Goal: Complete application form: Complete application form

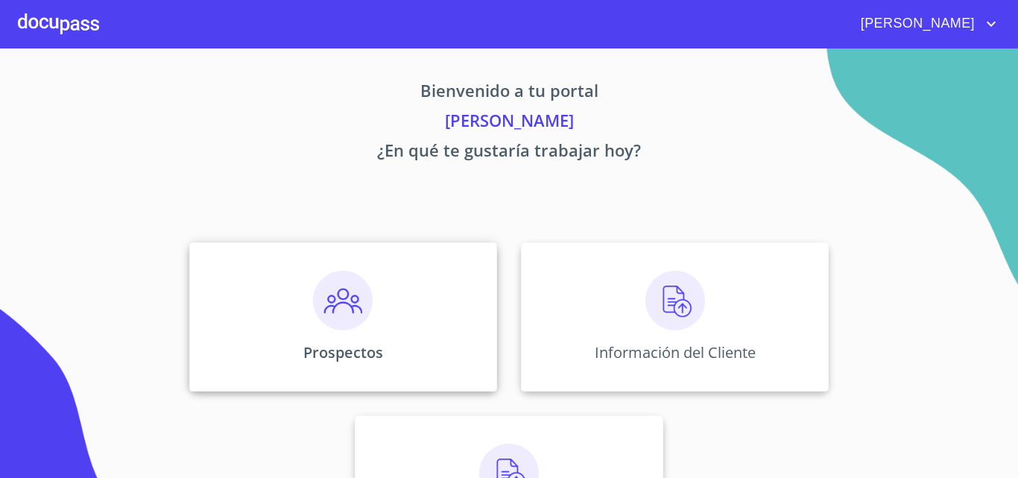
click at [399, 366] on div "Prospectos" at bounding box center [343, 316] width 308 height 149
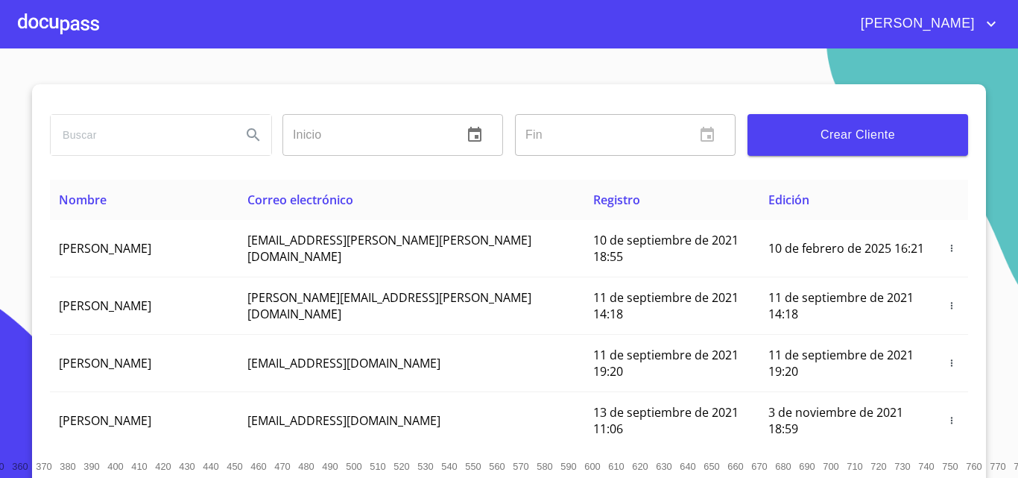
click at [848, 139] on span "Crear Cliente" at bounding box center [857, 134] width 197 height 21
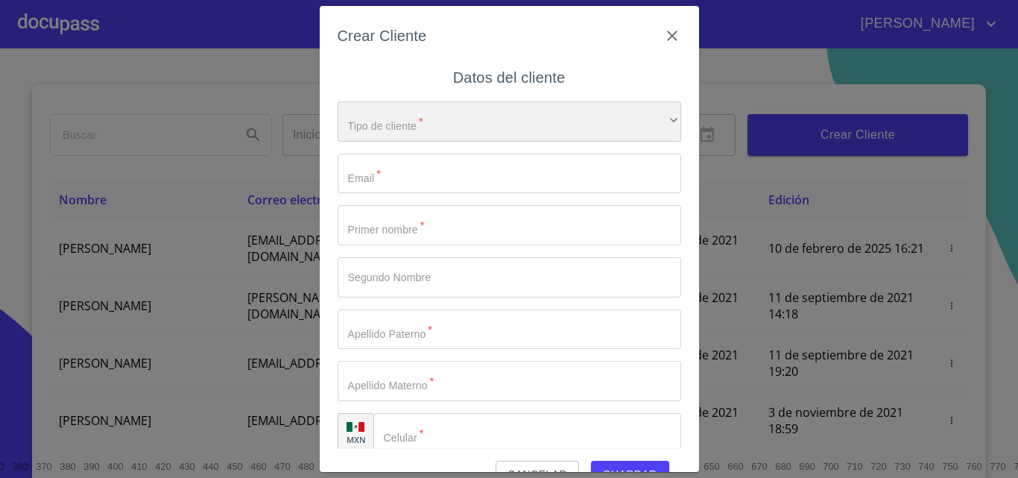
click at [413, 124] on div "​" at bounding box center [510, 121] width 344 height 40
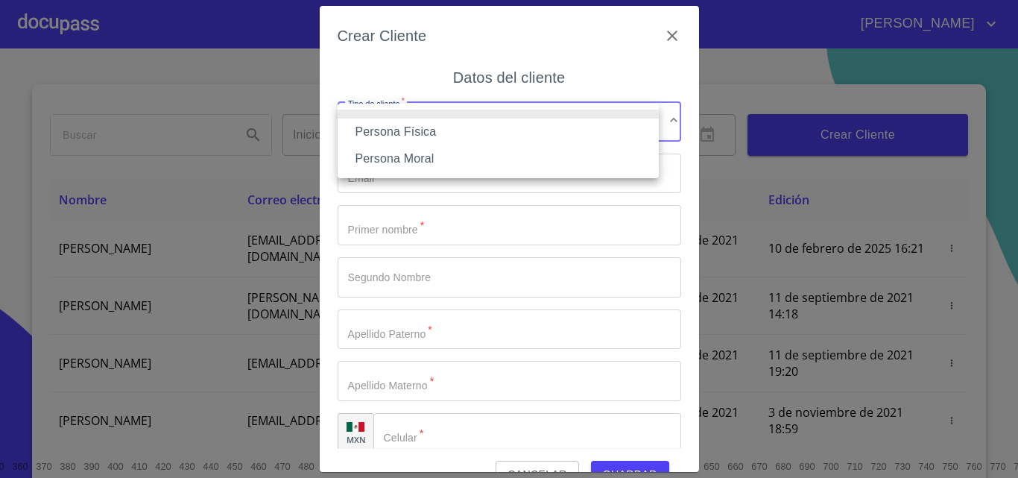
click at [390, 133] on li "Persona Física" at bounding box center [498, 131] width 321 height 27
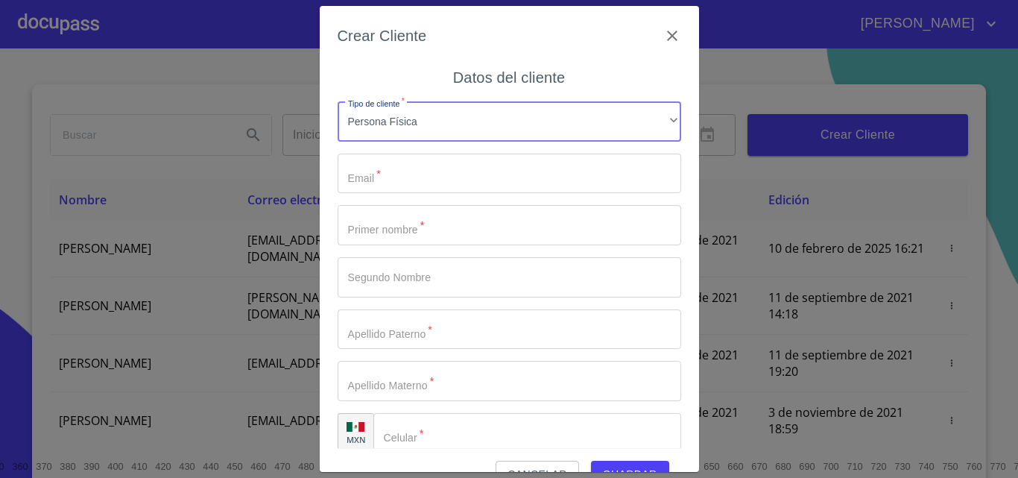
click at [406, 188] on input "Tipo de cliente   *" at bounding box center [510, 174] width 344 height 40
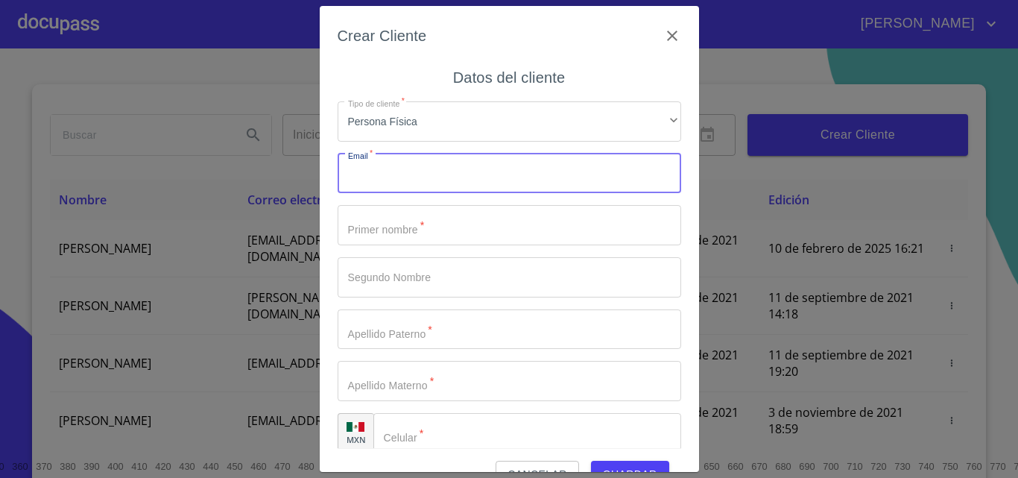
click at [392, 179] on input "Tipo de cliente   *" at bounding box center [510, 174] width 344 height 40
click at [420, 235] on input "Tipo de cliente   *" at bounding box center [510, 225] width 344 height 40
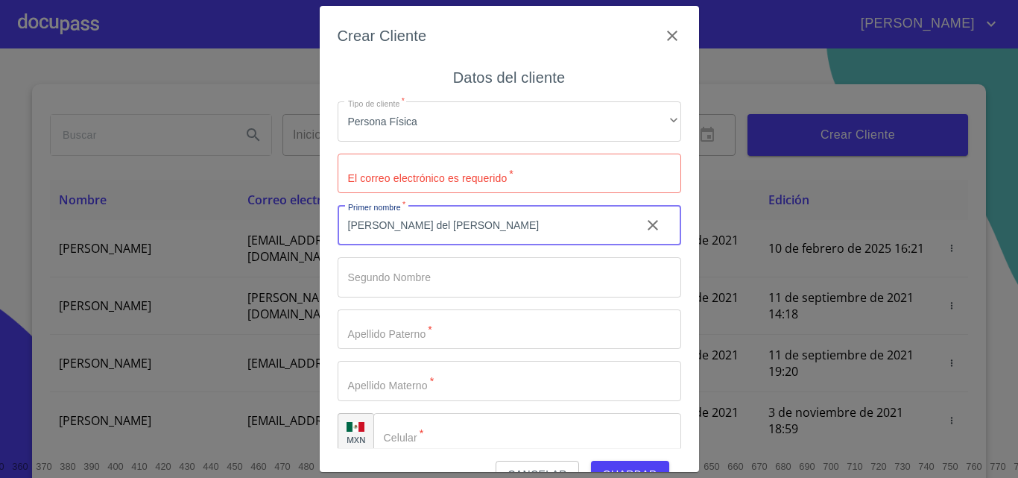
drag, startPoint x: 451, startPoint y: 227, endPoint x: 379, endPoint y: 228, distance: 72.3
click at [379, 228] on input "[PERSON_NAME] del [PERSON_NAME]" at bounding box center [483, 225] width 291 height 40
type input "[PERSON_NAME]"
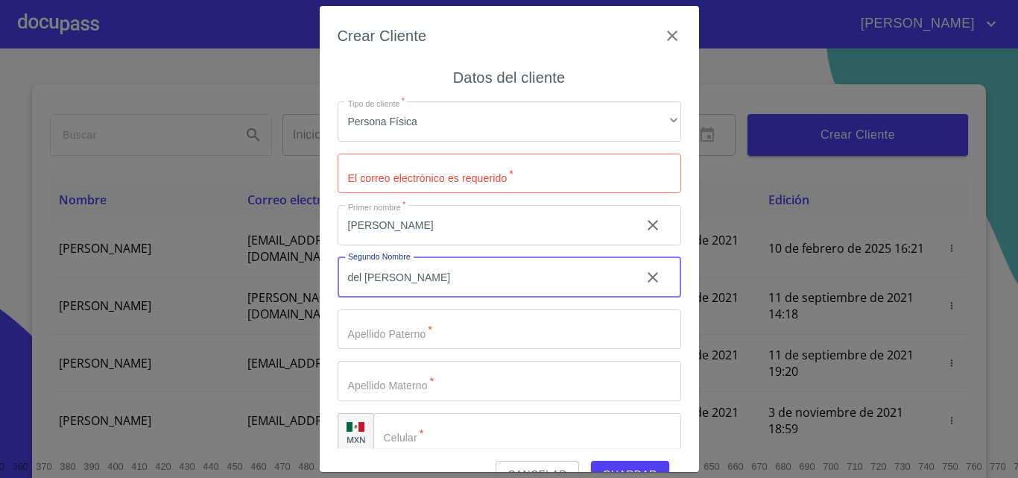
type input "del [PERSON_NAME]"
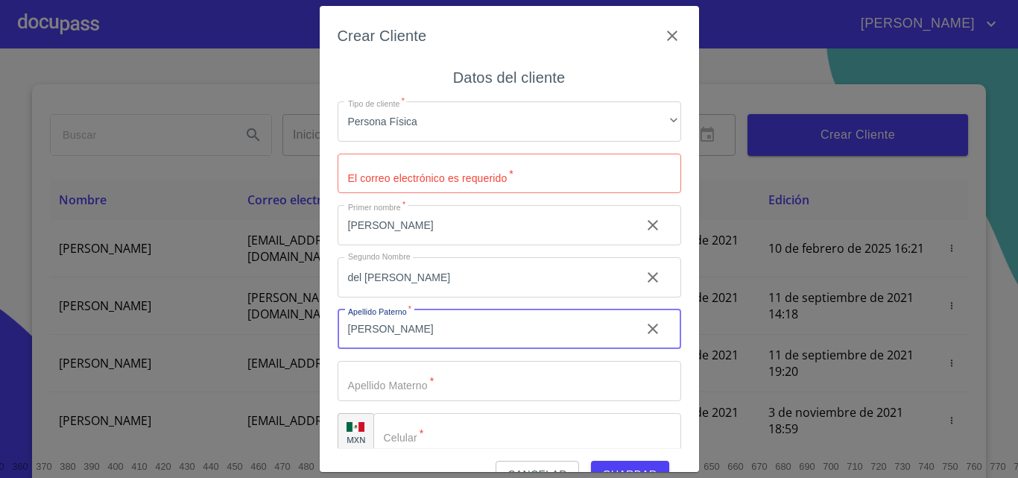
type input "[PERSON_NAME]"
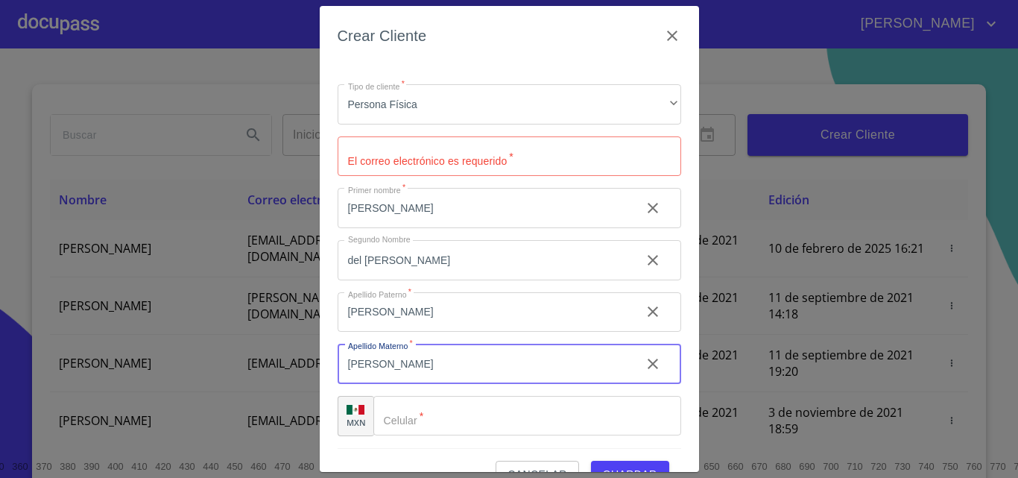
scroll to position [34, 0]
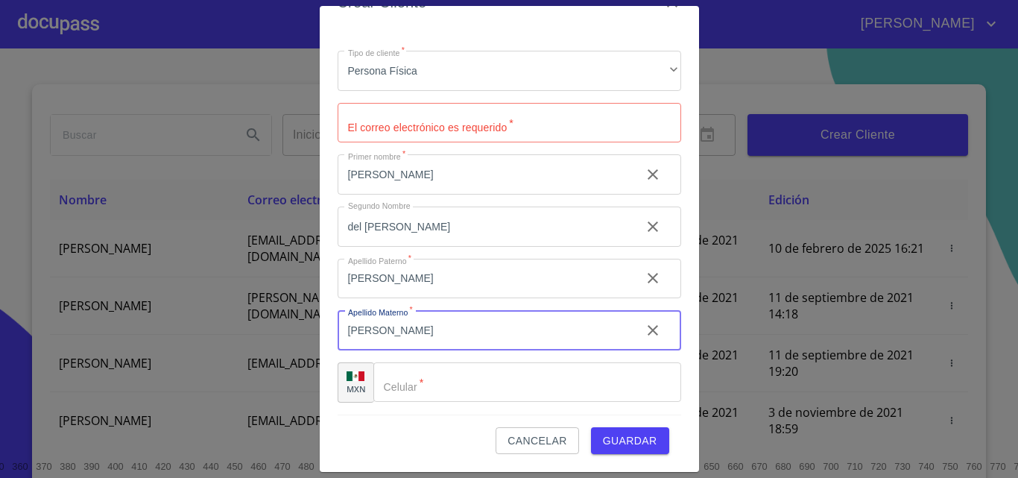
type input "[PERSON_NAME]"
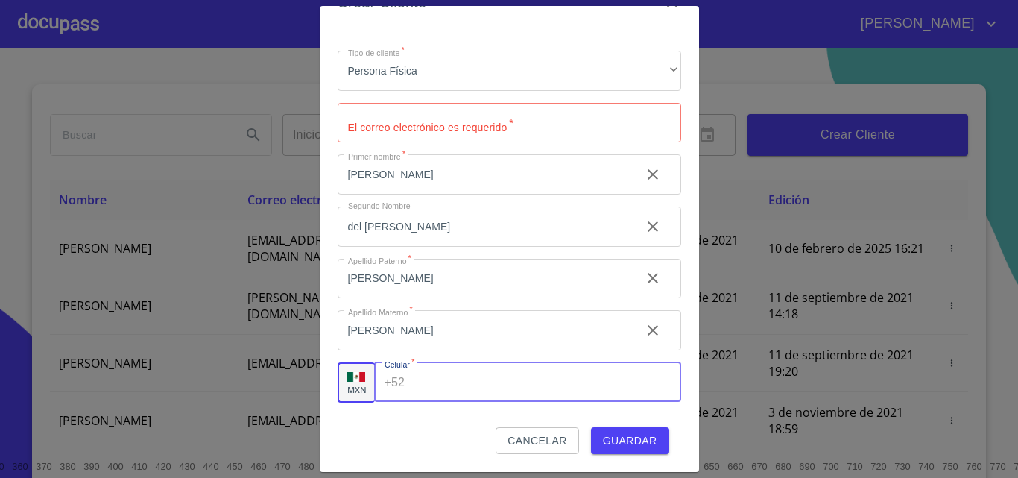
click at [447, 389] on input "Tipo de cliente   *" at bounding box center [546, 382] width 270 height 40
type input "[PHONE_NUMBER]"
click at [476, 114] on input "Tipo de cliente   *" at bounding box center [510, 123] width 344 height 40
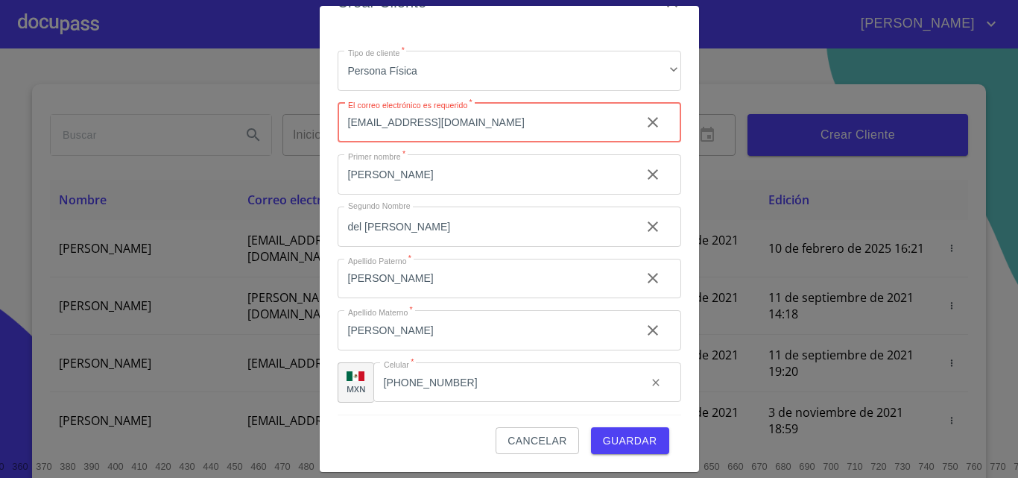
type input "[EMAIL_ADDRESS][DOMAIN_NAME]"
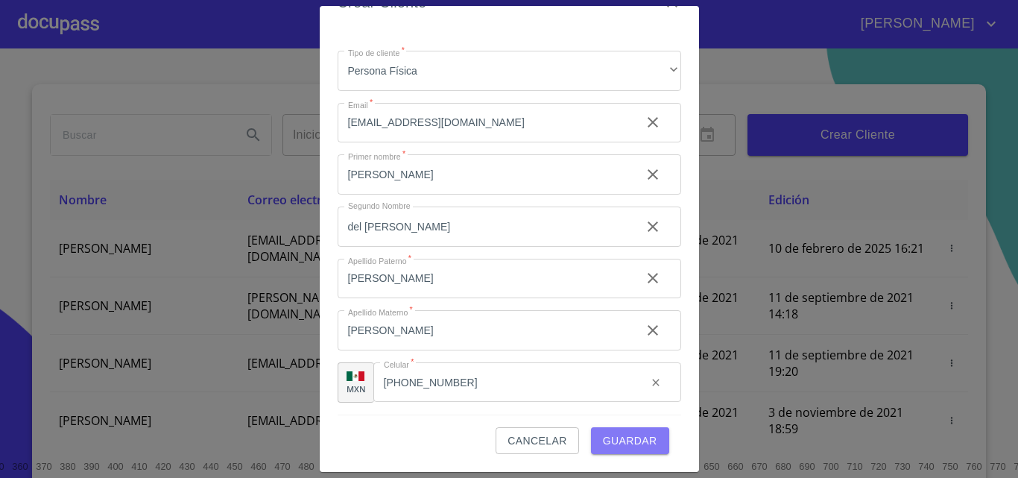
click at [611, 443] on span "Guardar" at bounding box center [630, 440] width 54 height 19
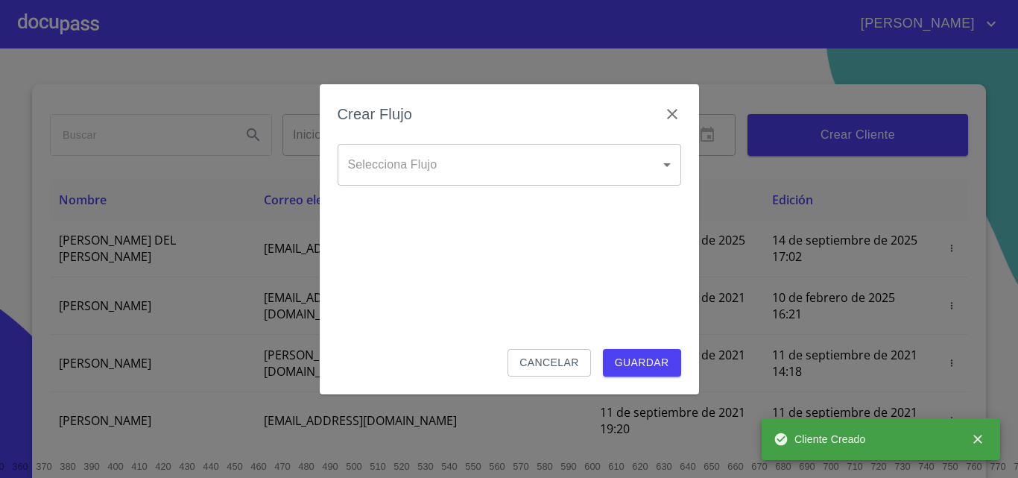
click at [412, 157] on body "[PERSON_NAME] ​ Fin ​ Crear Cliente Nombre Correo electrónico Registro Edición …" at bounding box center [509, 239] width 1018 height 478
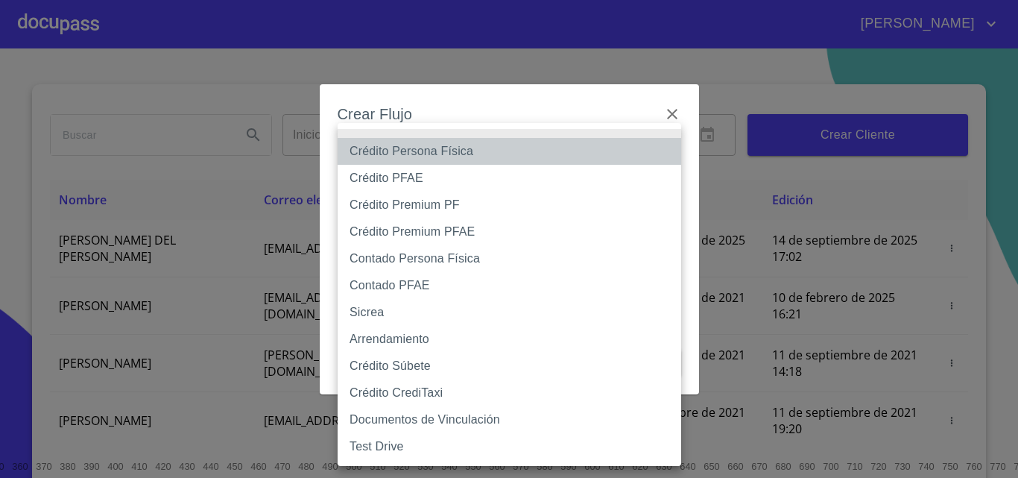
click at [411, 151] on li "Crédito Persona Física" at bounding box center [510, 151] width 344 height 27
type input "6009fb3c7d1714eb8809aa97"
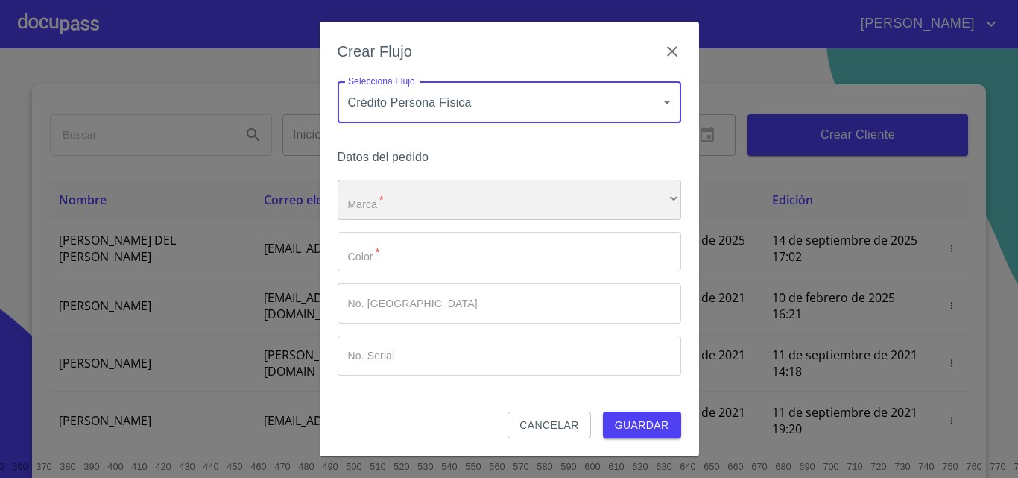
click at [409, 189] on div "​" at bounding box center [510, 200] width 344 height 40
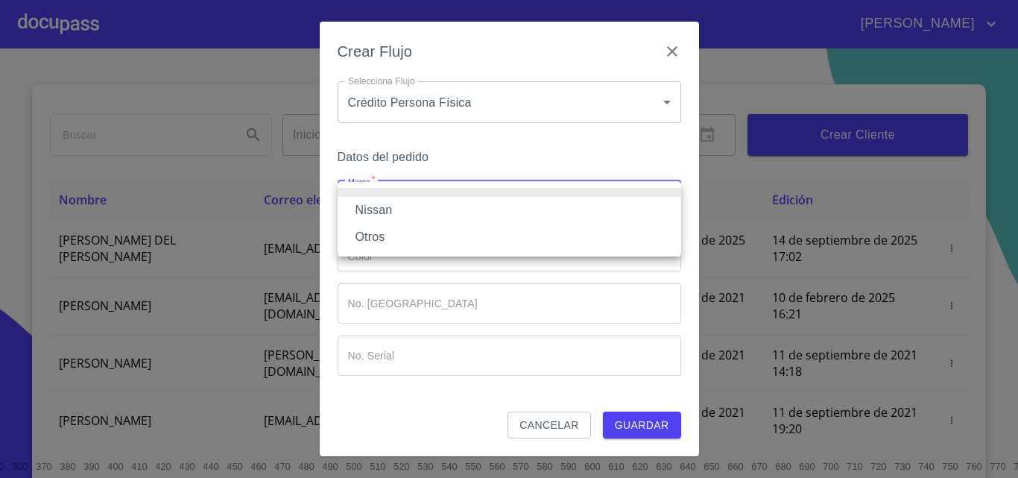
click at [393, 215] on li "Nissan" at bounding box center [510, 210] width 344 height 27
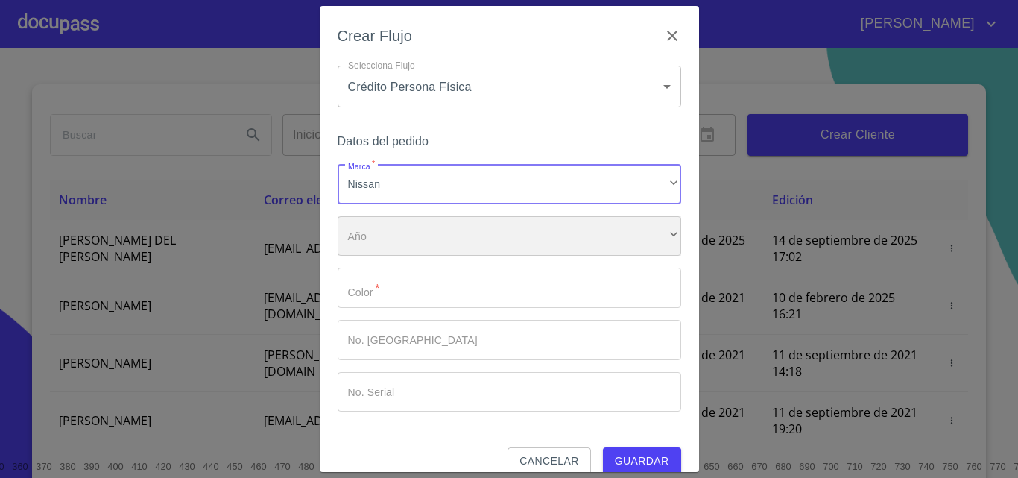
click at [396, 238] on div "​" at bounding box center [510, 236] width 344 height 40
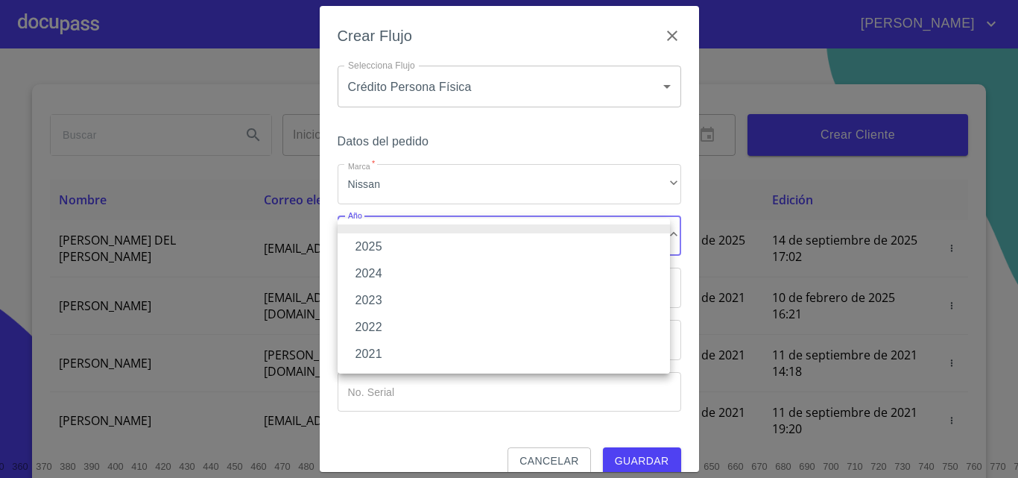
click at [376, 288] on li "2023" at bounding box center [504, 300] width 332 height 27
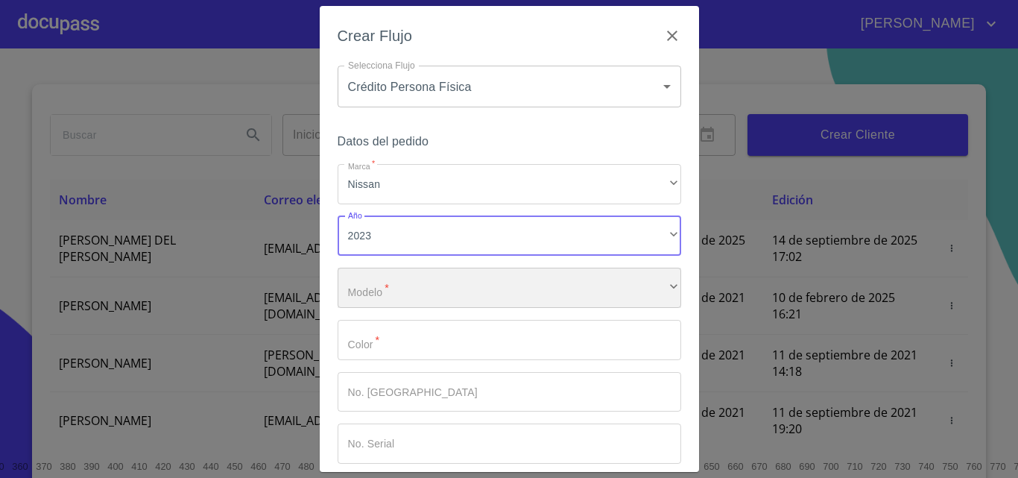
click at [382, 289] on div "​" at bounding box center [510, 288] width 344 height 40
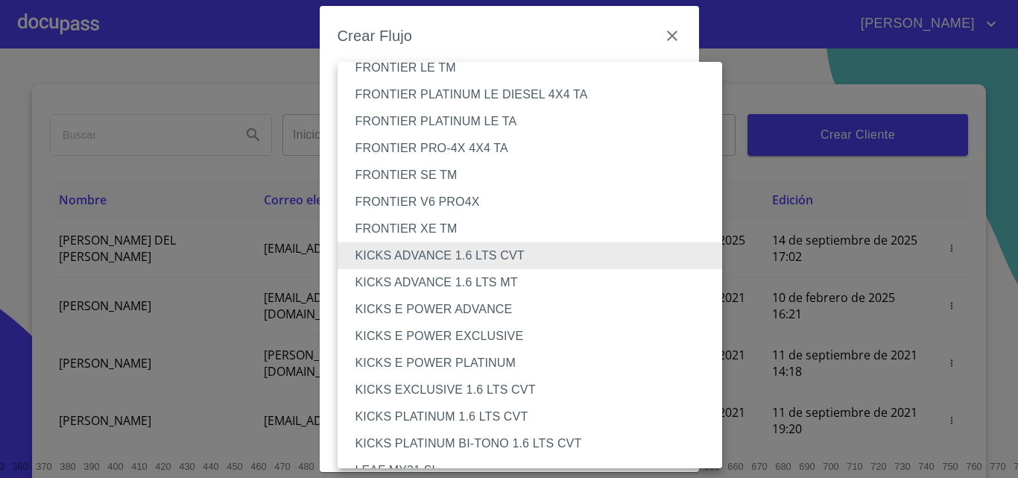
scroll to position [224, 0]
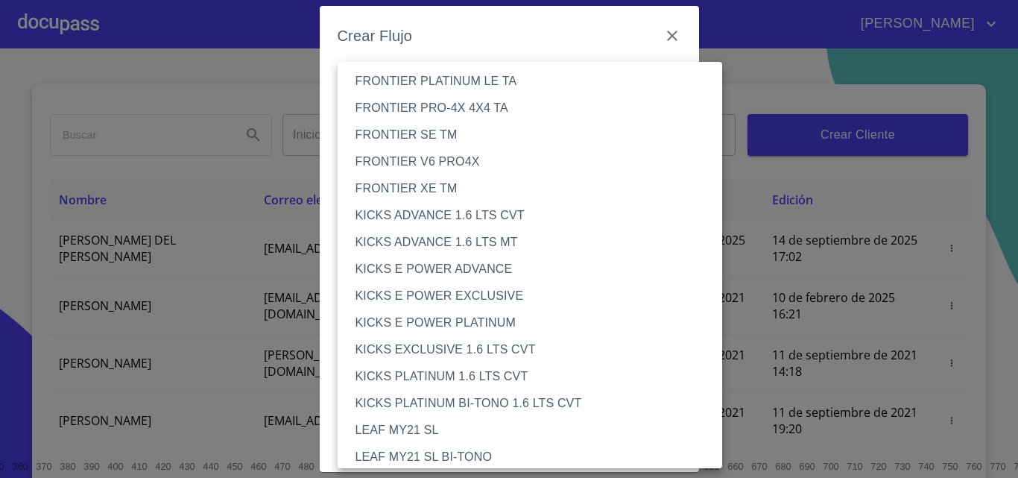
click at [439, 220] on li "KICKS ADVANCE 1.6 LTS CVT" at bounding box center [536, 215] width 396 height 27
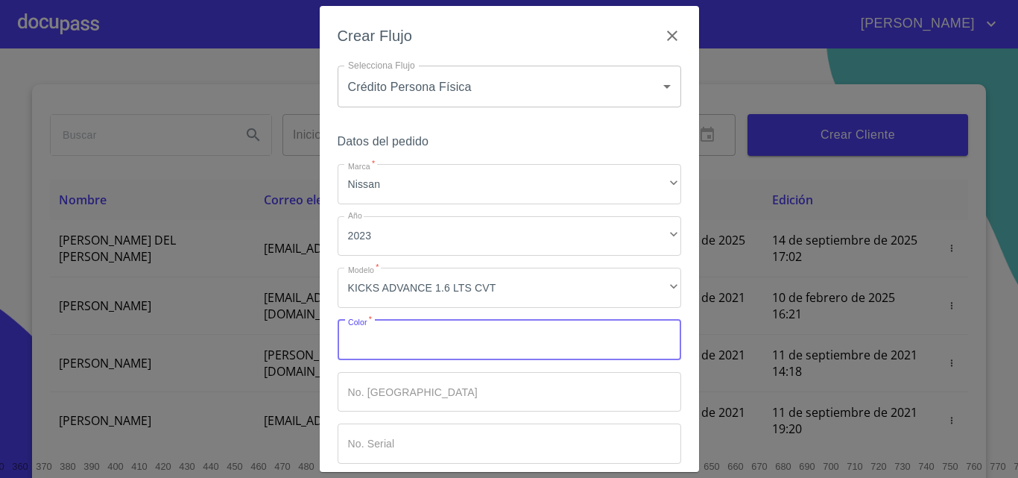
click at [386, 358] on input "Marca   *" at bounding box center [510, 340] width 344 height 40
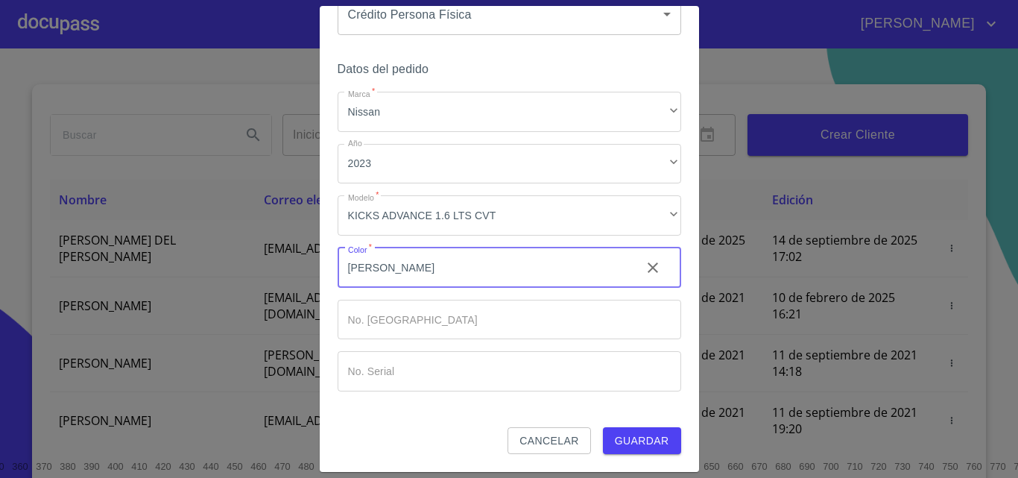
type input "[PERSON_NAME]"
click at [623, 449] on span "Guardar" at bounding box center [642, 440] width 54 height 19
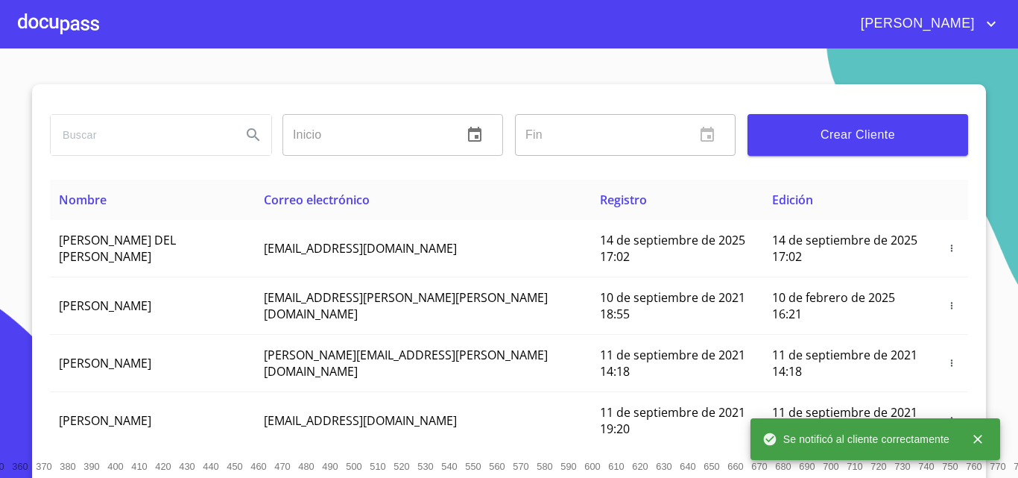
click at [76, 34] on div at bounding box center [58, 24] width 81 height 48
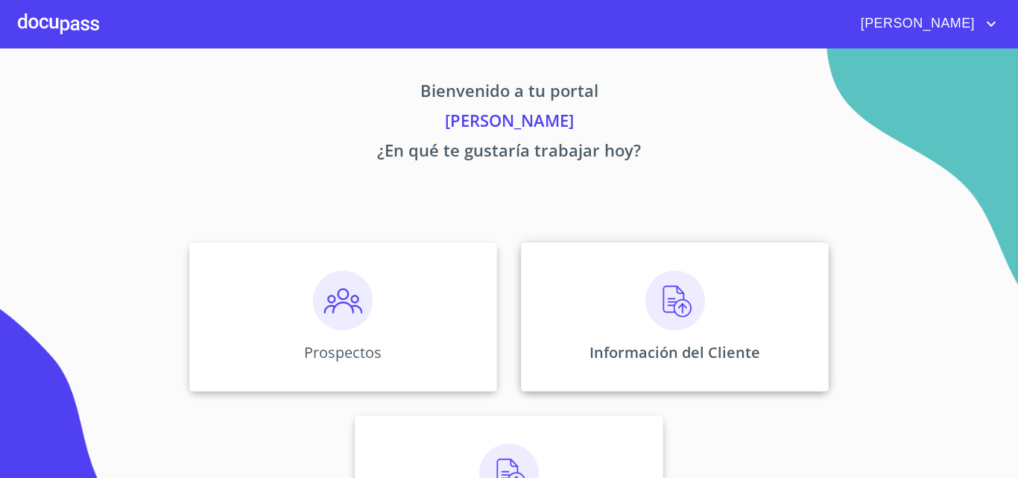
click at [669, 297] on img at bounding box center [675, 300] width 60 height 60
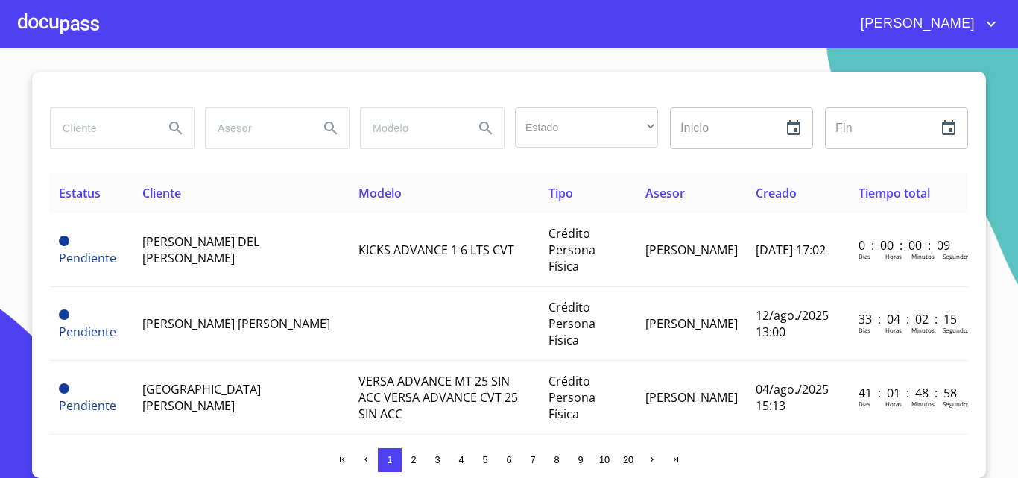
scroll to position [13, 0]
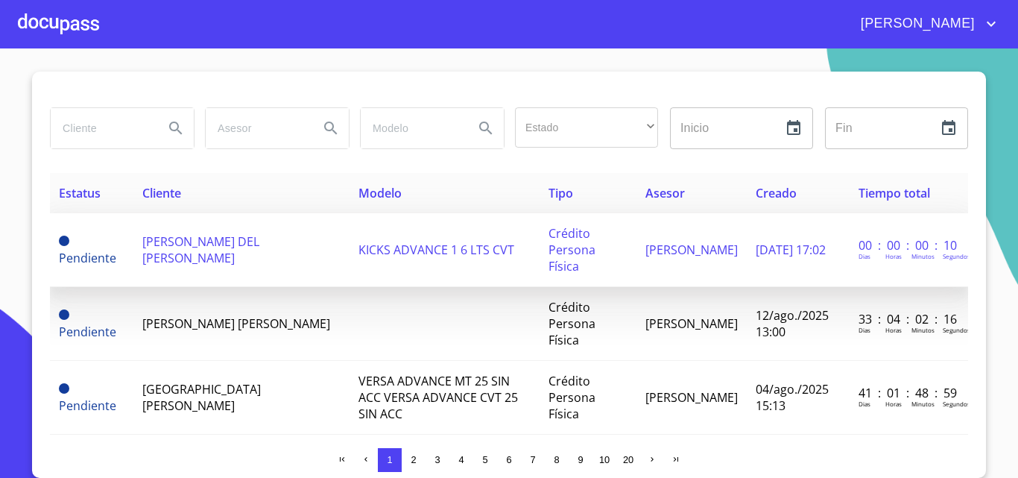
click at [192, 247] on span "[PERSON_NAME] DEL [PERSON_NAME]" at bounding box center [200, 249] width 117 height 33
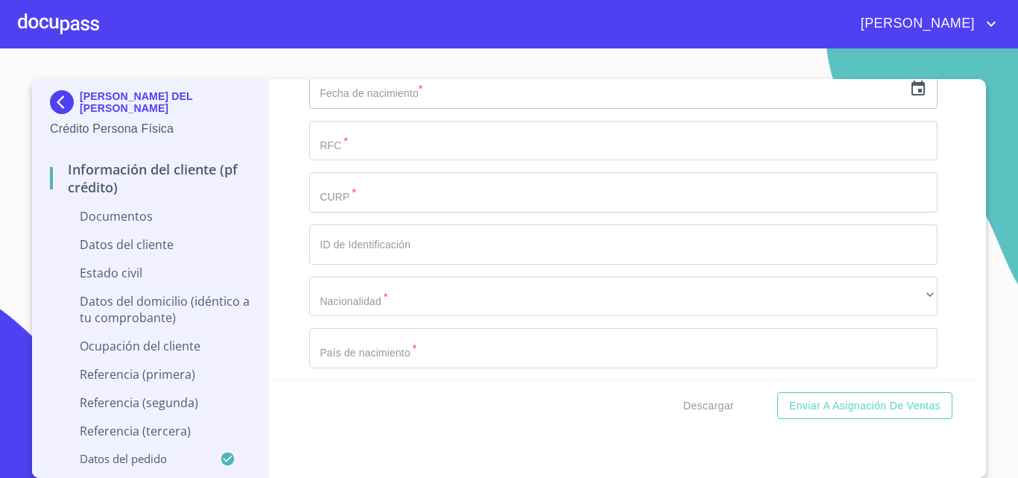
scroll to position [2012, 0]
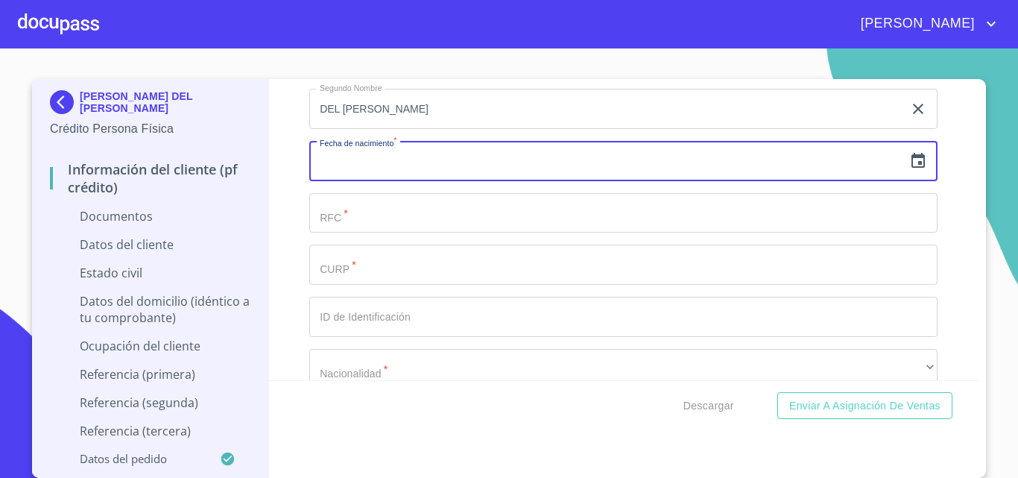
click at [406, 168] on input "text" at bounding box center [606, 161] width 594 height 40
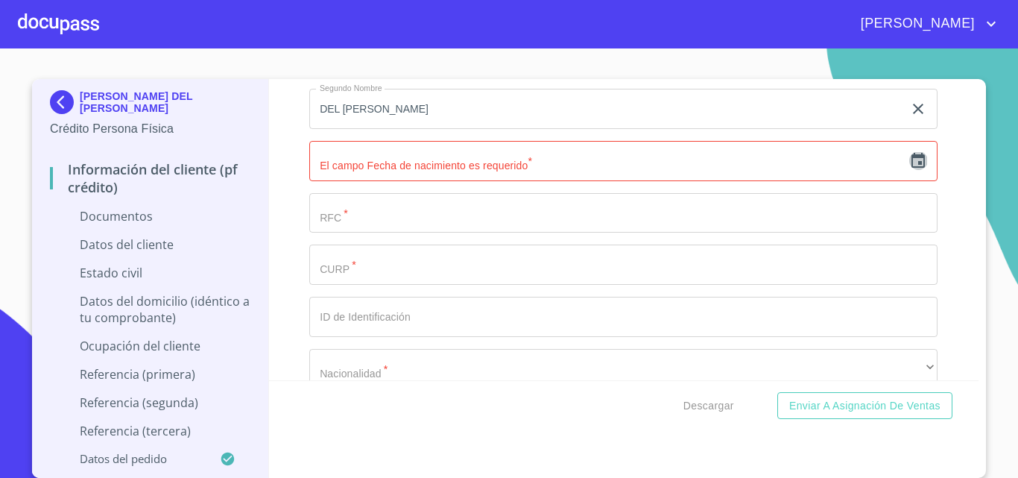
click at [909, 162] on icon "button" at bounding box center [918, 161] width 18 height 18
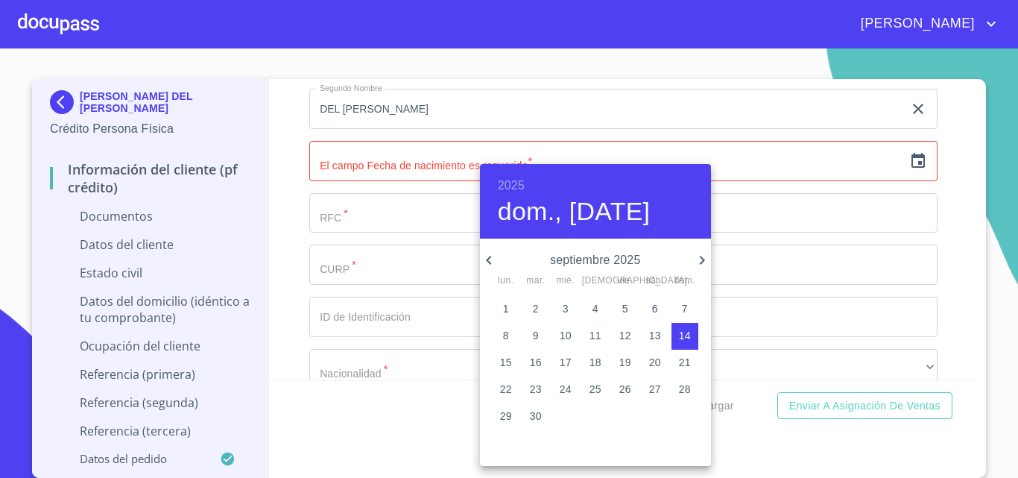
drag, startPoint x: 506, startPoint y: 190, endPoint x: 512, endPoint y: 181, distance: 10.7
click at [508, 189] on h6 "2025" at bounding box center [511, 185] width 27 height 21
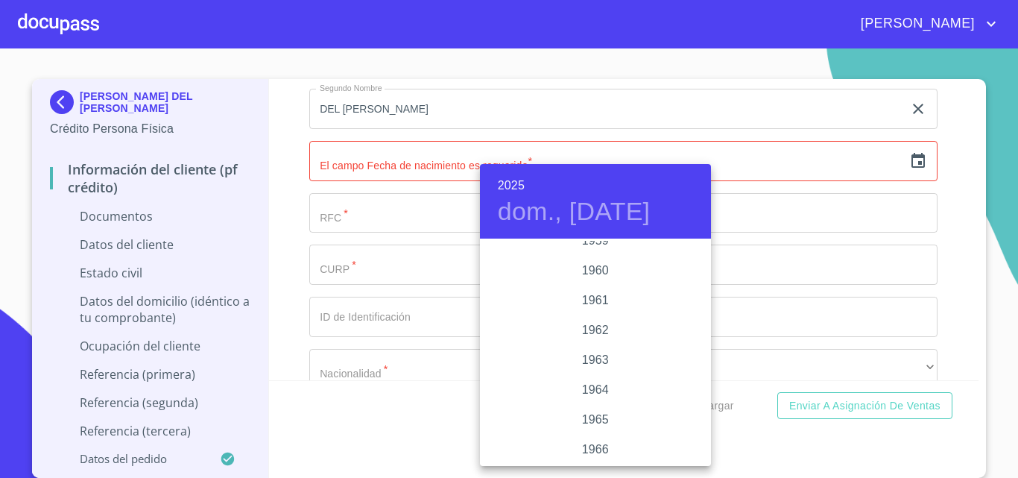
scroll to position [954, 0]
click at [593, 256] on div "1957" at bounding box center [595, 256] width 231 height 30
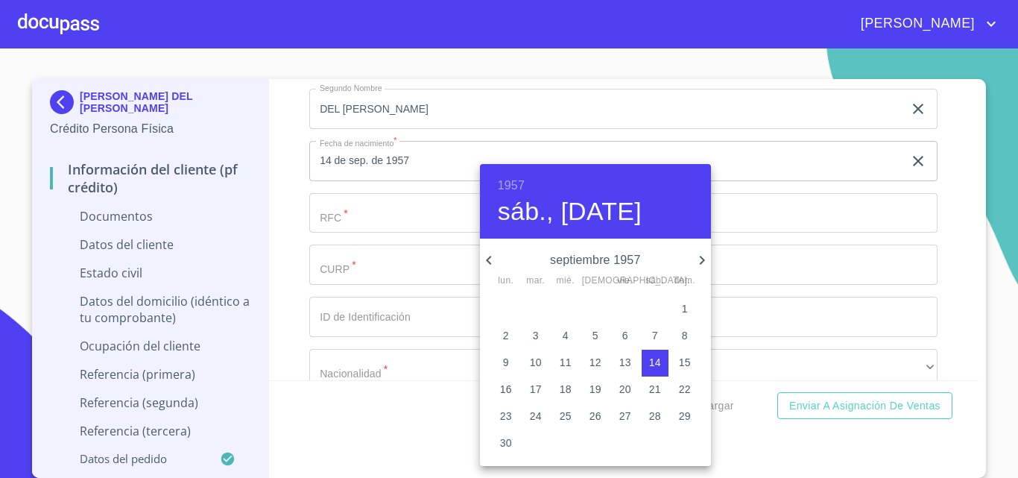
click at [493, 259] on icon "button" at bounding box center [489, 260] width 18 height 18
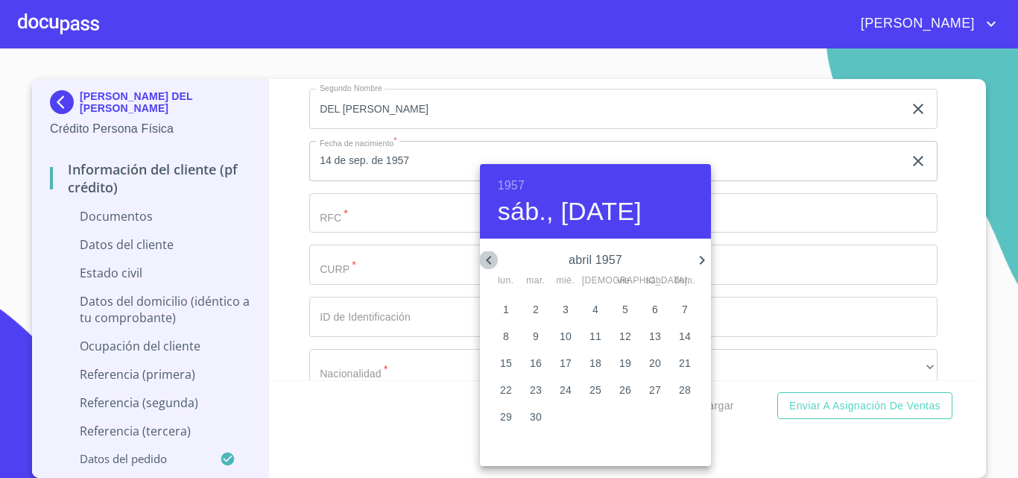
click at [493, 259] on icon "button" at bounding box center [489, 260] width 18 height 18
click at [702, 263] on icon "button" at bounding box center [702, 260] width 18 height 18
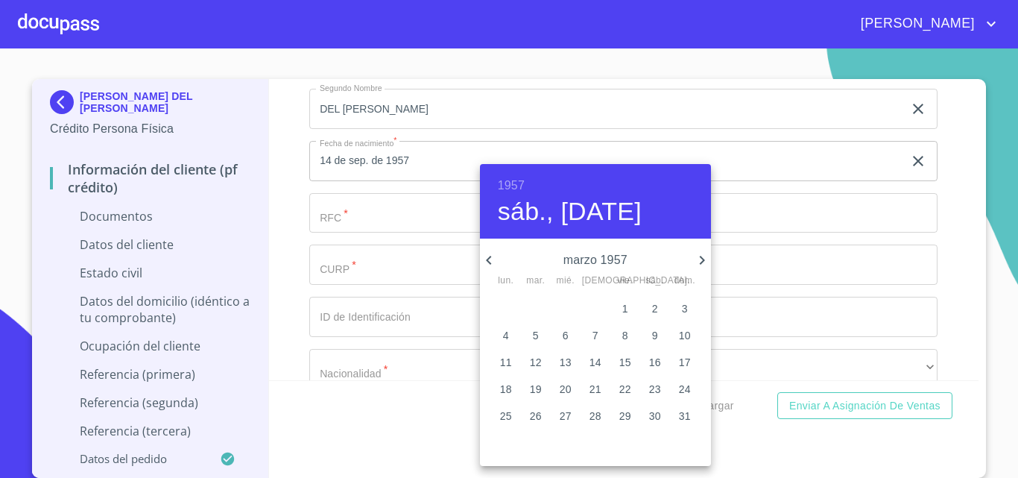
click at [702, 263] on icon "button" at bounding box center [702, 260] width 18 height 18
click at [490, 261] on icon "button" at bounding box center [489, 260] width 18 height 18
click at [497, 364] on span "15" at bounding box center [506, 362] width 27 height 15
type input "15 de abr. de 1957"
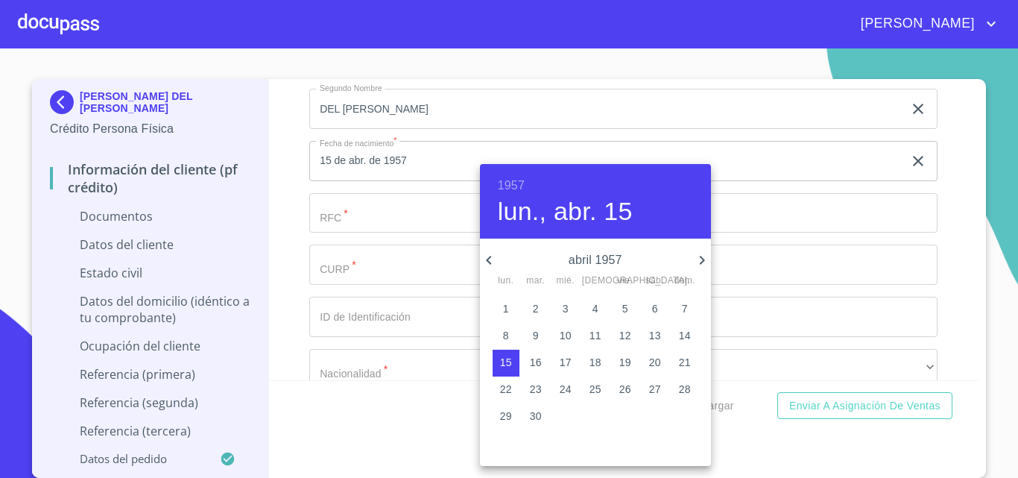
click at [348, 213] on div at bounding box center [509, 239] width 1018 height 478
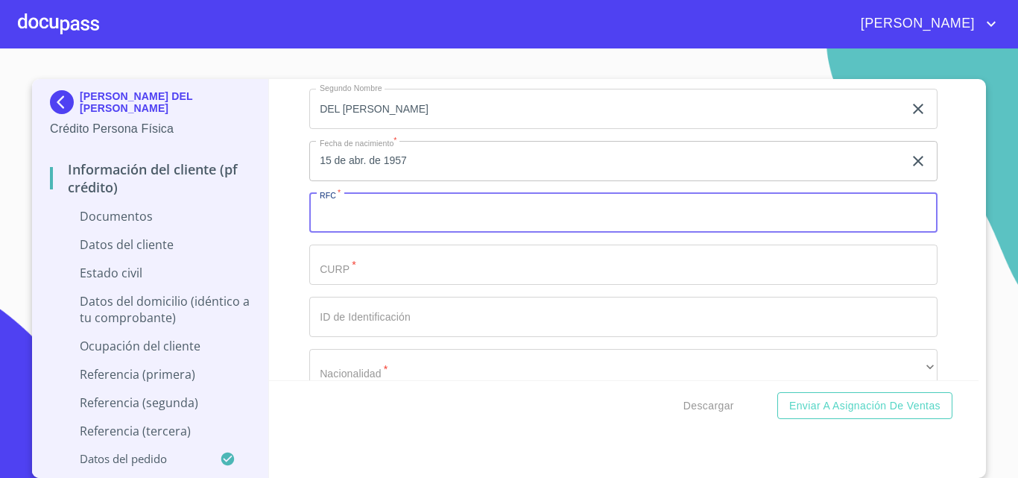
click at [348, 213] on input "Documento de identificación.   *" at bounding box center [623, 213] width 628 height 40
type input "AECR570415"
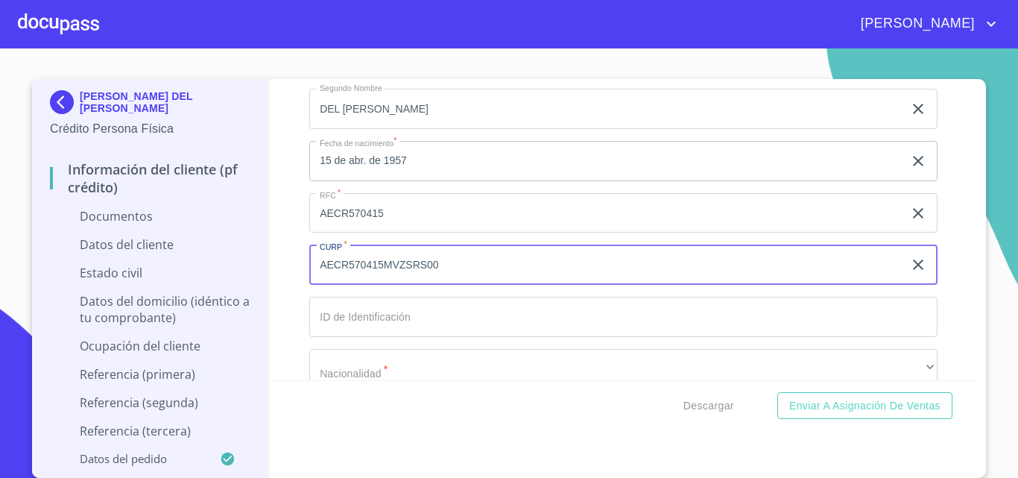
type input "AECR570415MVZSRS00"
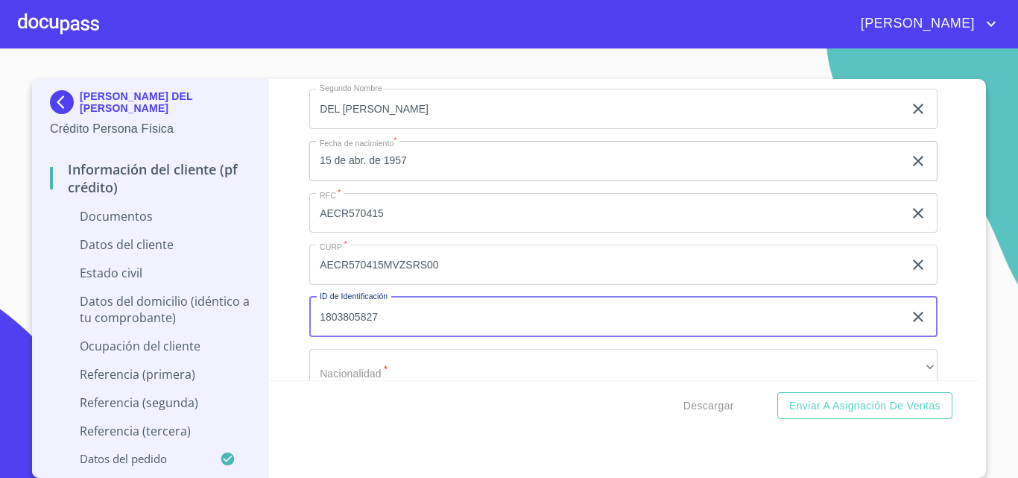
type input "1803805827"
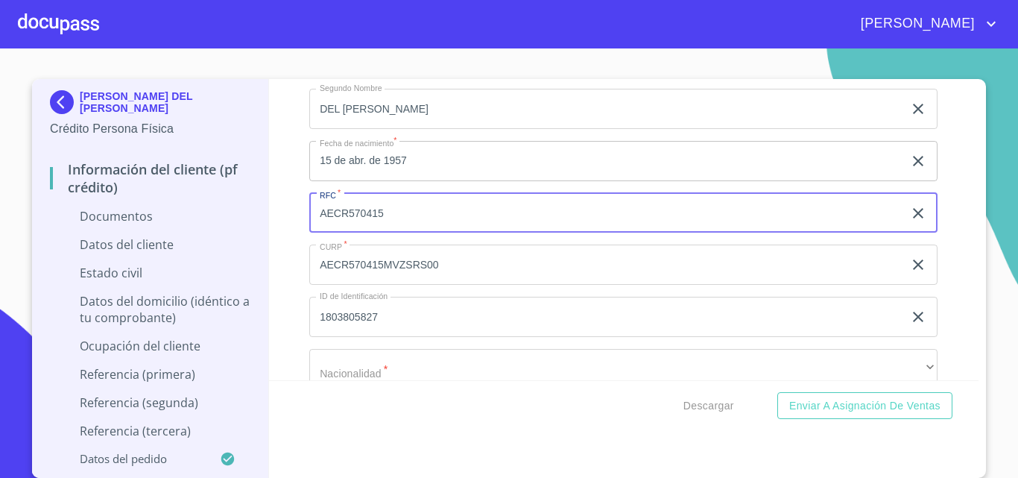
click at [395, 212] on input "AECR570415" at bounding box center [606, 213] width 594 height 40
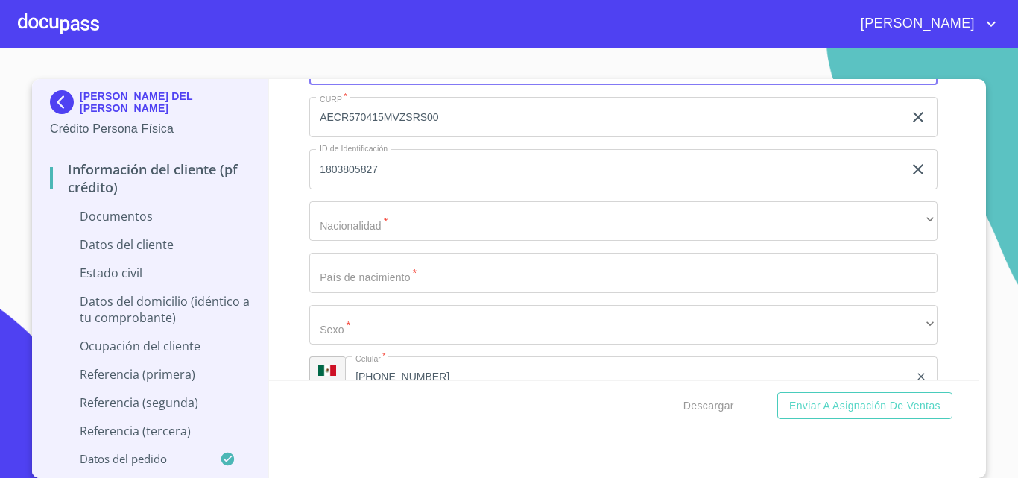
scroll to position [2161, 0]
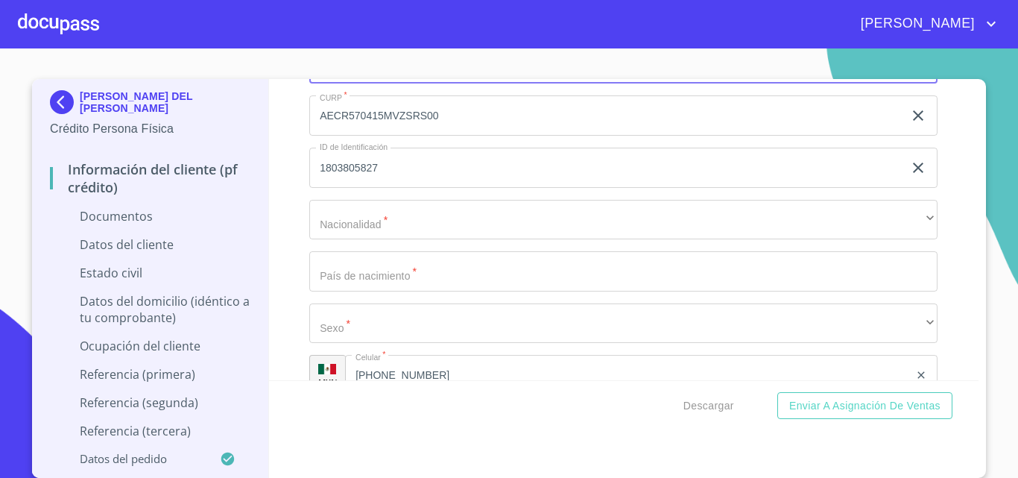
type input "AECR5704153N9"
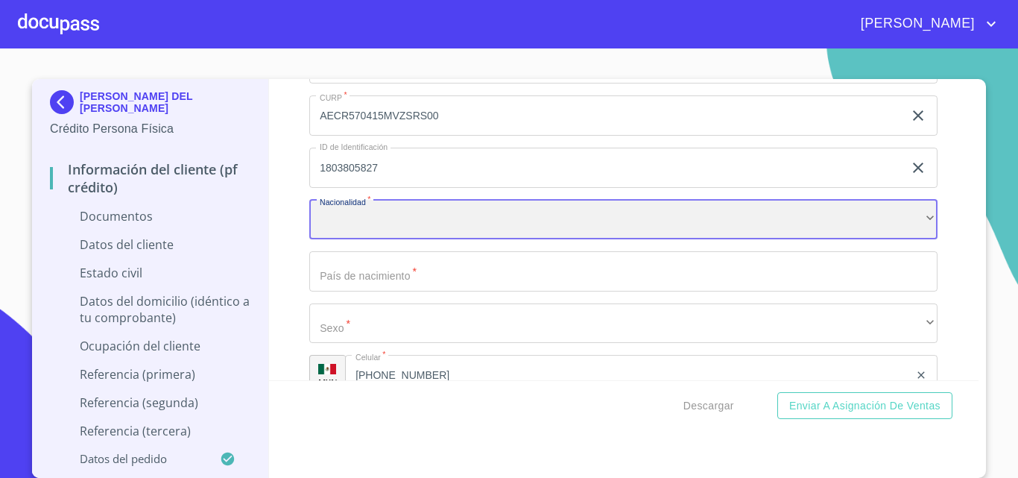
click at [384, 235] on div "​" at bounding box center [623, 220] width 628 height 40
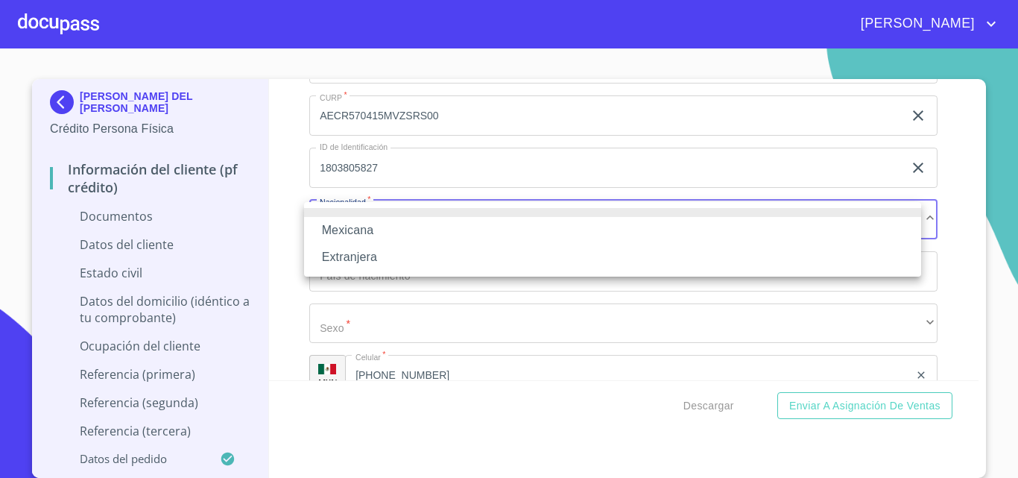
click at [345, 233] on li "Mexicana" at bounding box center [612, 230] width 617 height 27
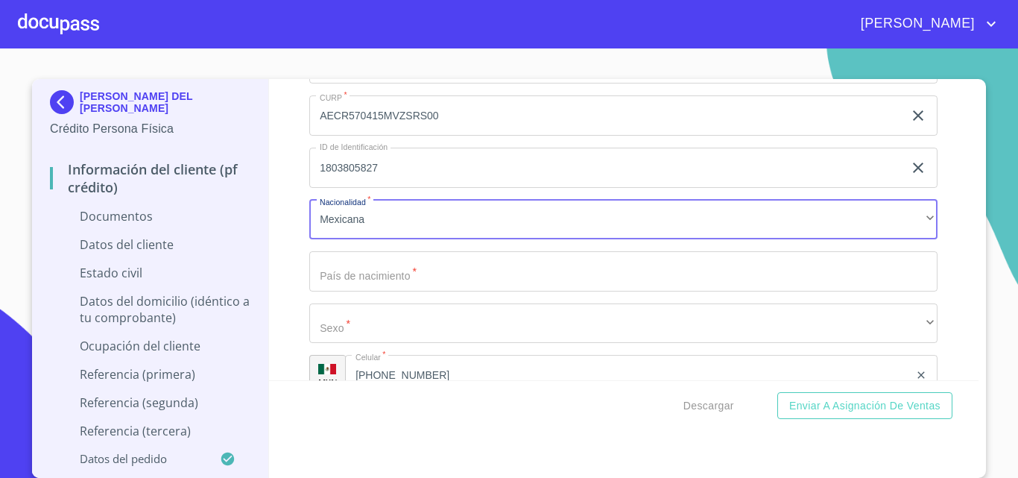
click at [352, 263] on input "Documento de identificación.   *" at bounding box center [623, 271] width 628 height 40
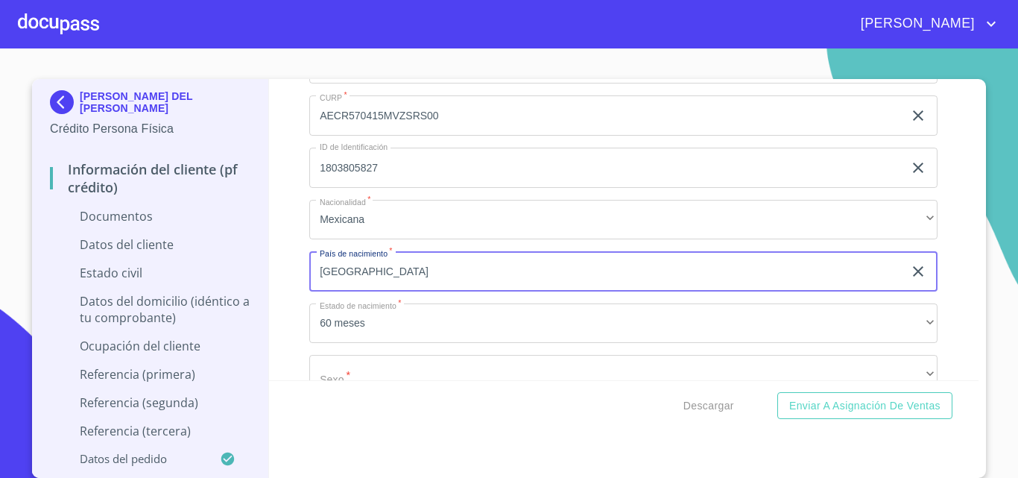
type input "[GEOGRAPHIC_DATA]"
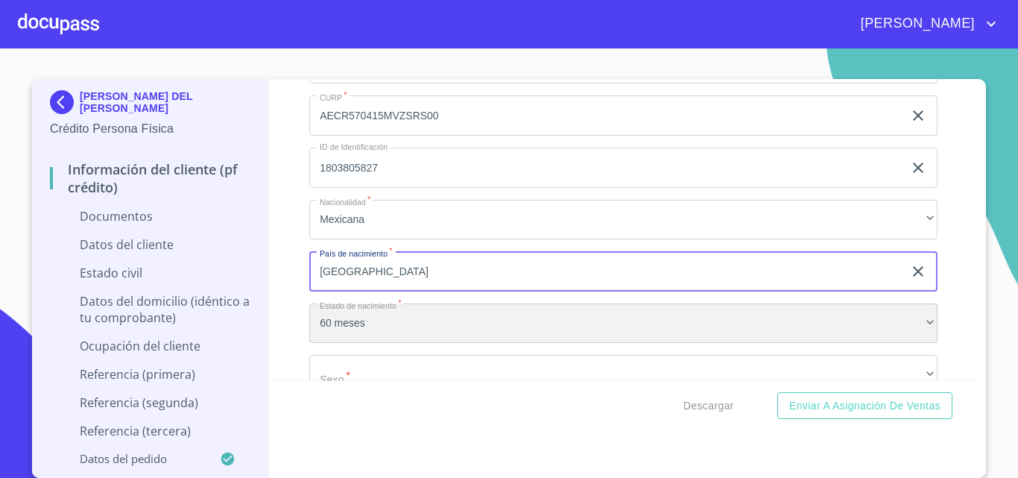
click at [349, 326] on div "60 meses" at bounding box center [623, 323] width 628 height 40
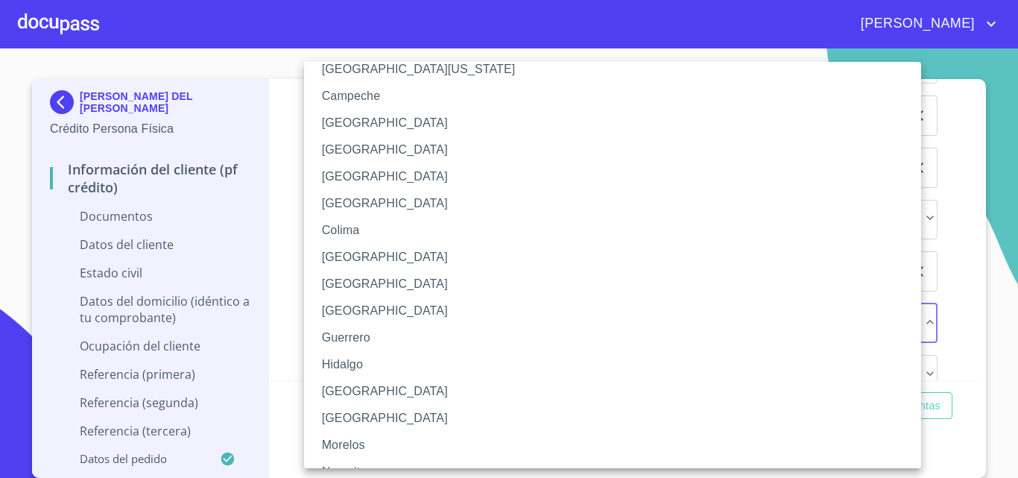
scroll to position [473, 0]
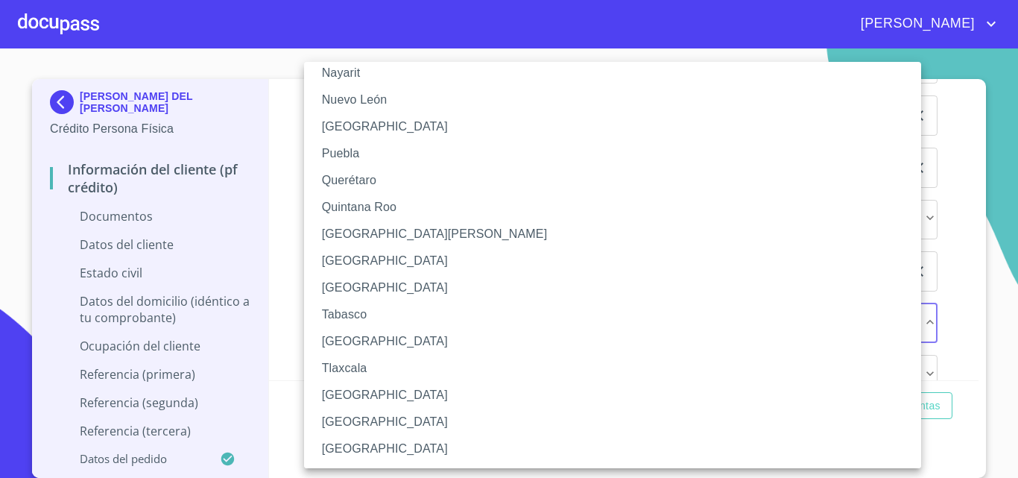
click at [335, 401] on li "[GEOGRAPHIC_DATA]" at bounding box center [618, 395] width 628 height 27
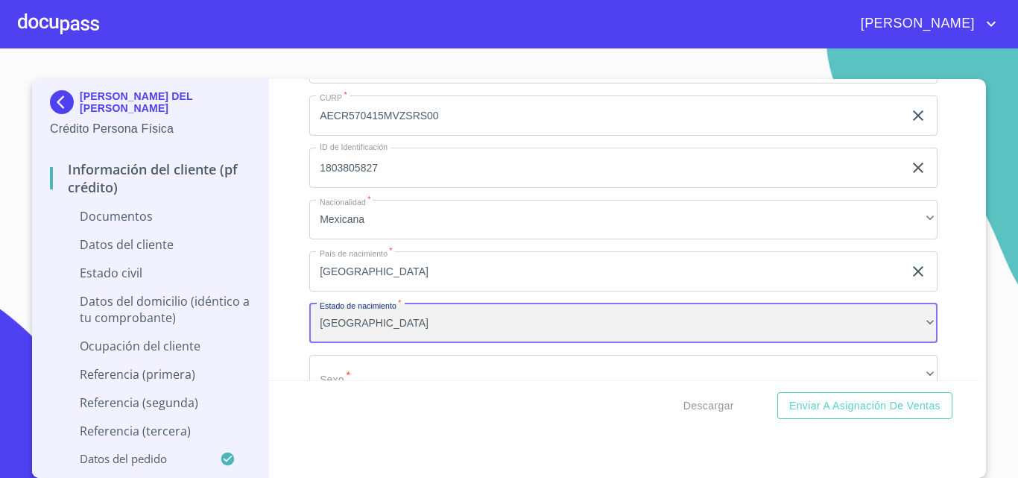
scroll to position [472, 0]
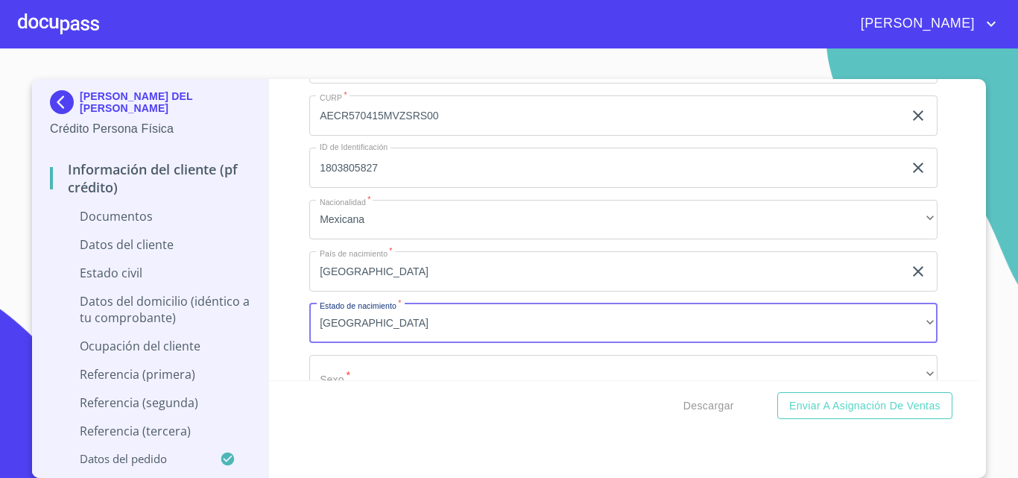
click at [282, 359] on div "Información del cliente (PF crédito) Documentos Documento de identificación.   …" at bounding box center [624, 229] width 710 height 301
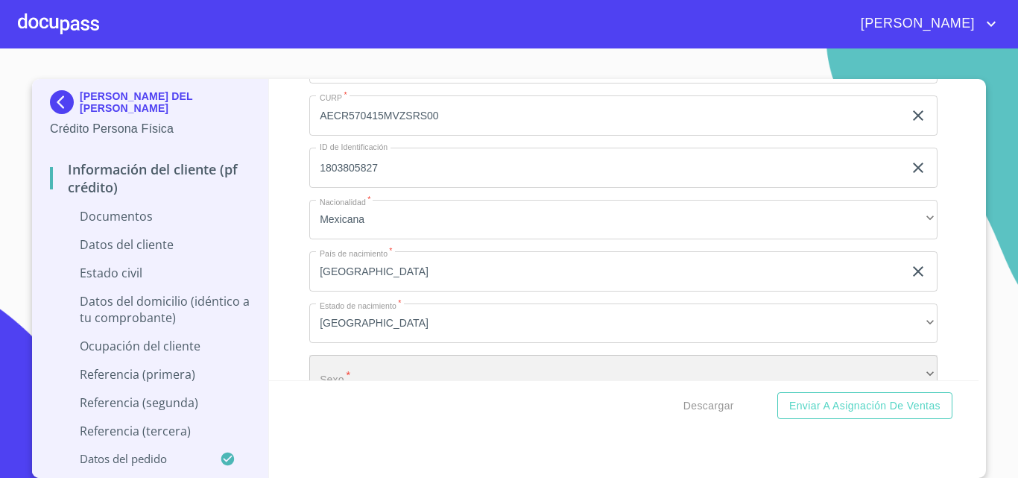
click at [330, 370] on div "​" at bounding box center [623, 375] width 628 height 40
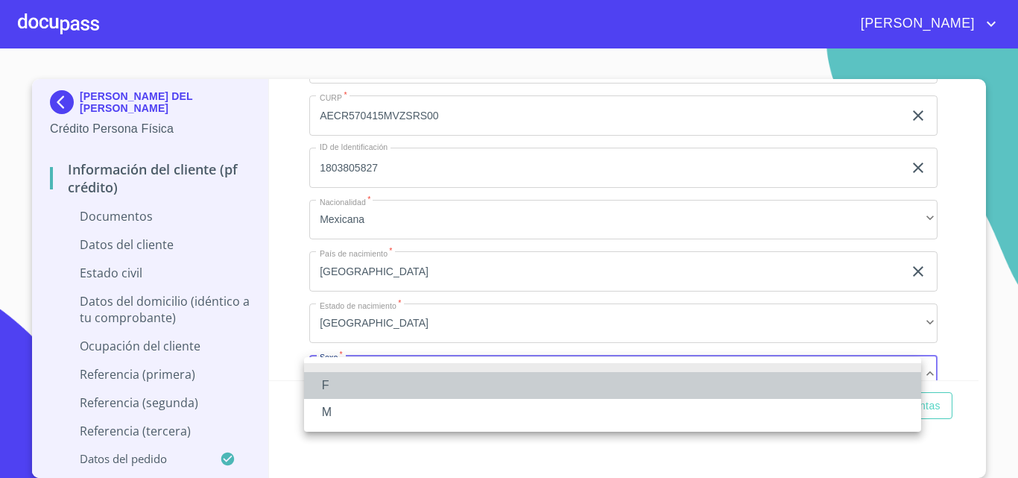
click at [332, 382] on li "F" at bounding box center [612, 385] width 617 height 27
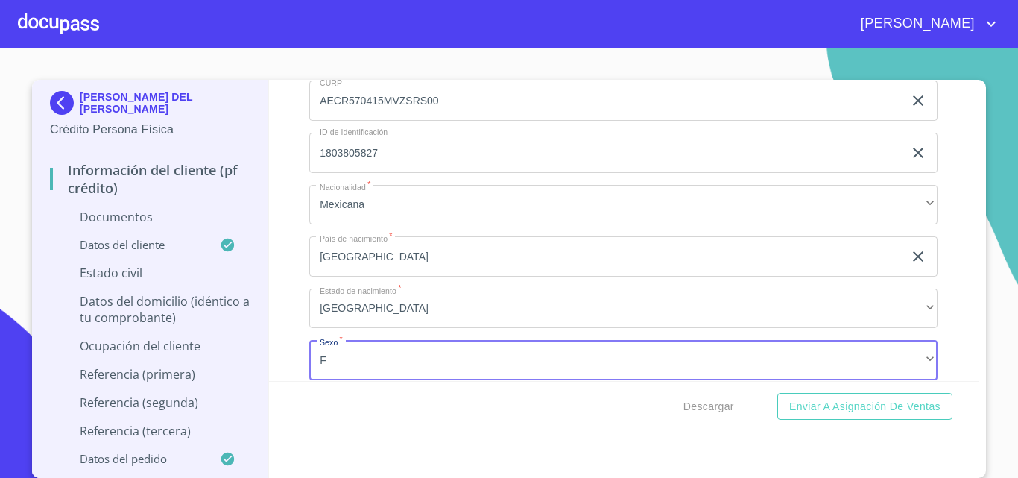
click at [279, 307] on div "Información del cliente (PF crédito) Documentos Documento de identificación.   …" at bounding box center [624, 230] width 710 height 301
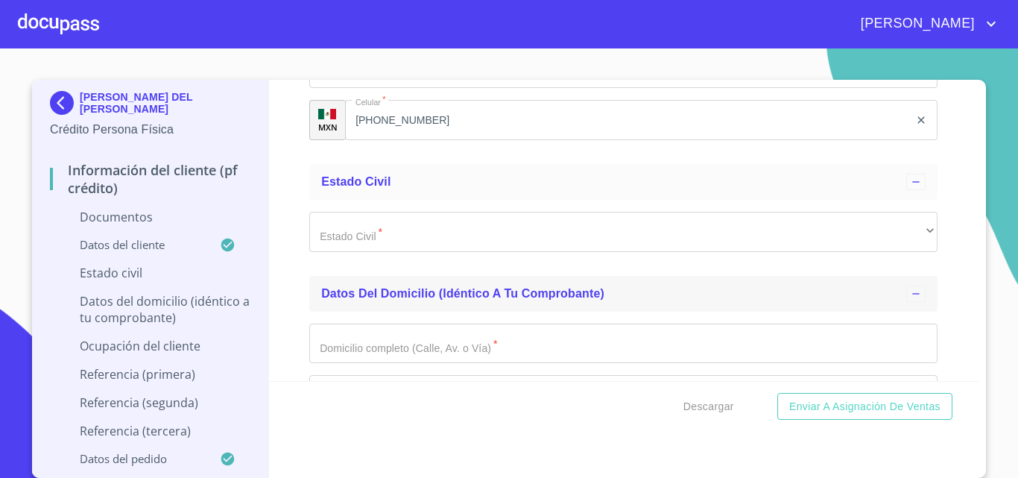
scroll to position [2475, 0]
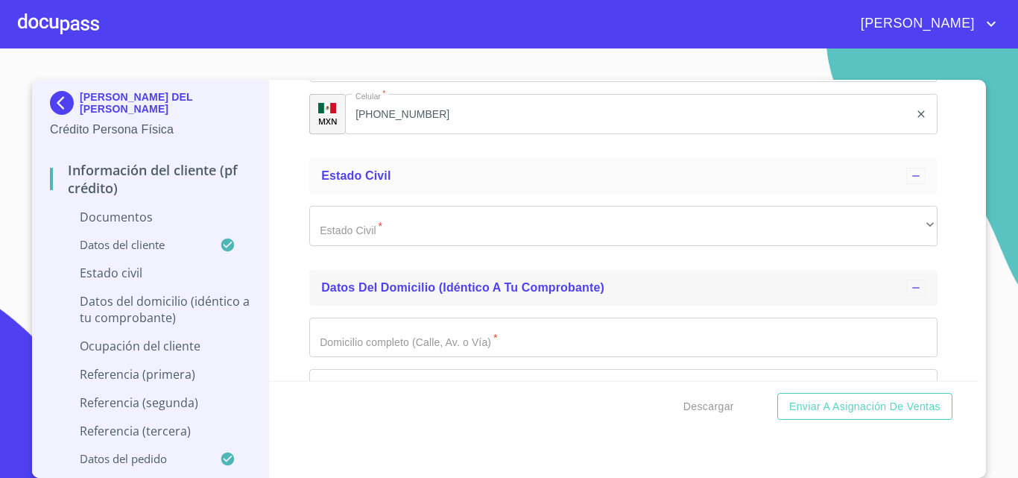
click at [378, 290] on span "Datos del domicilio (idéntico a tu comprobante)" at bounding box center [462, 287] width 283 height 13
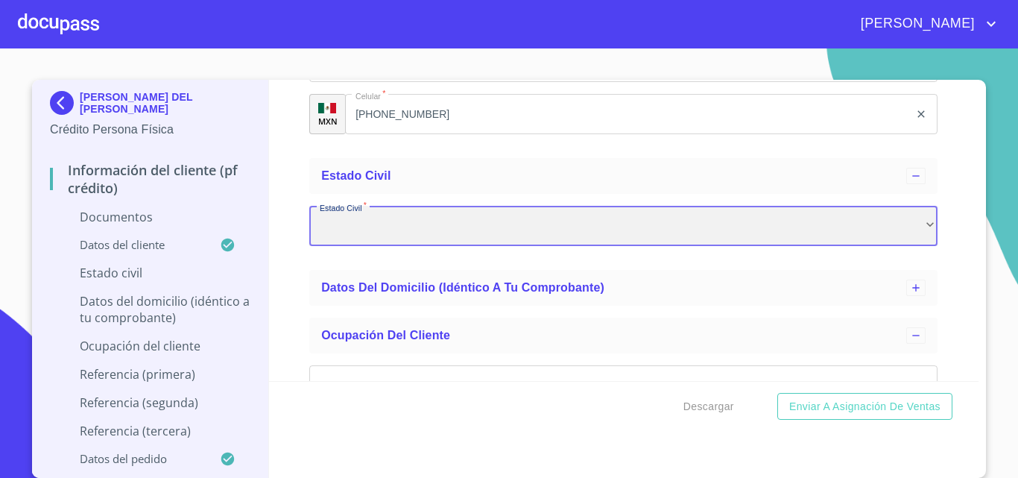
click at [361, 235] on div "​" at bounding box center [623, 226] width 628 height 40
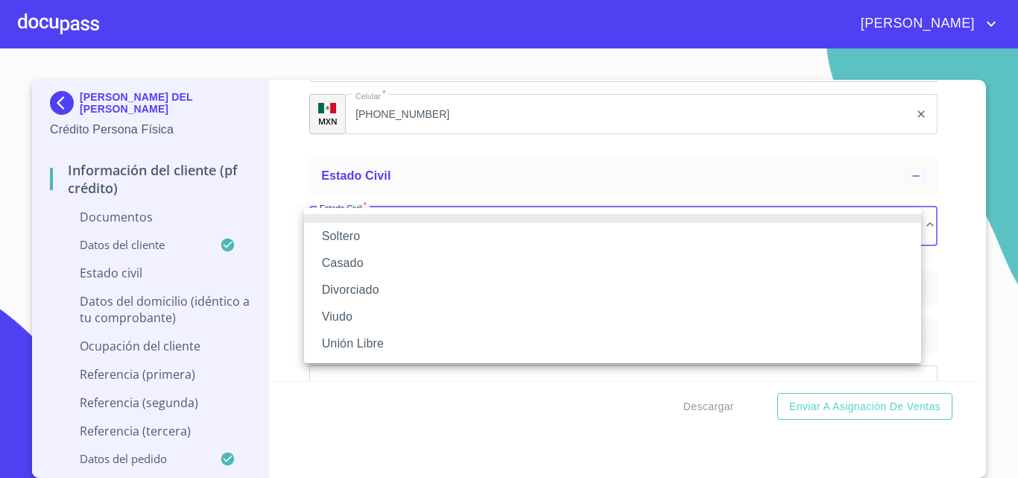
click at [280, 278] on div at bounding box center [509, 239] width 1018 height 478
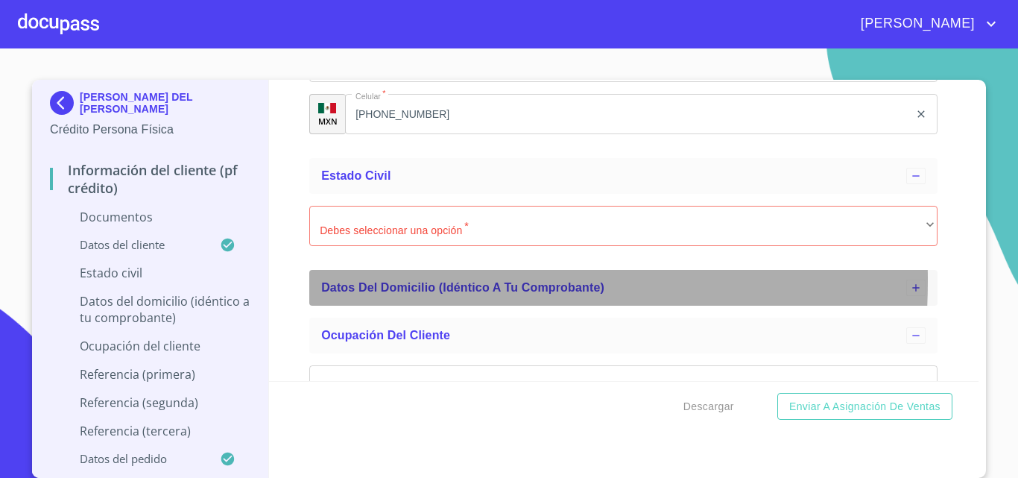
click at [347, 281] on span "Datos del domicilio (idéntico a tu comprobante)" at bounding box center [462, 287] width 283 height 13
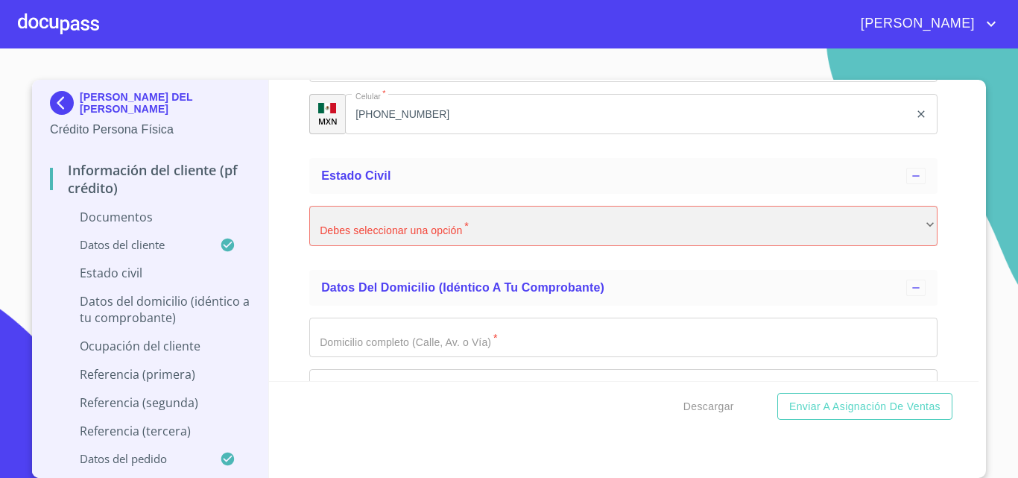
click at [424, 234] on div "​" at bounding box center [623, 226] width 628 height 40
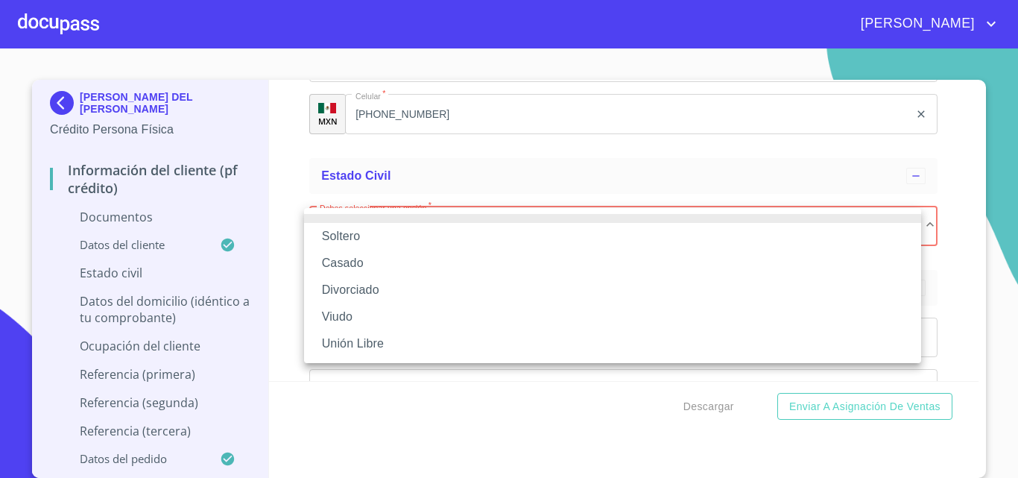
click at [353, 236] on li "Soltero" at bounding box center [612, 236] width 617 height 27
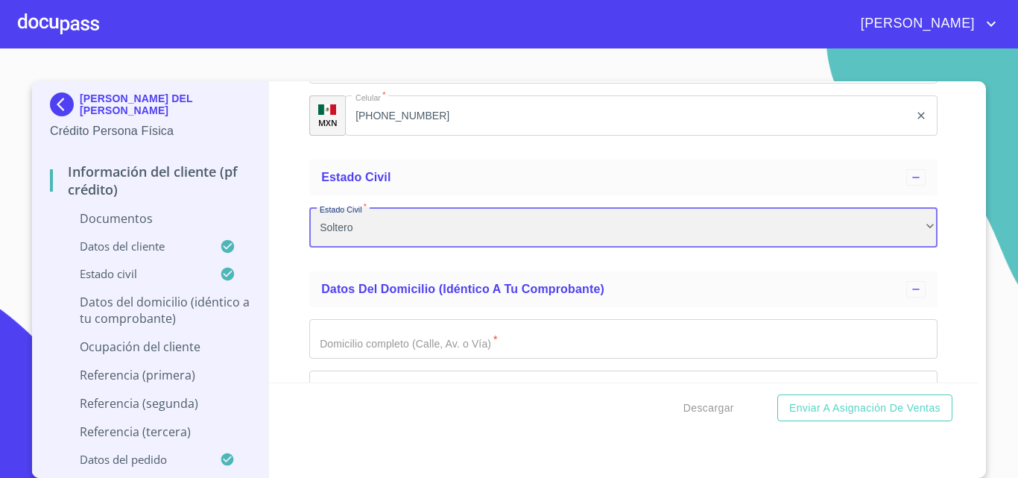
scroll to position [3, 0]
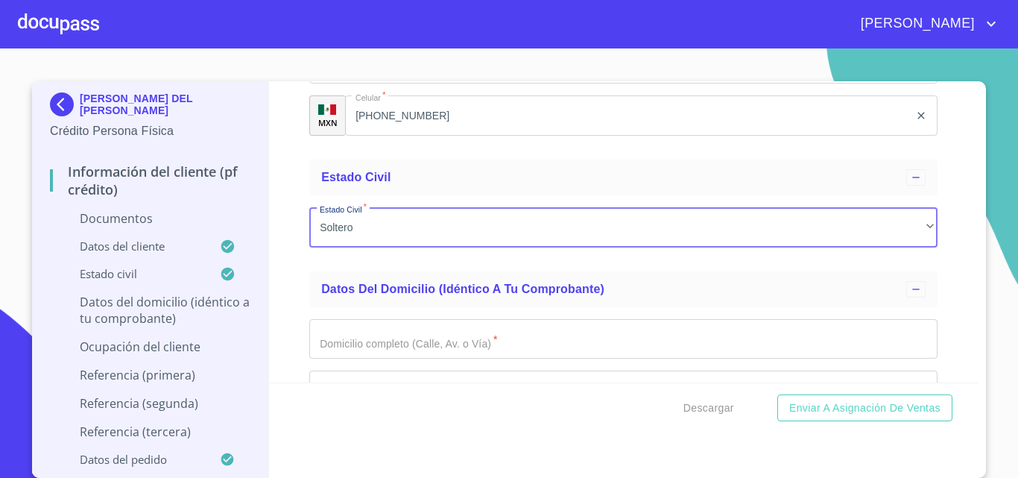
click at [294, 283] on div "Información del cliente (PF crédito) Documentos Documento de identificación.   …" at bounding box center [624, 231] width 710 height 301
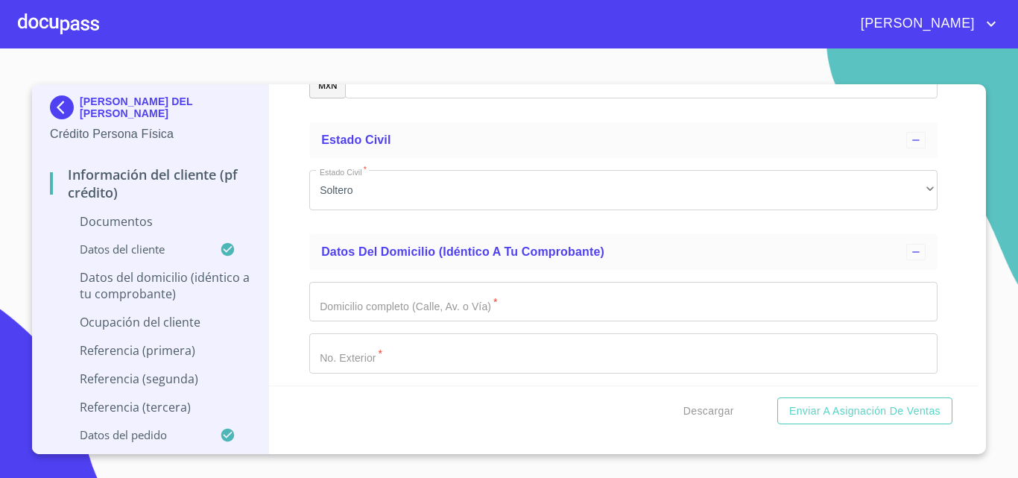
scroll to position [2549, 0]
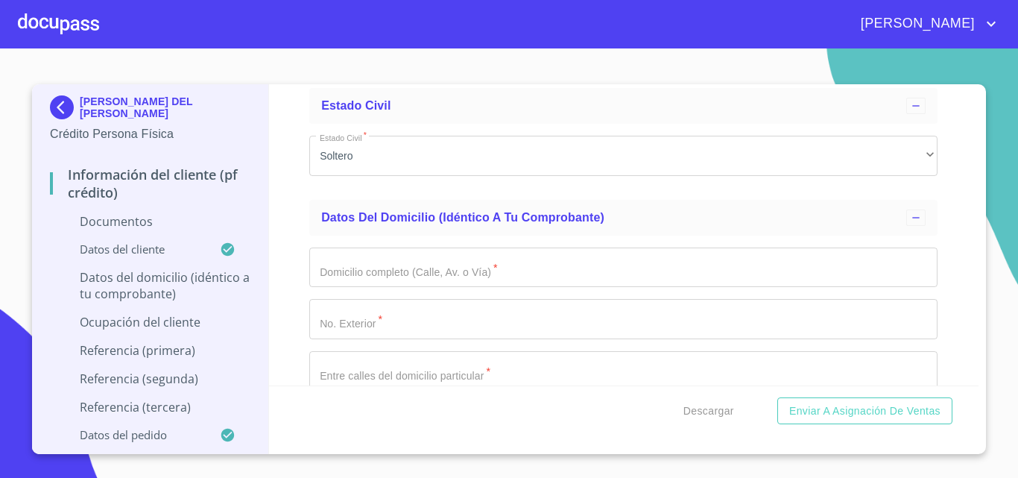
click at [399, 276] on input "Documento de identificación.   *" at bounding box center [623, 267] width 628 height 40
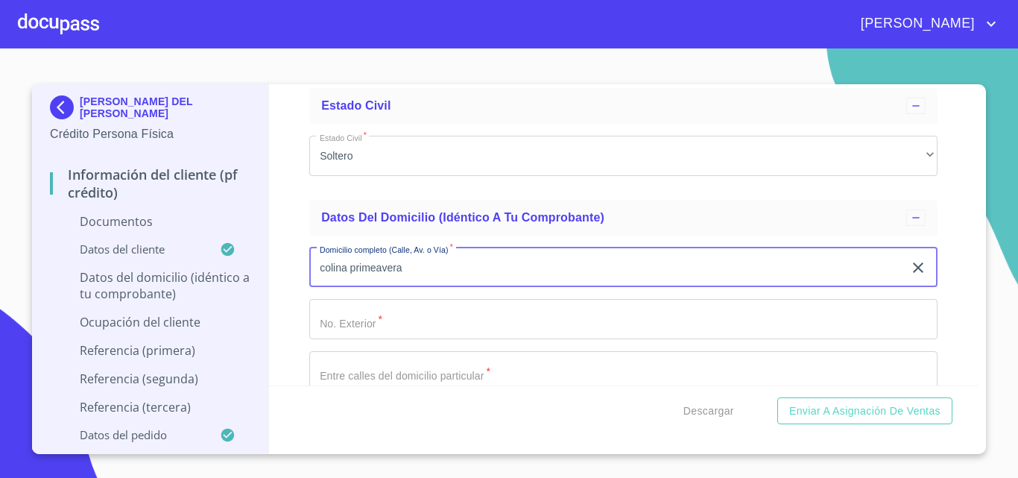
type input "colina primeavera"
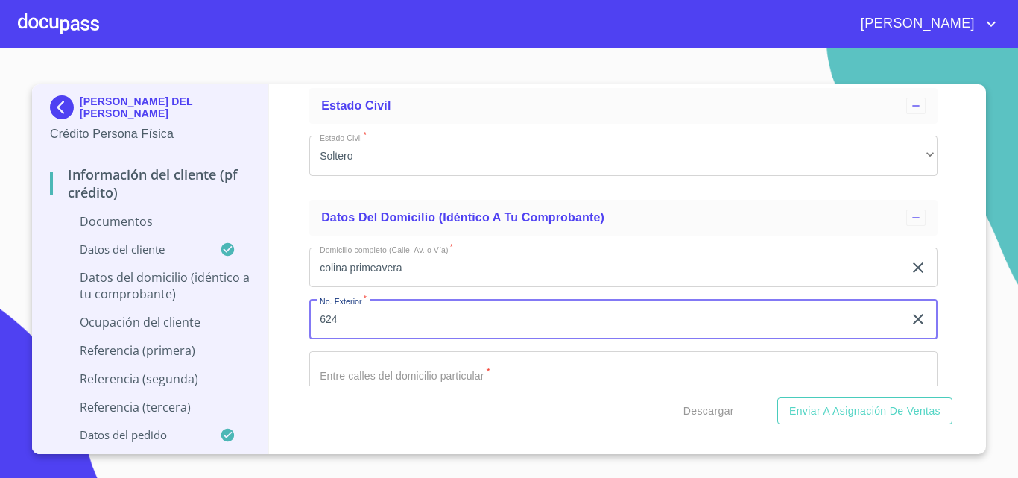
type input "624"
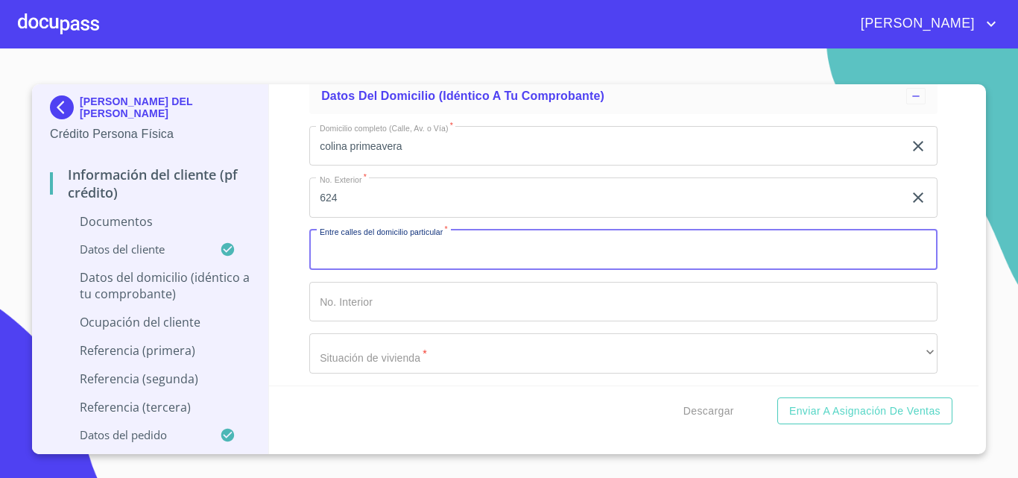
scroll to position [2704, 0]
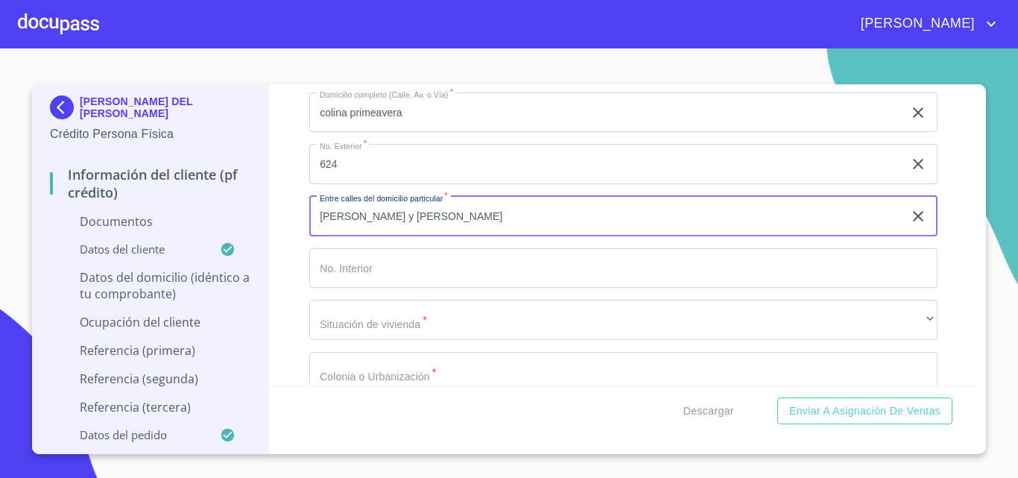
type input "[PERSON_NAME] y [PERSON_NAME]"
click at [385, 272] on input "Documento de identificación.   *" at bounding box center [623, 268] width 628 height 40
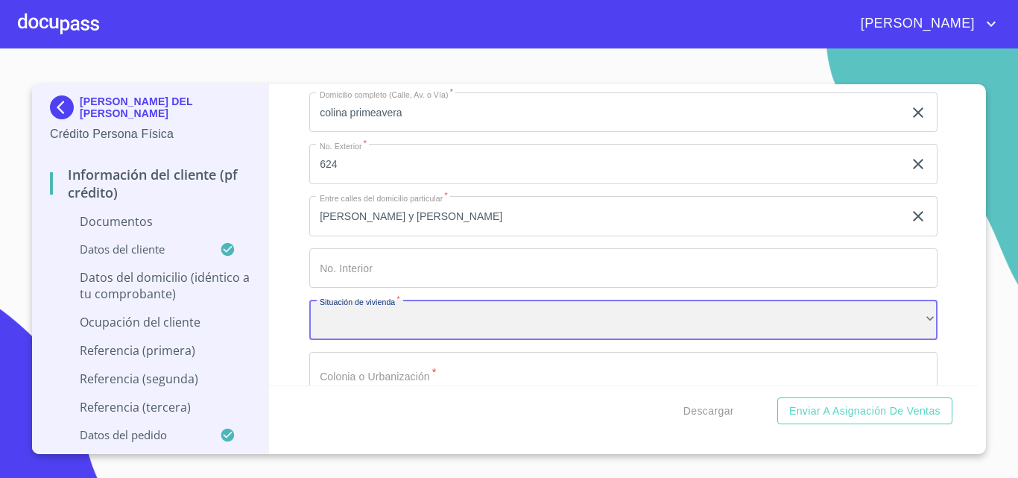
click at [403, 326] on div "​" at bounding box center [623, 320] width 628 height 40
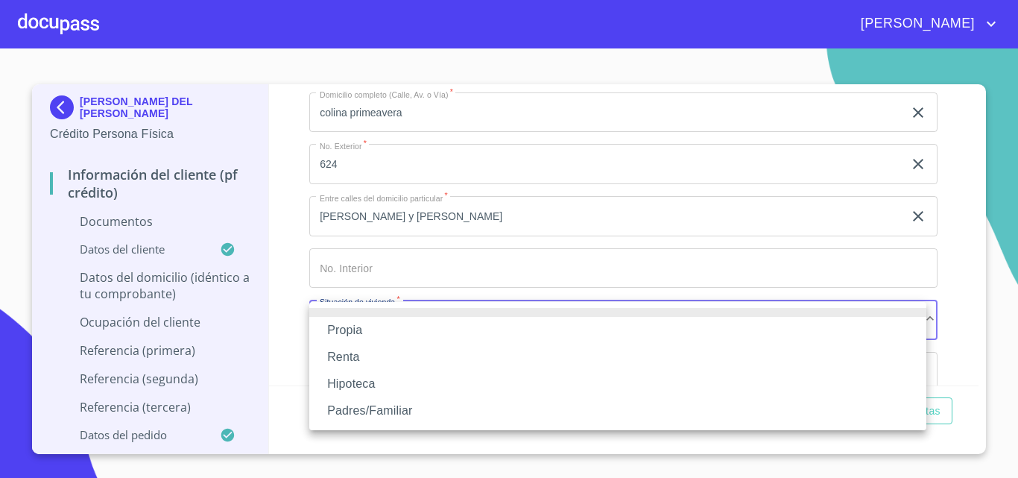
click at [376, 329] on li "Propia" at bounding box center [617, 330] width 617 height 27
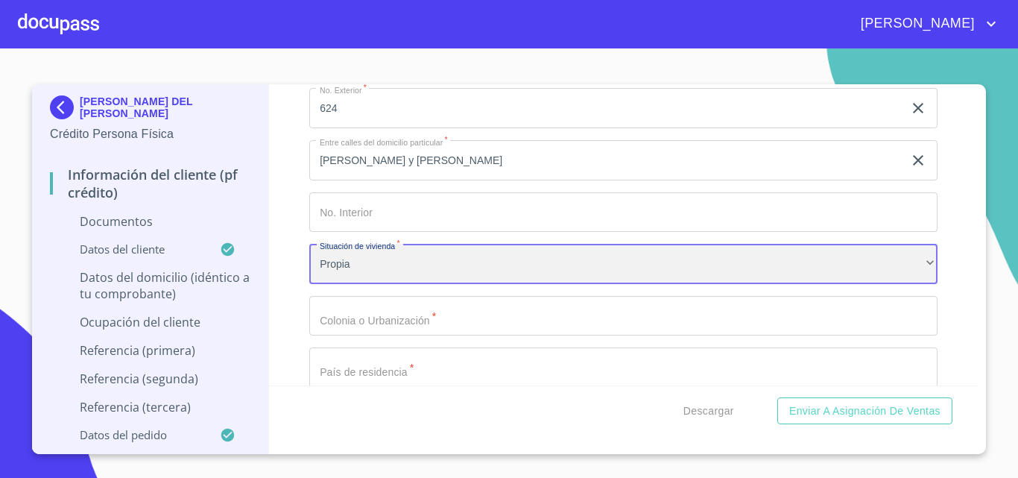
scroll to position [2853, 0]
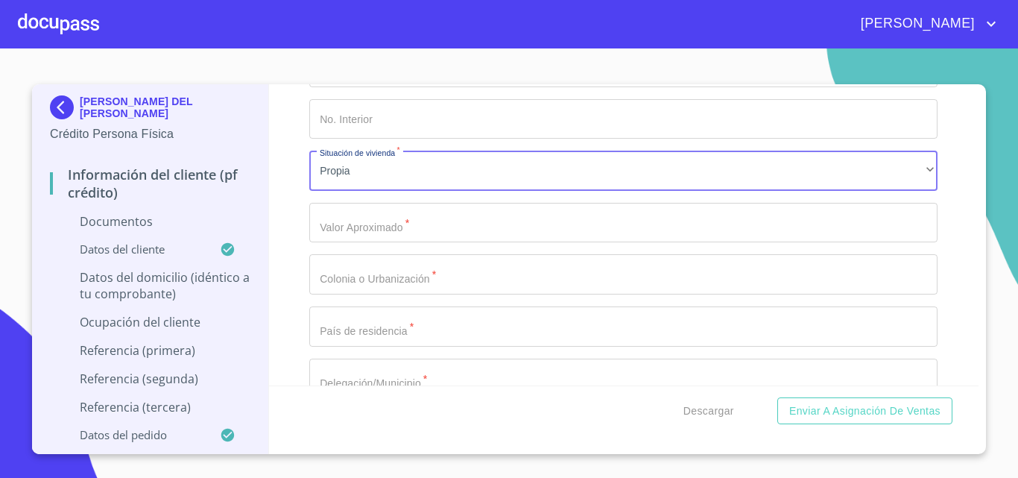
click at [379, 218] on input "Documento de identificación.   *" at bounding box center [623, 223] width 628 height 40
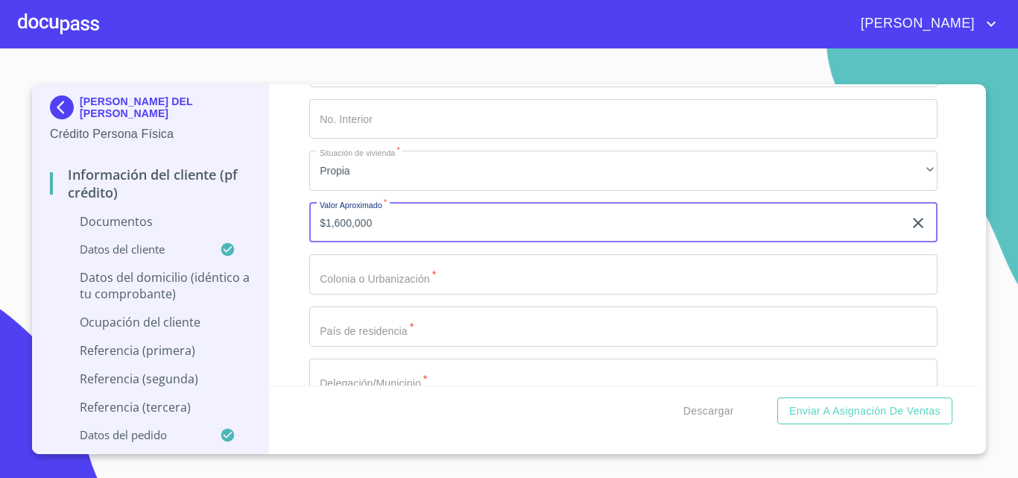
type input "$1,600,000"
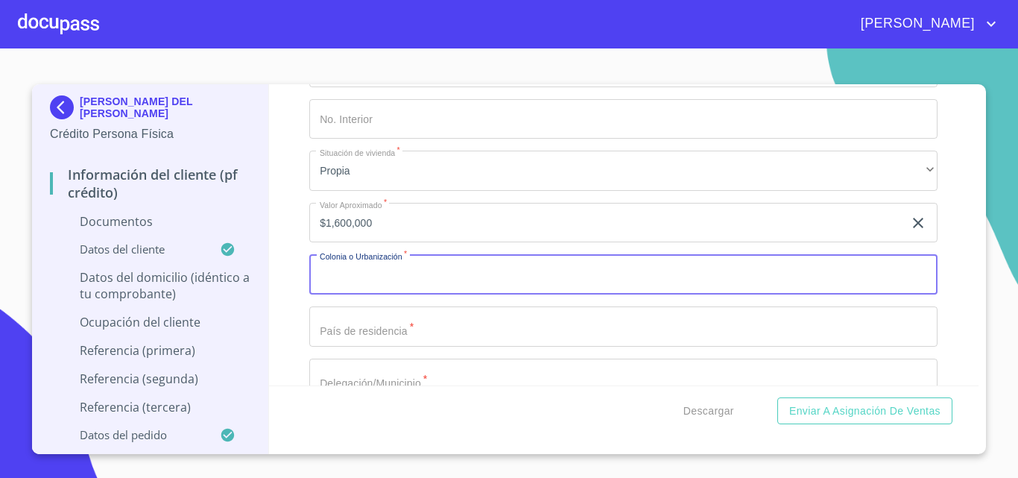
click at [366, 265] on input "Documento de identificación.   *" at bounding box center [623, 274] width 628 height 40
type input "colinas de [GEOGRAPHIC_DATA]"
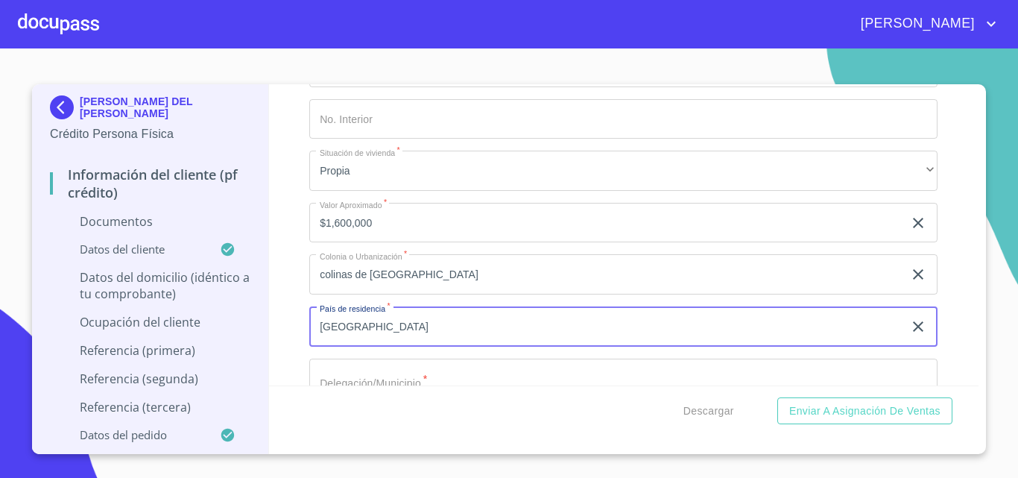
type input "[GEOGRAPHIC_DATA]"
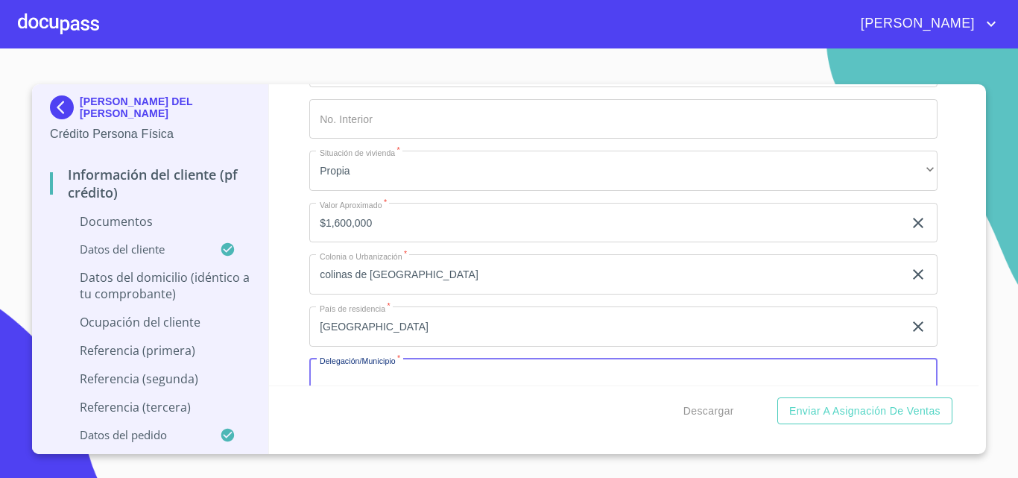
scroll to position [2867, 0]
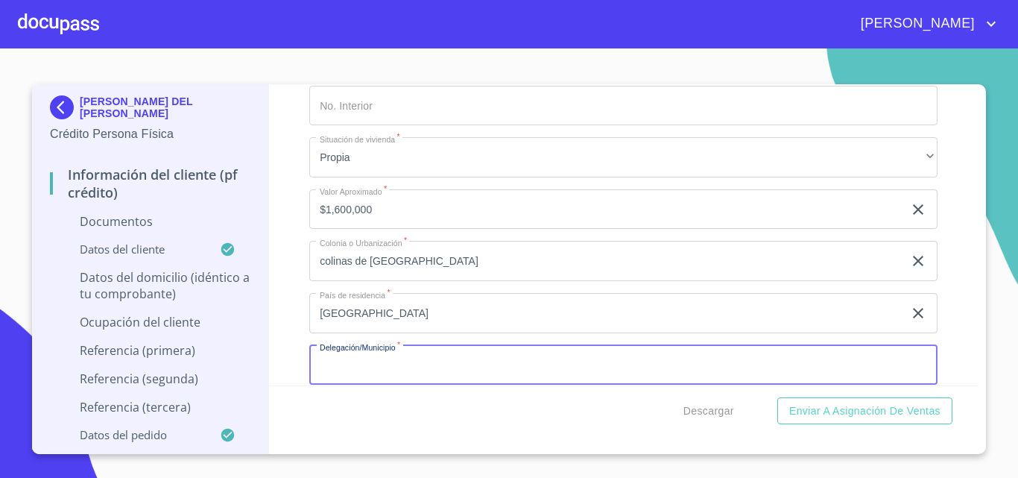
click at [343, 372] on input "Documento de identificación.   *" at bounding box center [623, 365] width 628 height 40
type input "t"
type input "tonala"
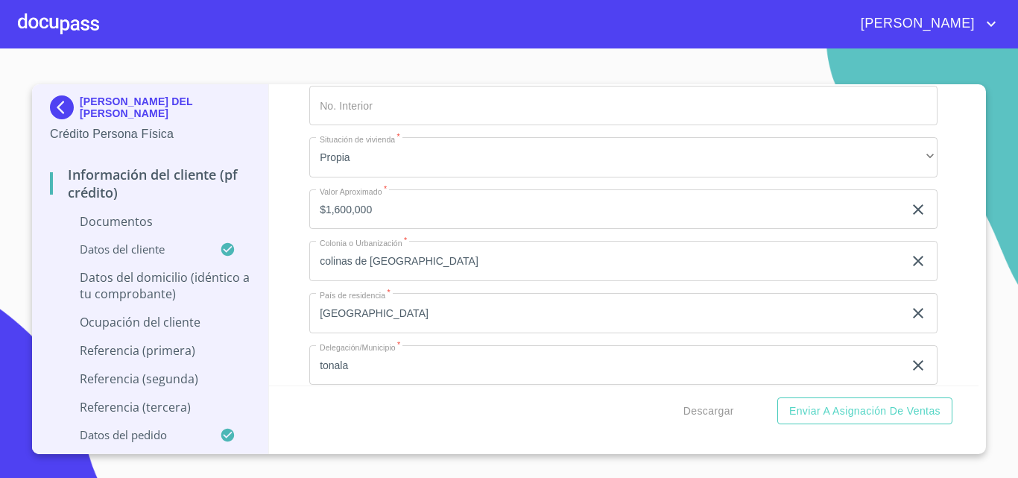
scroll to position [3048, 0]
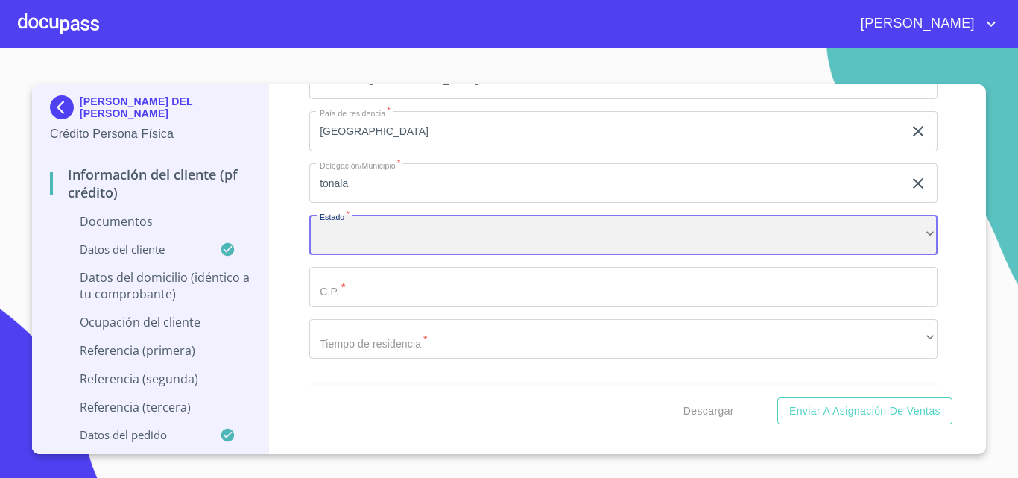
click at [334, 233] on div "​" at bounding box center [623, 235] width 628 height 40
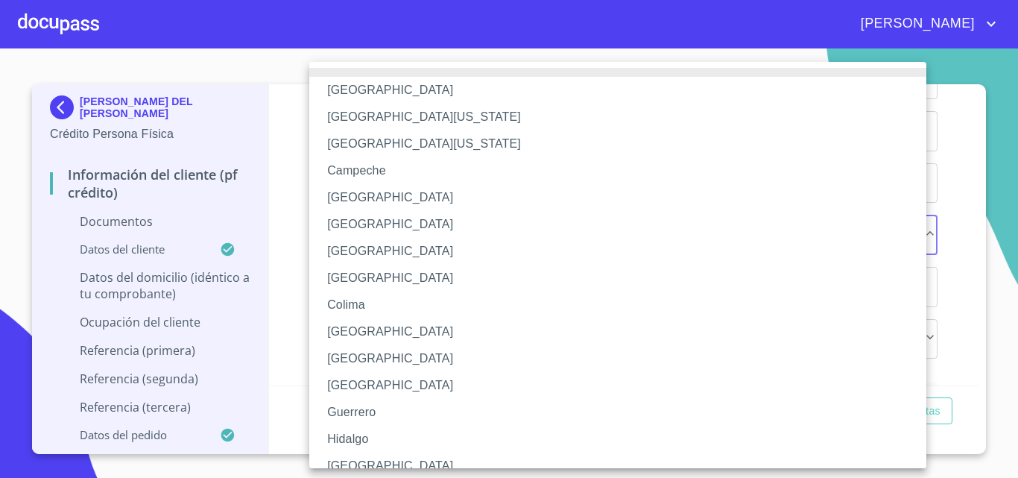
click at [354, 459] on li "[GEOGRAPHIC_DATA]" at bounding box center [623, 465] width 628 height 27
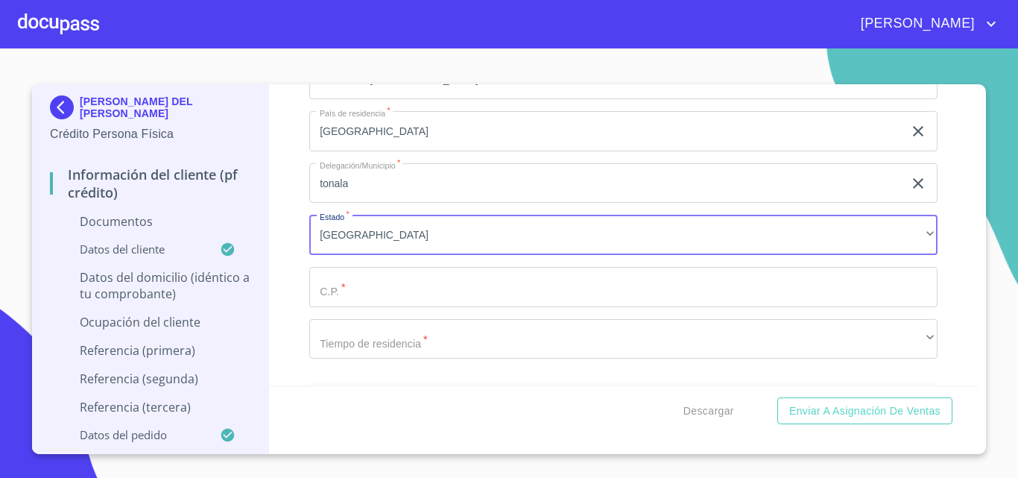
click at [341, 276] on input "Documento de identificación.   *" at bounding box center [623, 287] width 628 height 40
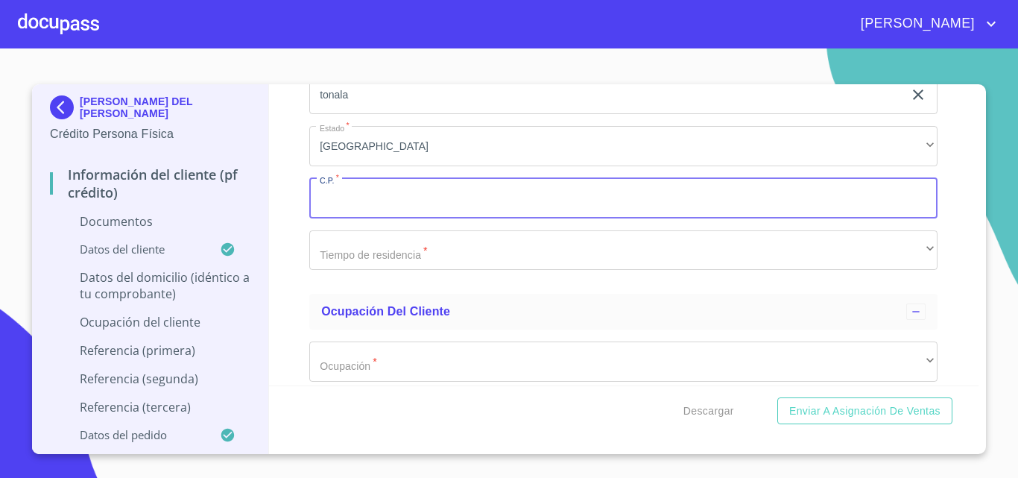
scroll to position [3123, 0]
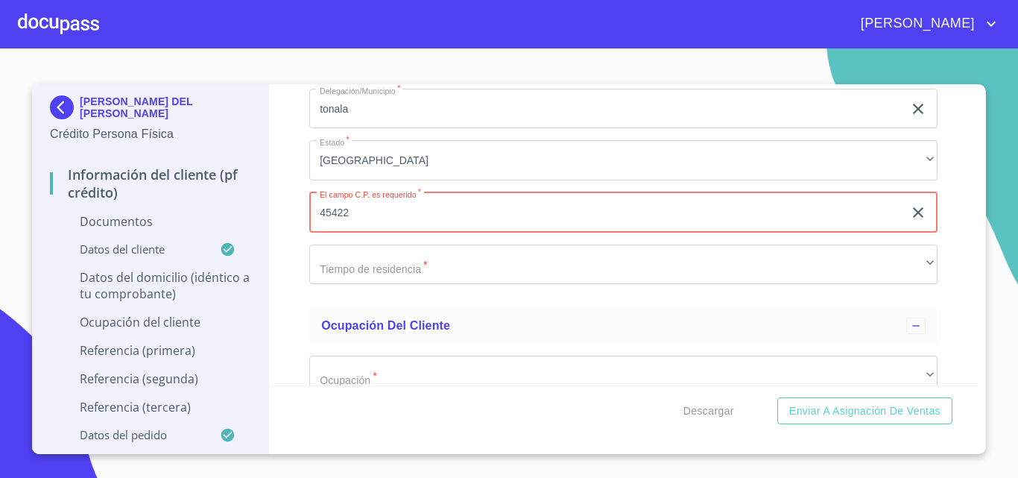
type input "45422"
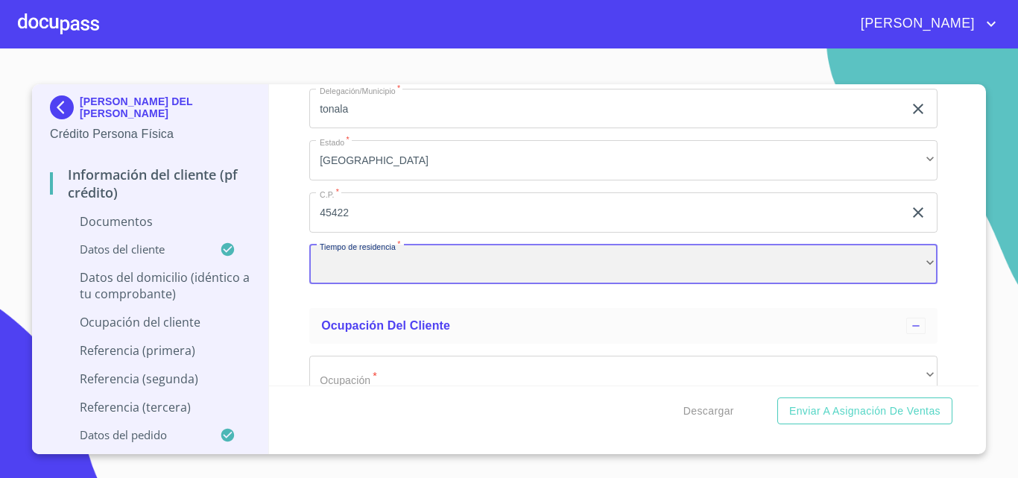
click at [408, 265] on div "​" at bounding box center [623, 264] width 628 height 40
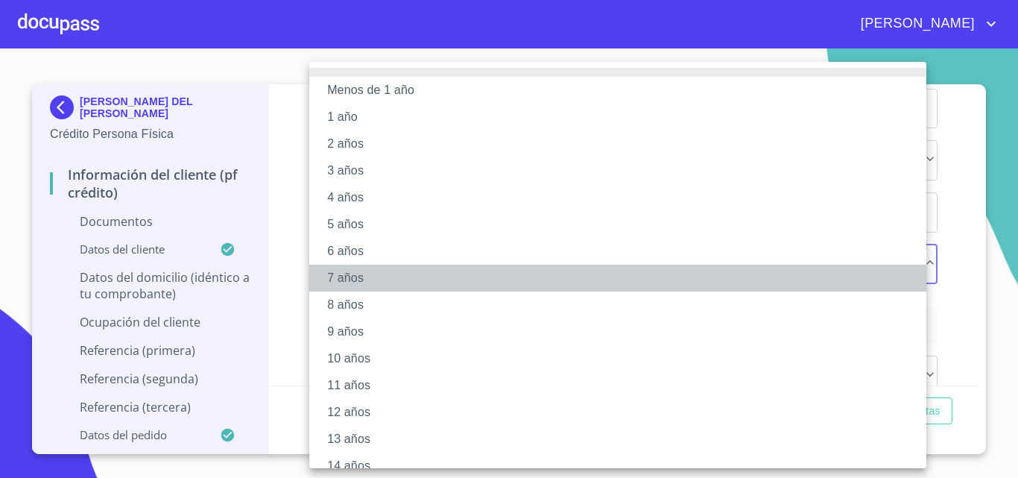
click at [368, 282] on li "7 años" at bounding box center [623, 278] width 628 height 27
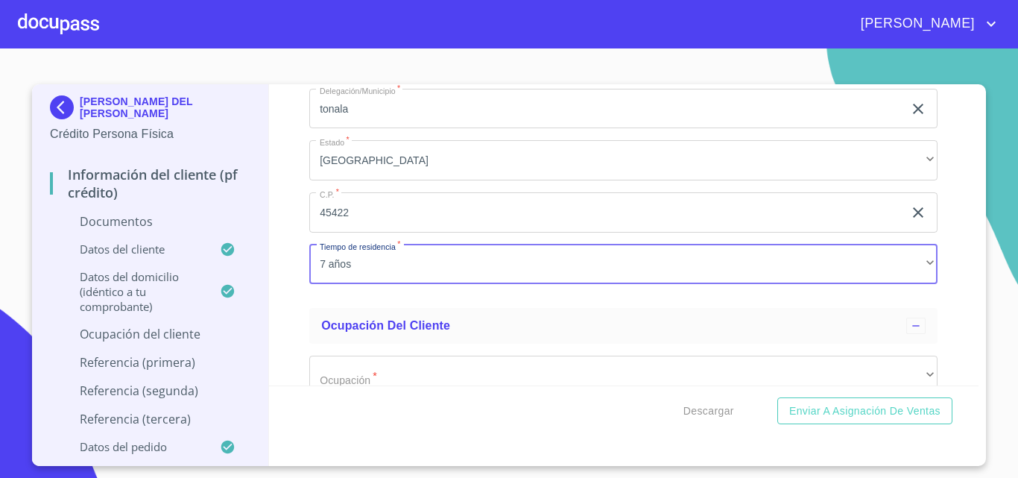
click at [265, 344] on div "[PERSON_NAME] DEL [PERSON_NAME] Crédito Persona Física Información del cliente …" at bounding box center [150, 275] width 237 height 382
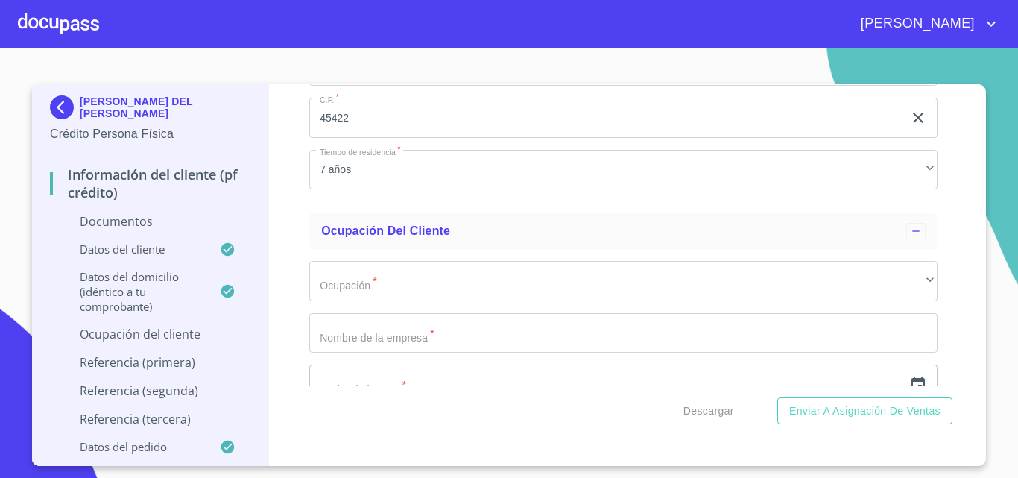
scroll to position [3347, 0]
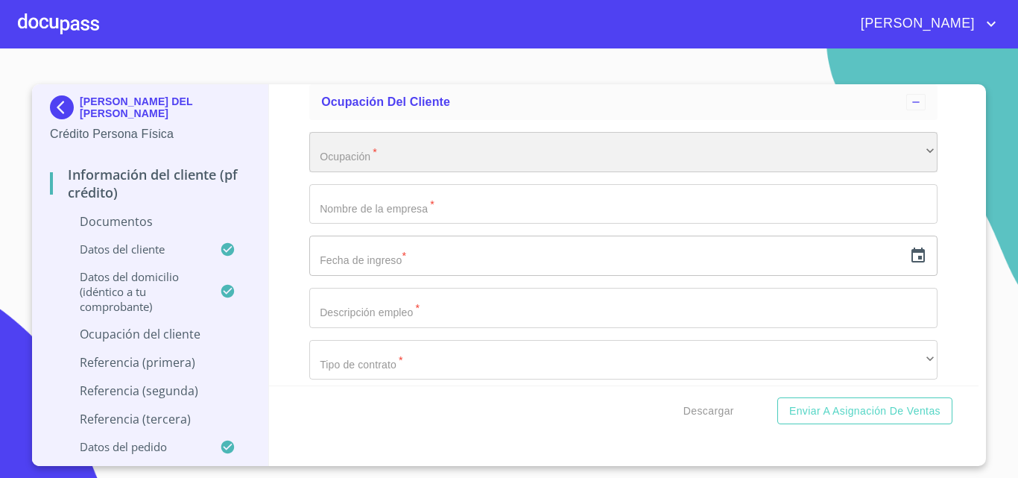
click at [366, 156] on div "​" at bounding box center [623, 152] width 628 height 40
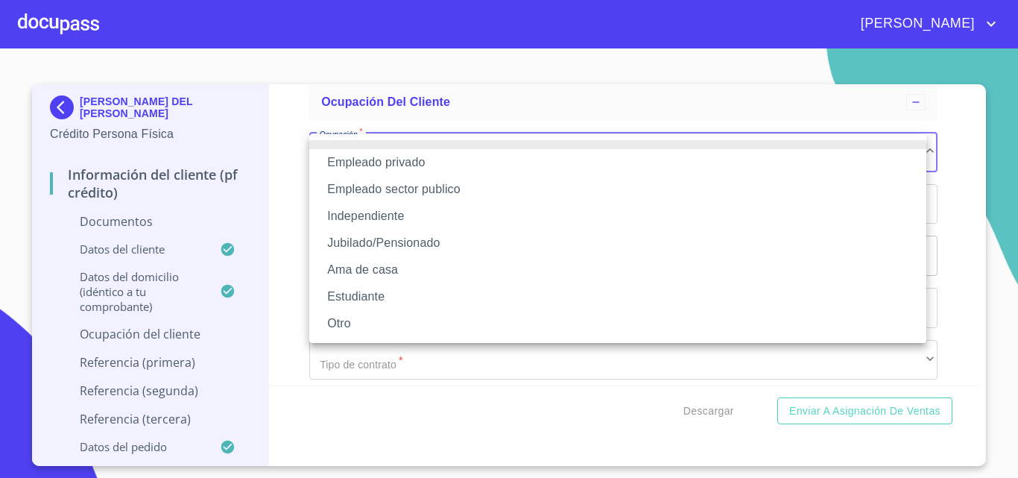
click at [369, 244] on li "Jubilado/Pensionado" at bounding box center [617, 243] width 617 height 27
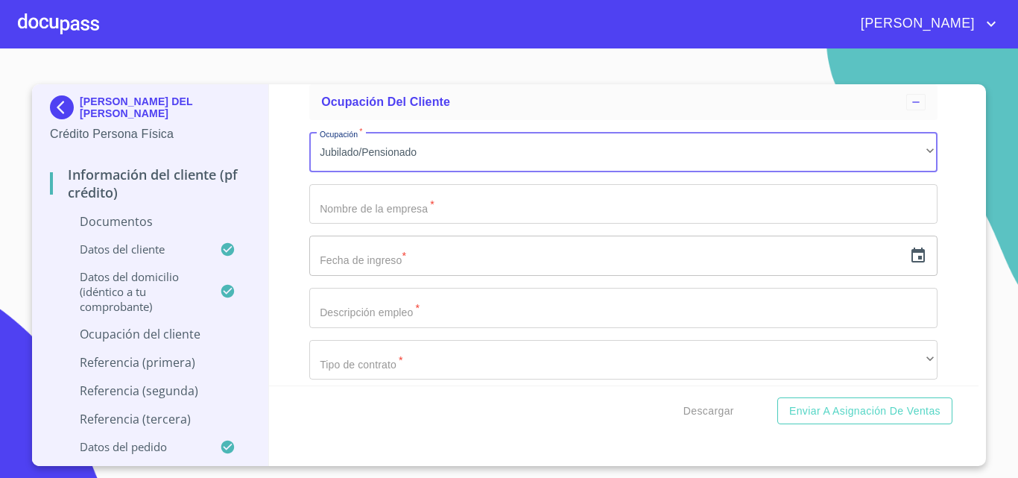
click at [361, 203] on input "Documento de identificación.   *" at bounding box center [623, 204] width 628 height 40
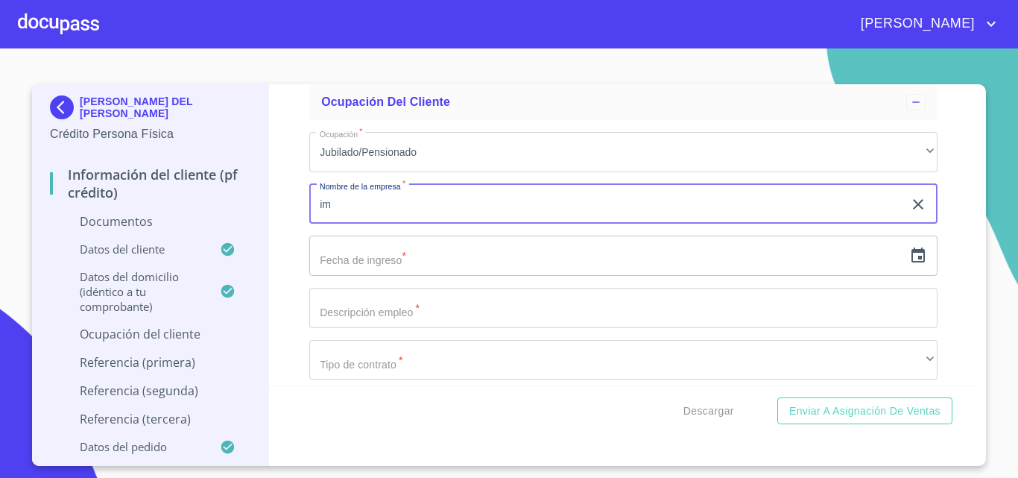
type input "i"
type input "IMSS"
click at [396, 253] on input "text" at bounding box center [606, 255] width 594 height 40
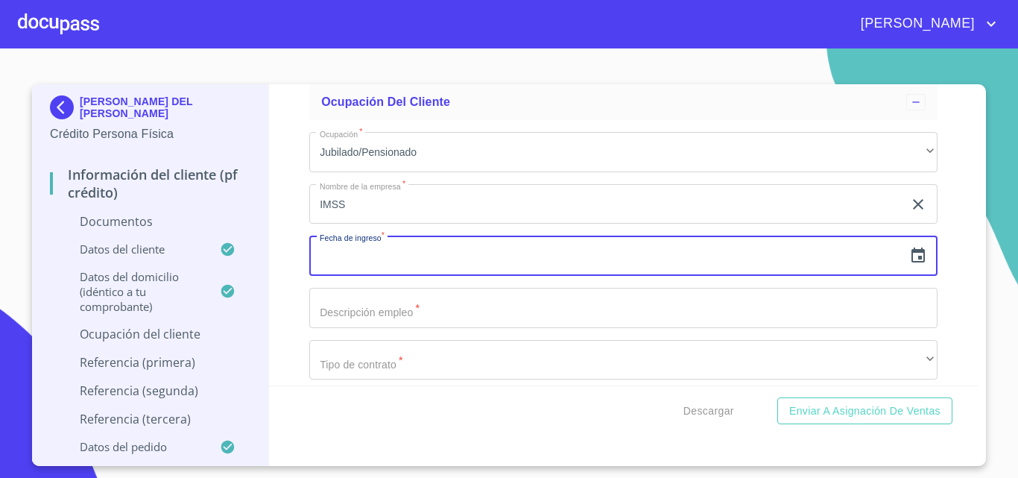
click at [911, 262] on icon "button" at bounding box center [917, 254] width 13 height 15
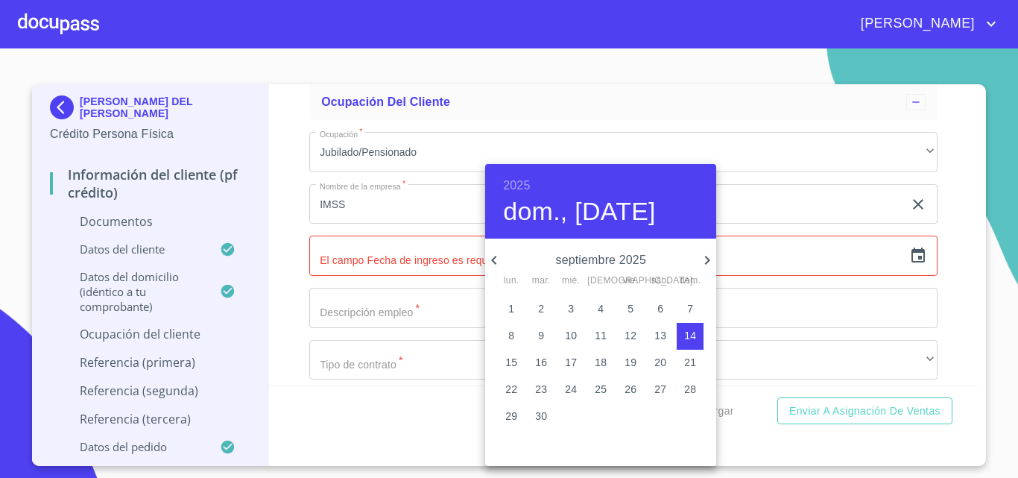
click at [512, 176] on h6 "2025" at bounding box center [516, 185] width 27 height 21
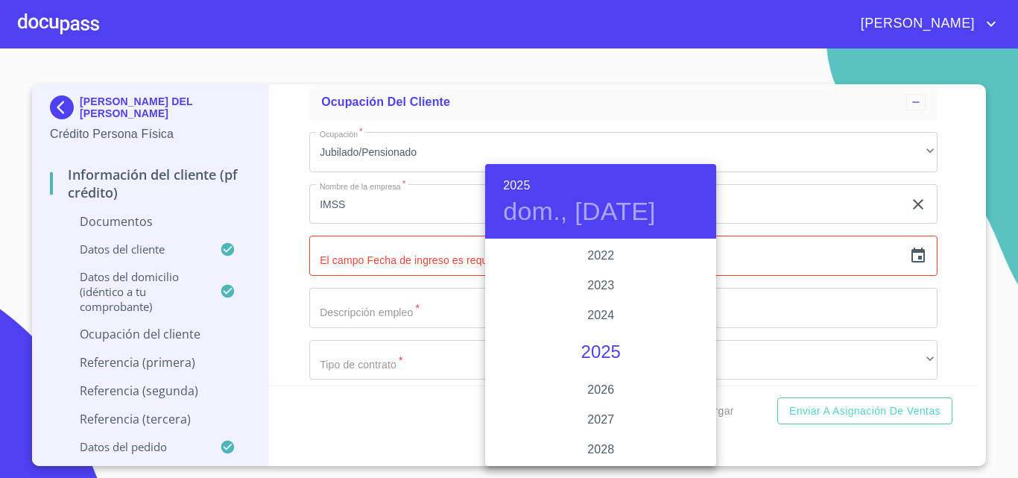
scroll to position [2817, 0]
click at [593, 331] on div "2022" at bounding box center [600, 330] width 231 height 30
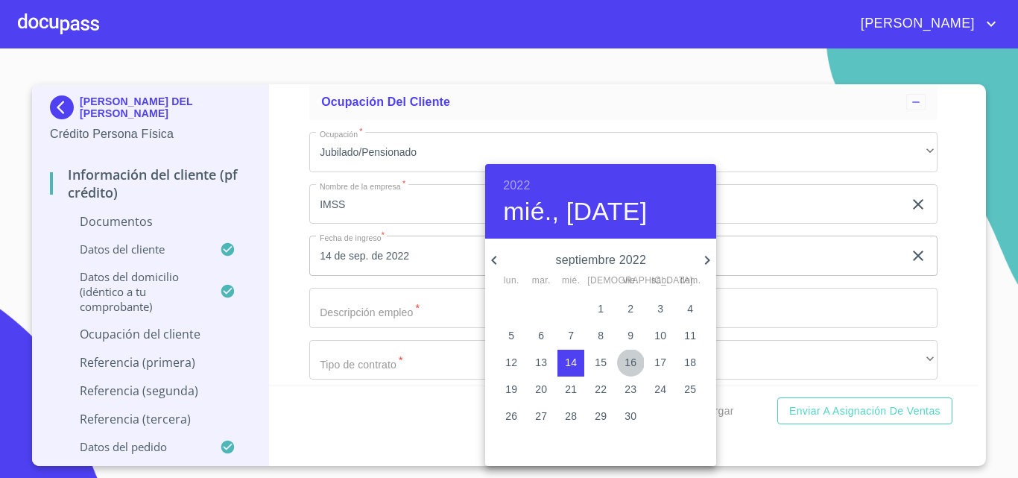
click at [635, 361] on p "16" at bounding box center [630, 362] width 12 height 15
type input "16 de sep. de 2022"
click at [291, 282] on div at bounding box center [509, 239] width 1018 height 478
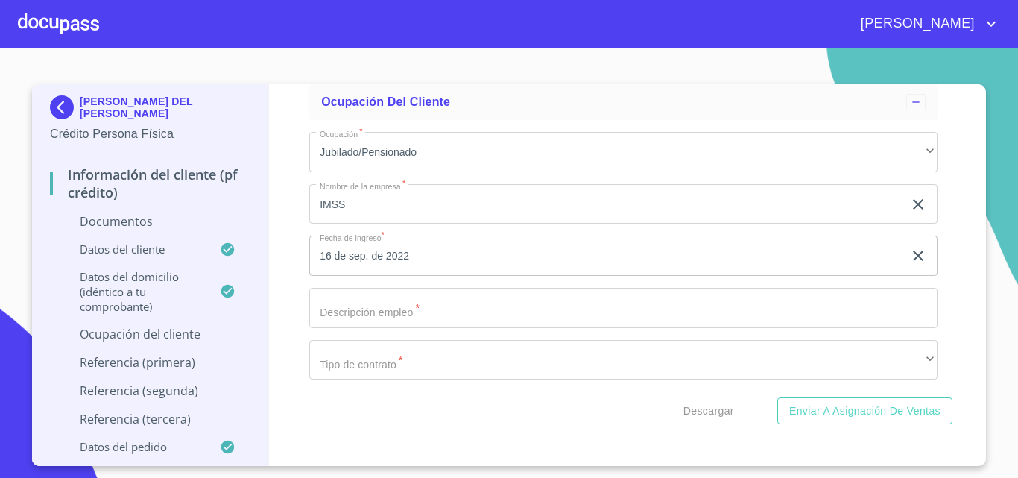
click at [340, 317] on input "Documento de identificación.   *" at bounding box center [623, 308] width 628 height 40
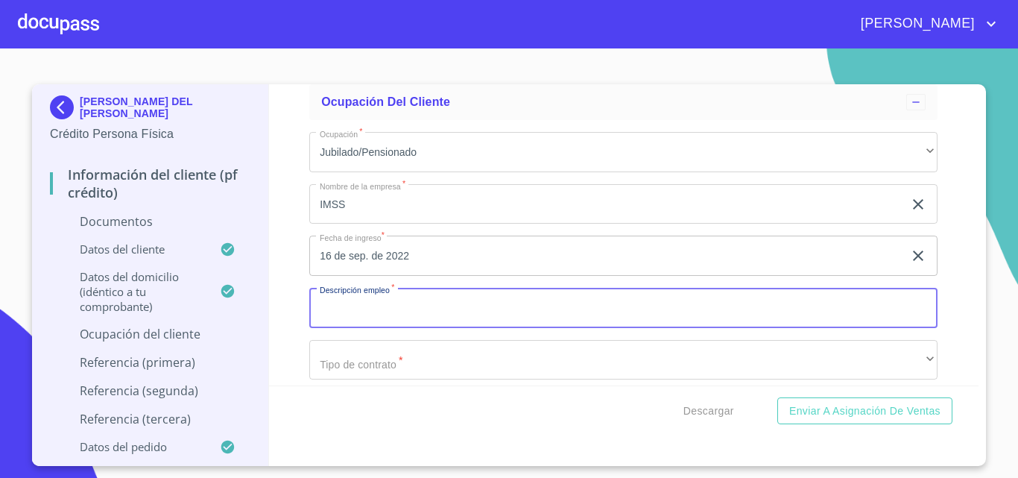
click at [341, 311] on input "Documento de identificación.   *" at bounding box center [623, 308] width 628 height 40
type input "ENFERMERA"
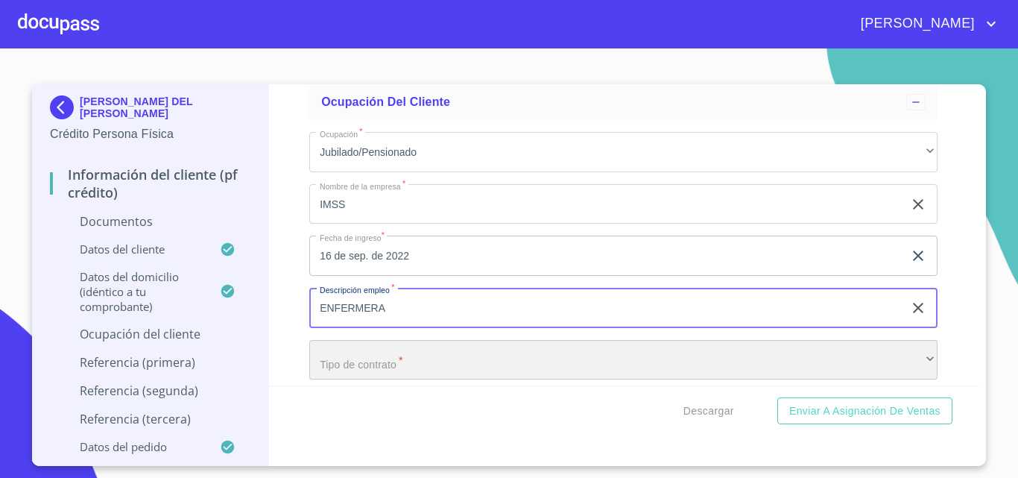
click at [383, 369] on div "​" at bounding box center [623, 360] width 628 height 40
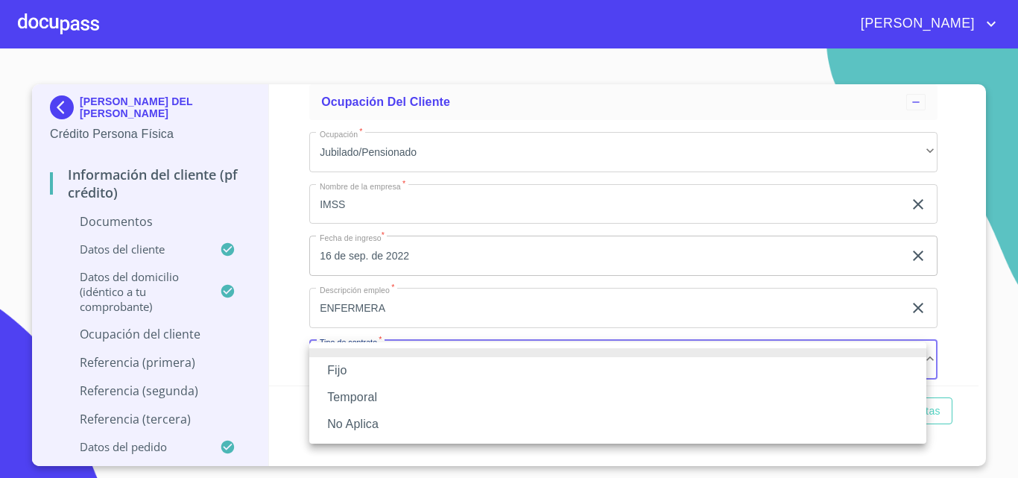
click at [352, 369] on li "Fijo" at bounding box center [617, 370] width 617 height 27
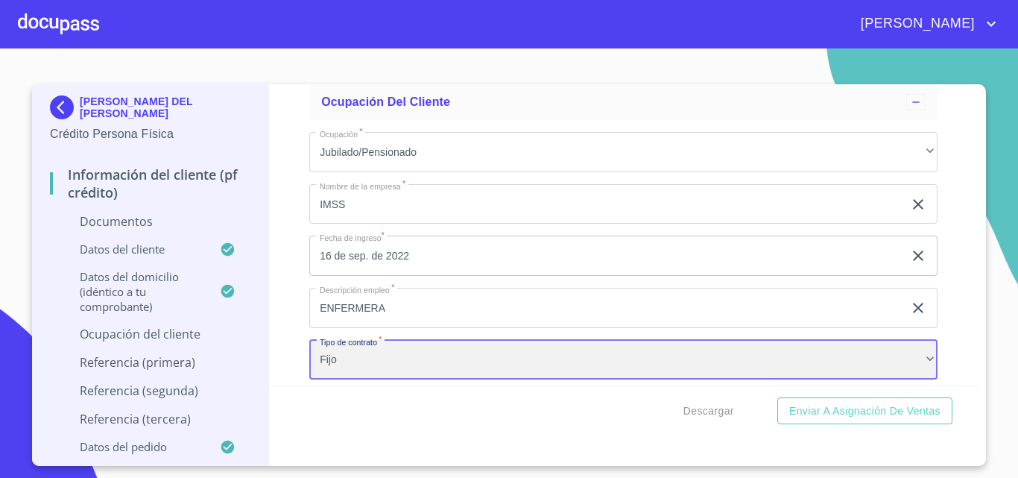
click at [383, 352] on div "Fijo" at bounding box center [623, 360] width 628 height 40
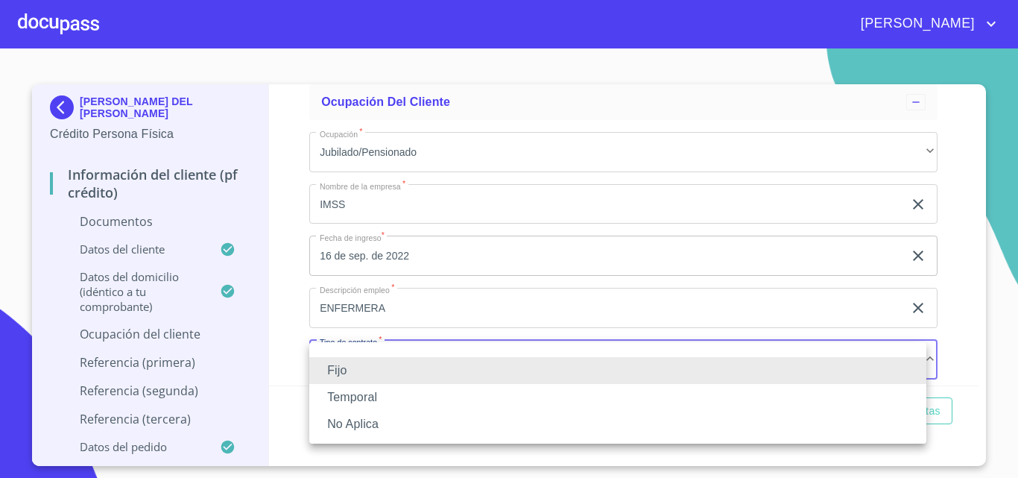
click at [364, 428] on li "No Aplica" at bounding box center [617, 424] width 617 height 27
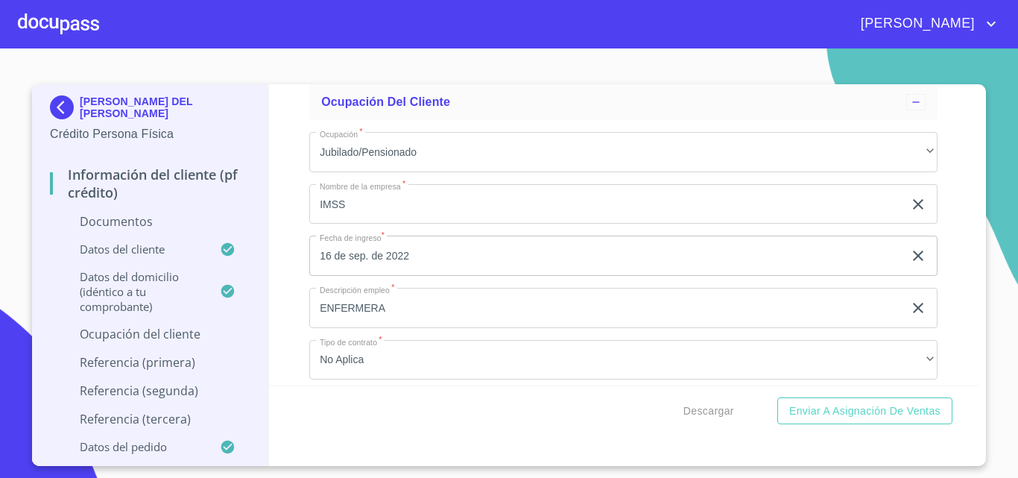
click at [303, 367] on div "Información del cliente (PF crédito) Documentos Documento de identificación.   …" at bounding box center [624, 234] width 710 height 301
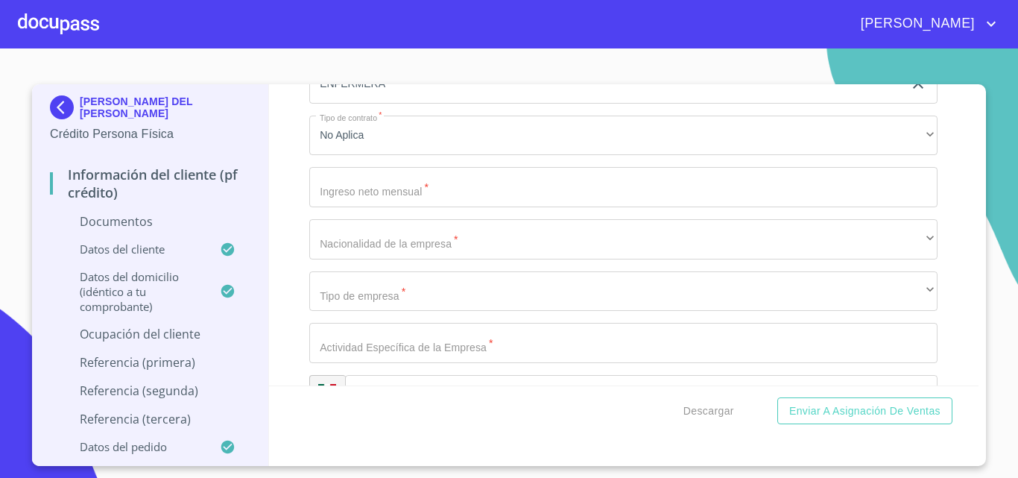
scroll to position [3496, 0]
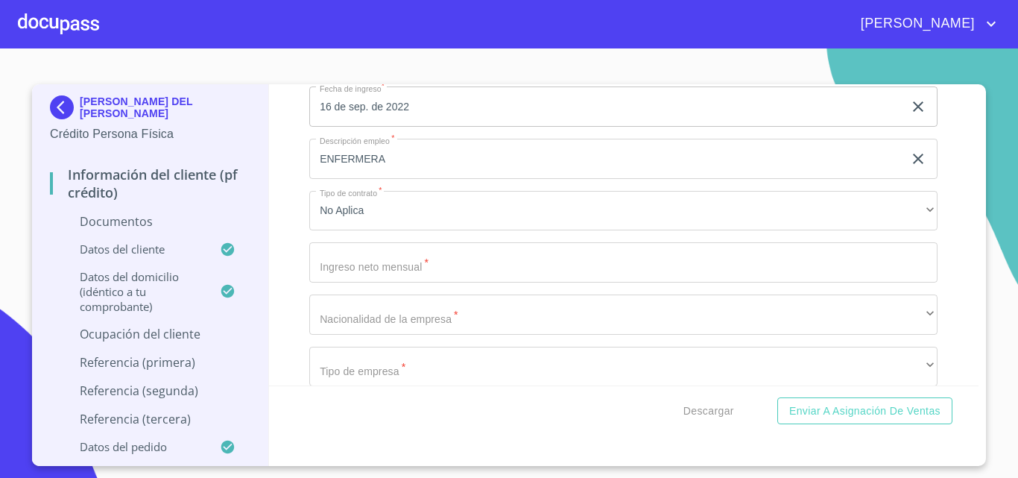
click at [361, 265] on input "Documento de identificación.   *" at bounding box center [623, 262] width 628 height 40
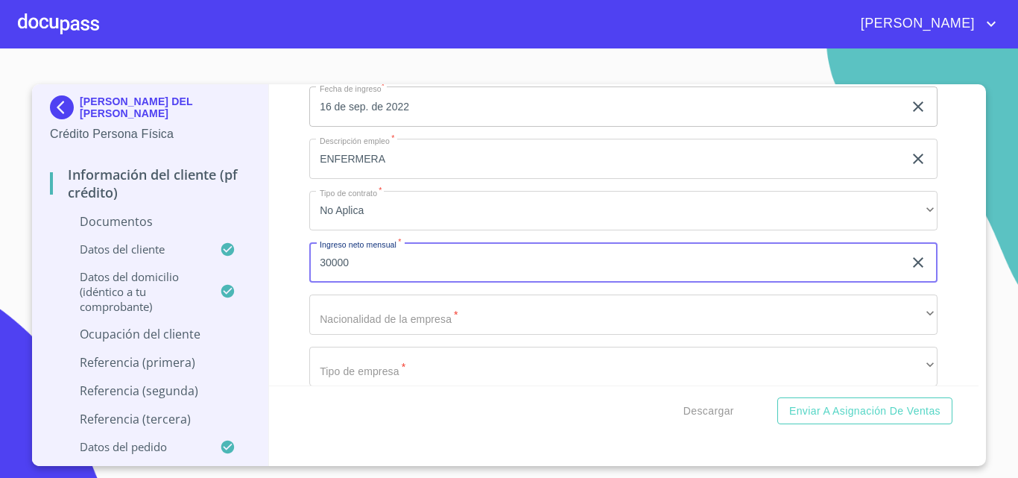
type input "30000"
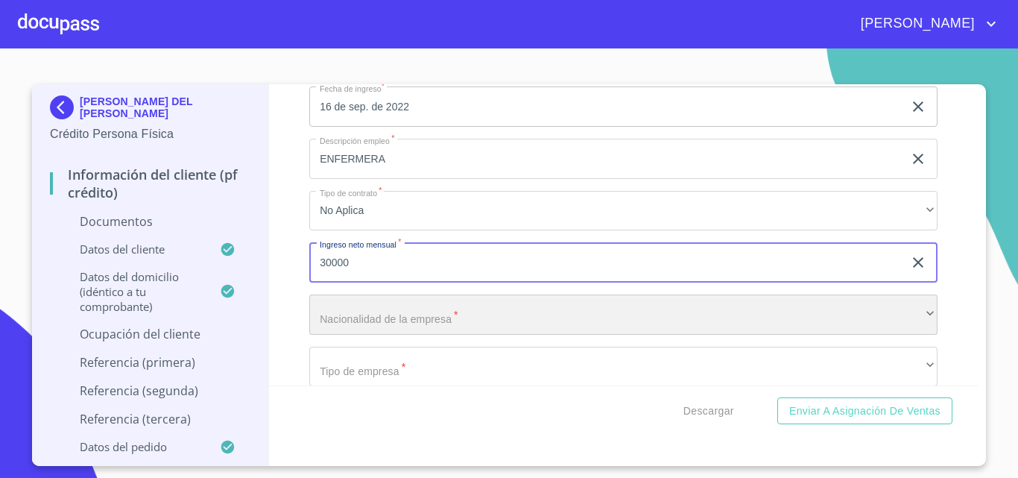
click at [353, 331] on div "​" at bounding box center [623, 314] width 628 height 40
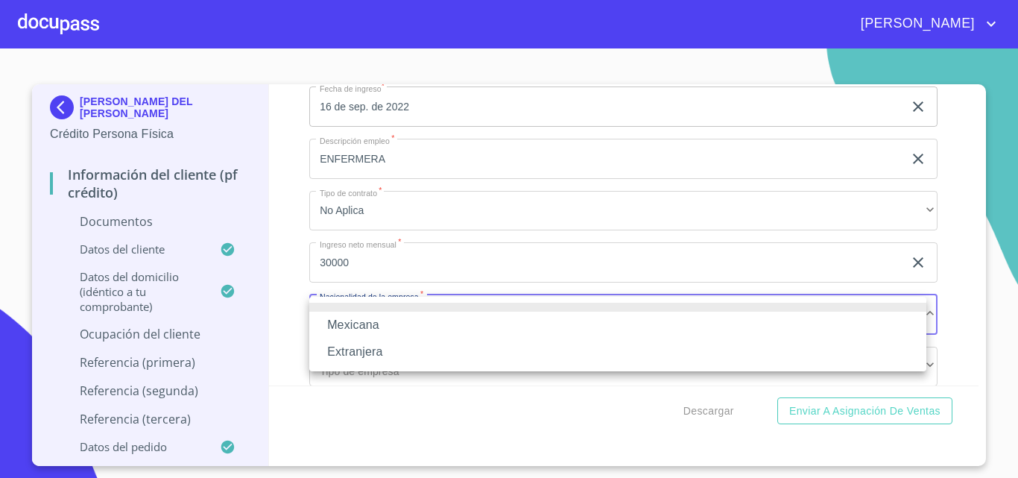
click at [349, 329] on li "Mexicana" at bounding box center [617, 324] width 617 height 27
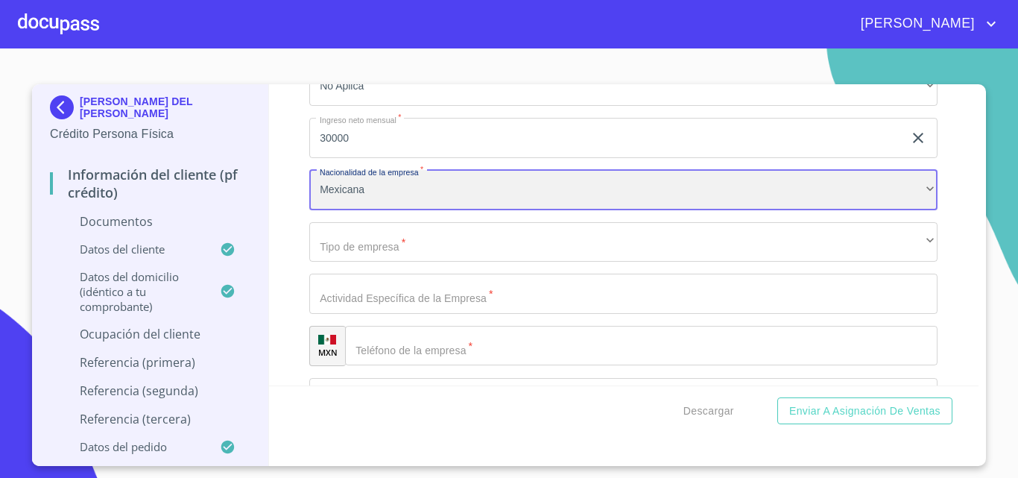
scroll to position [3645, 0]
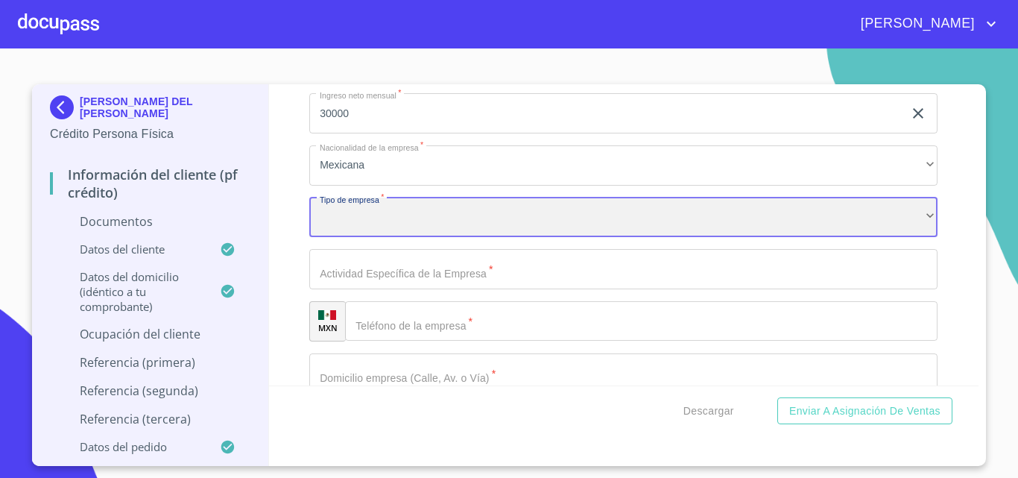
click at [382, 216] on div "​" at bounding box center [623, 217] width 628 height 40
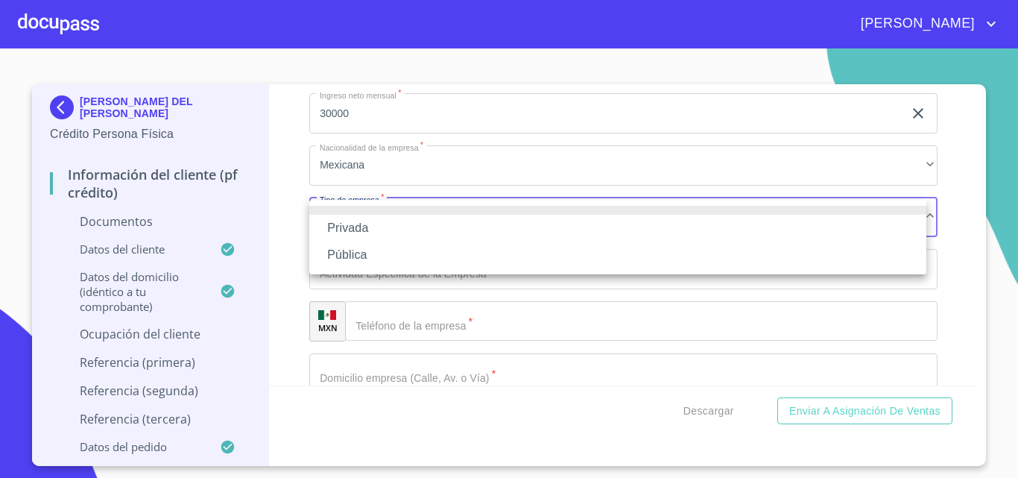
click at [346, 265] on li "Pública" at bounding box center [617, 254] width 617 height 27
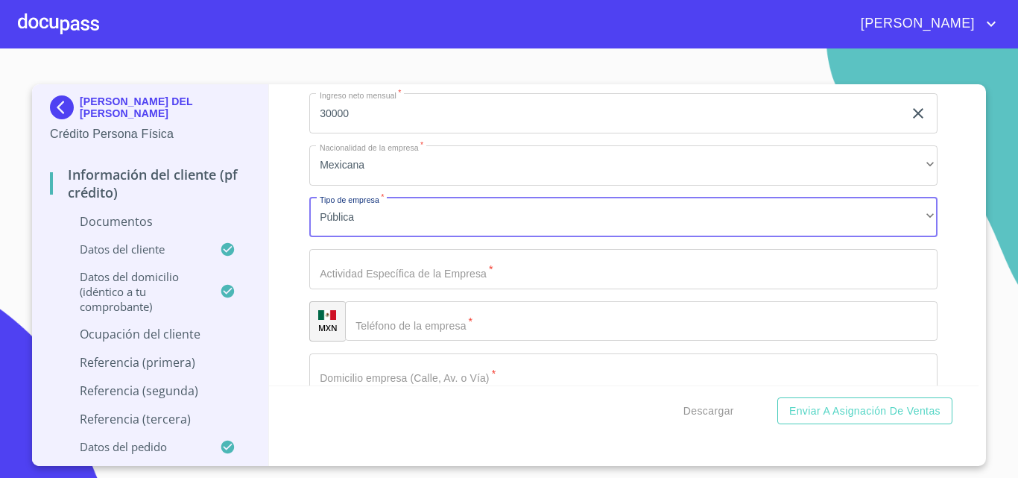
click at [380, 282] on input "Documento de identificación.   *" at bounding box center [623, 269] width 628 height 40
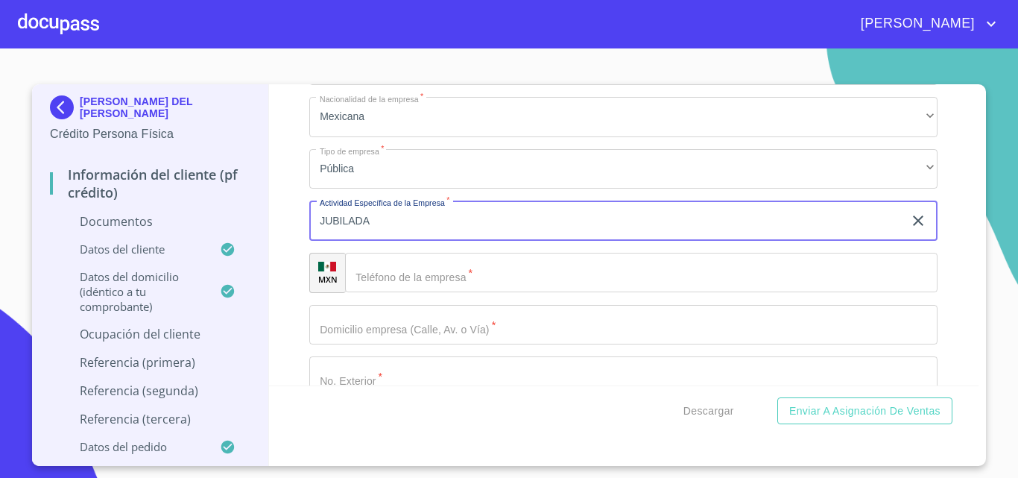
scroll to position [3719, 0]
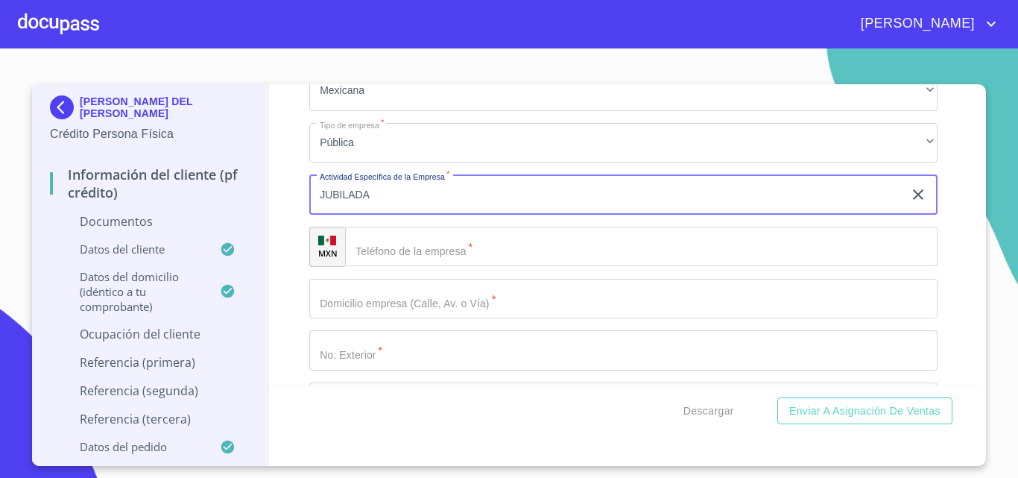
type input "JUBILADA"
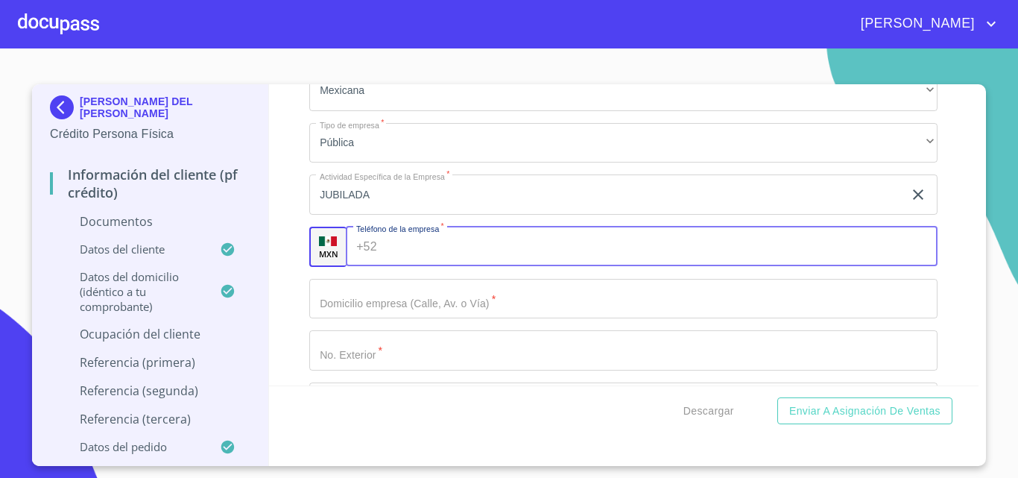
click at [411, 241] on input "Documento de identificación.   *" at bounding box center [660, 247] width 555 height 40
type input "[PHONE_NUMBER]"
click at [367, 303] on input "Documento de identificación.   *" at bounding box center [623, 299] width 628 height 40
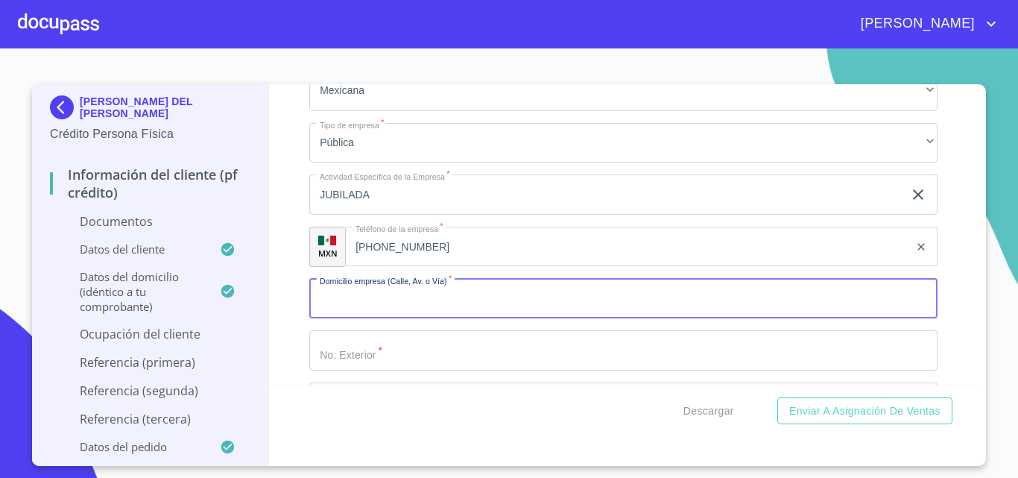
scroll to position [3794, 0]
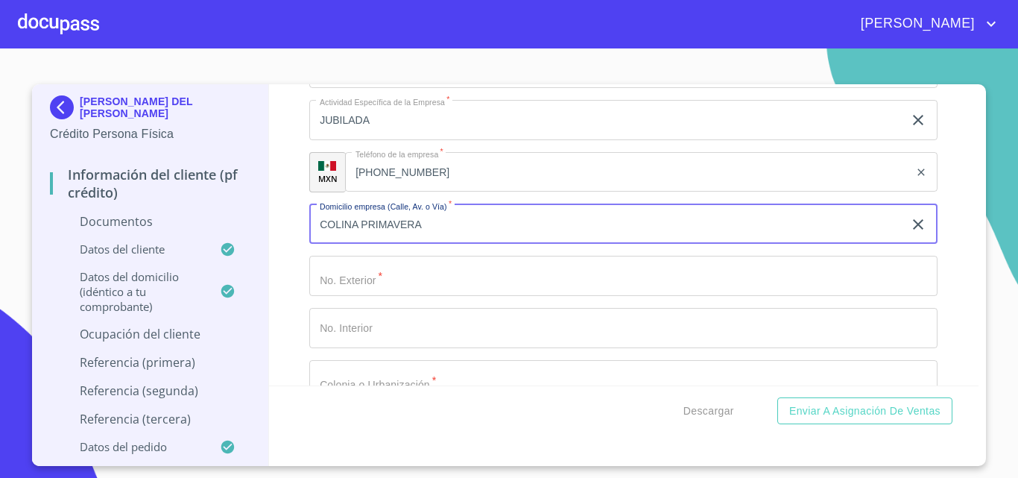
type input "COLINA PRIMAVERA"
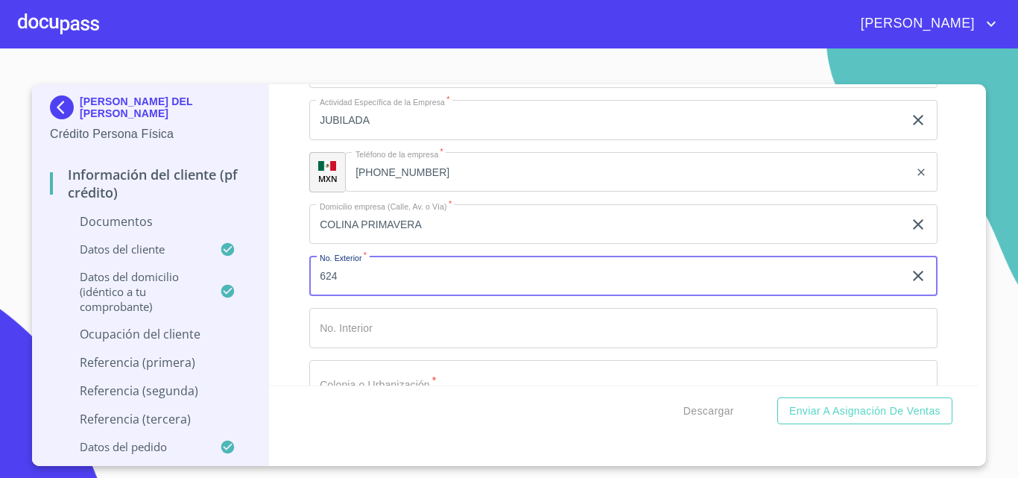
type input "624"
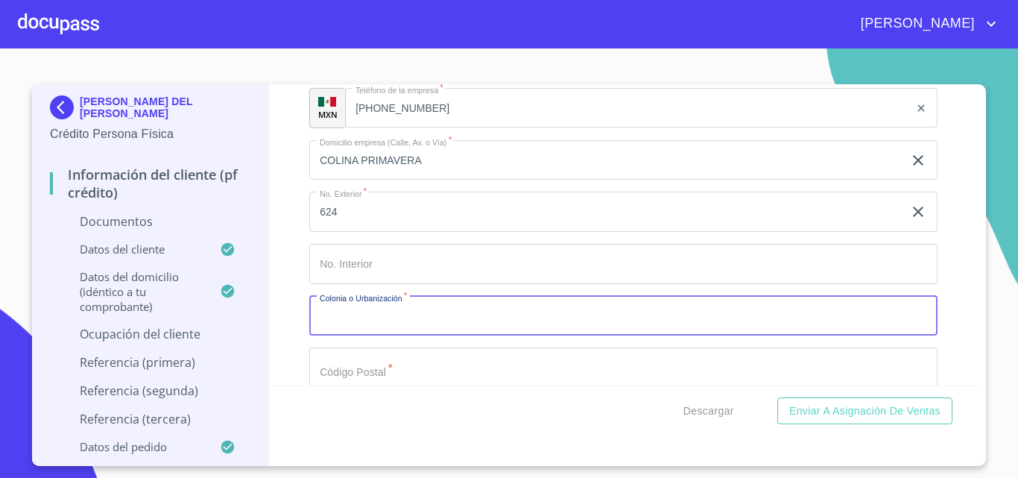
scroll to position [3883, 0]
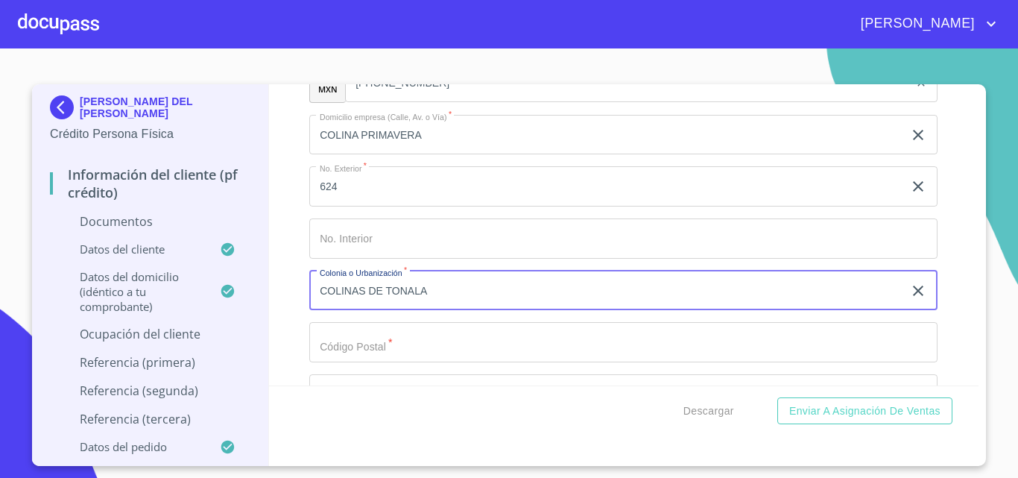
type input "COLINAS DE TONALA"
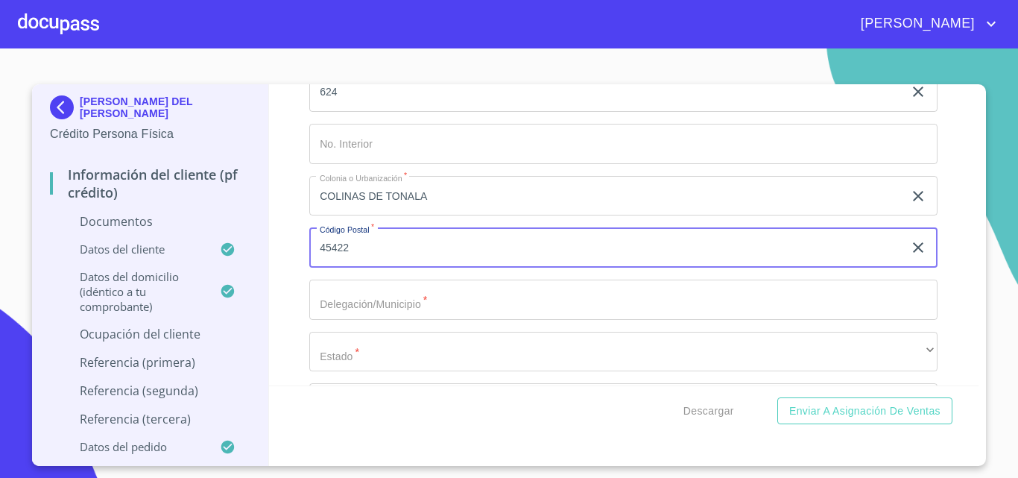
scroll to position [4107, 0]
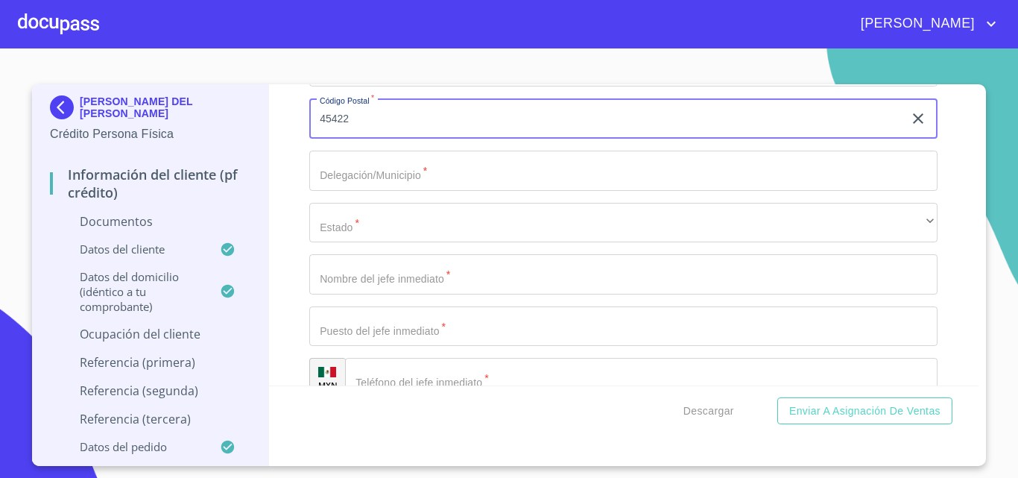
type input "45422"
click at [323, 173] on input "Documento de identificación.   *" at bounding box center [623, 171] width 628 height 40
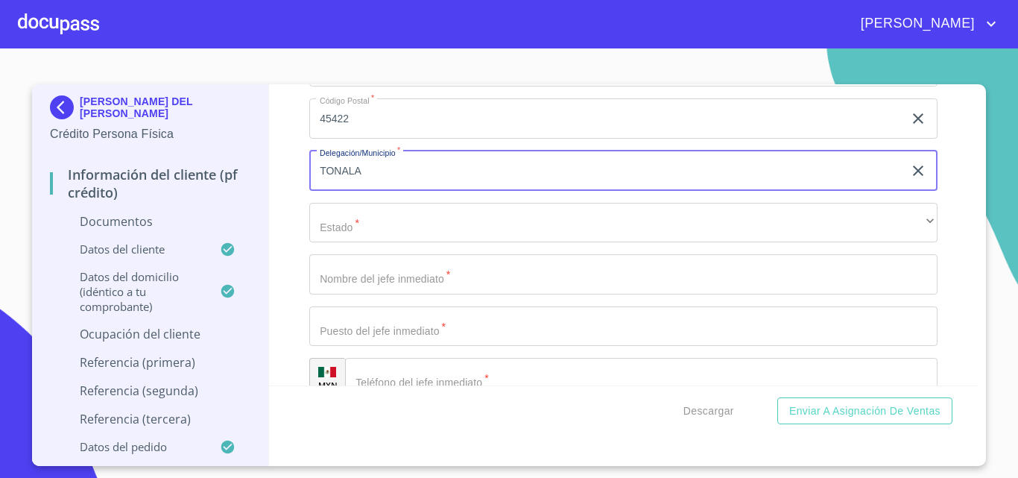
type input "TONALA"
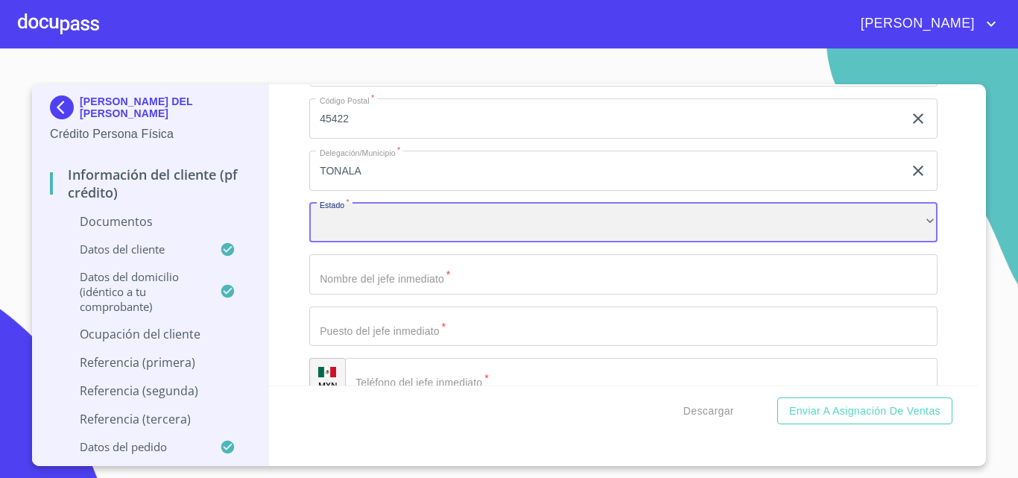
click at [361, 238] on div "​" at bounding box center [623, 223] width 628 height 40
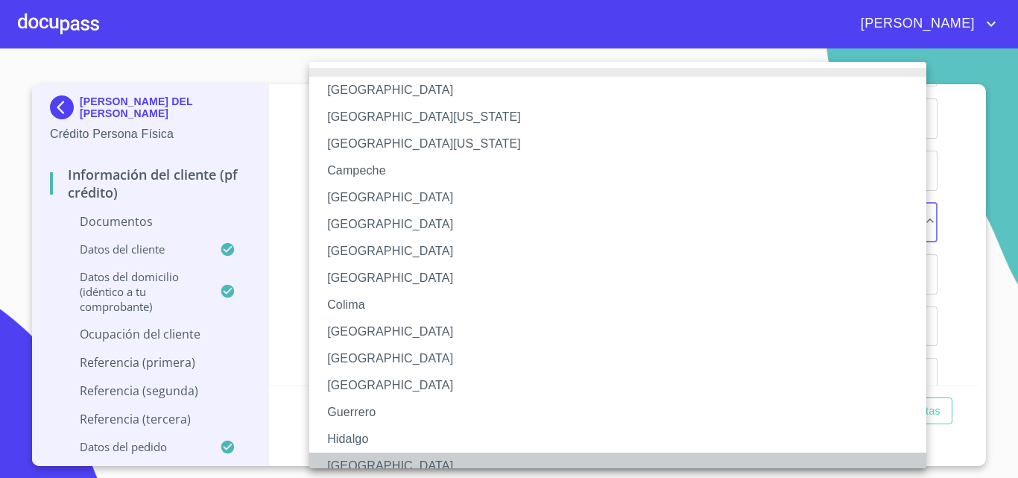
drag, startPoint x: 350, startPoint y: 456, endPoint x: 325, endPoint y: 414, distance: 48.8
click at [349, 456] on li "[GEOGRAPHIC_DATA]" at bounding box center [623, 465] width 628 height 27
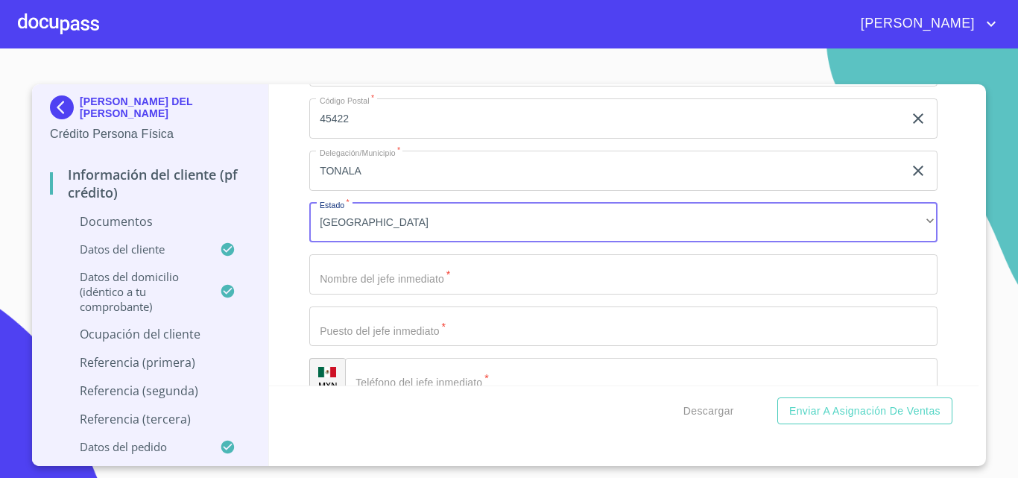
drag, startPoint x: 290, startPoint y: 314, endPoint x: 325, endPoint y: 294, distance: 40.0
click at [299, 311] on div "Información del cliente (PF crédito) Documentos Documento de identificación.   …" at bounding box center [624, 234] width 710 height 301
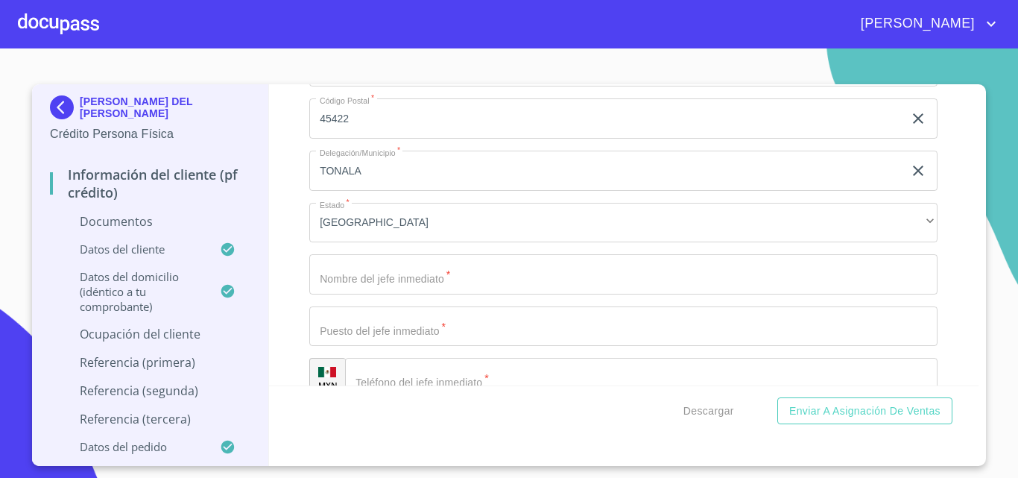
click at [349, 284] on input "Documento de identificación.   *" at bounding box center [623, 274] width 628 height 40
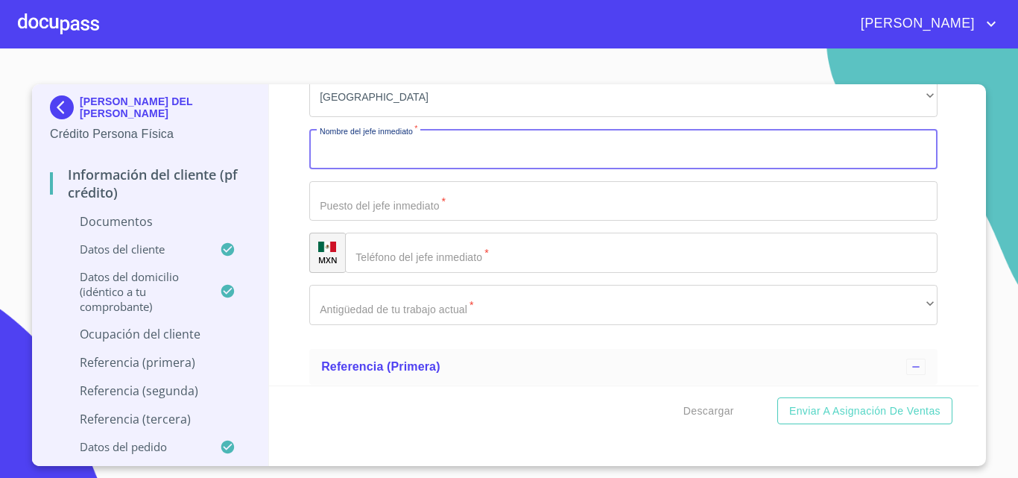
scroll to position [4256, 0]
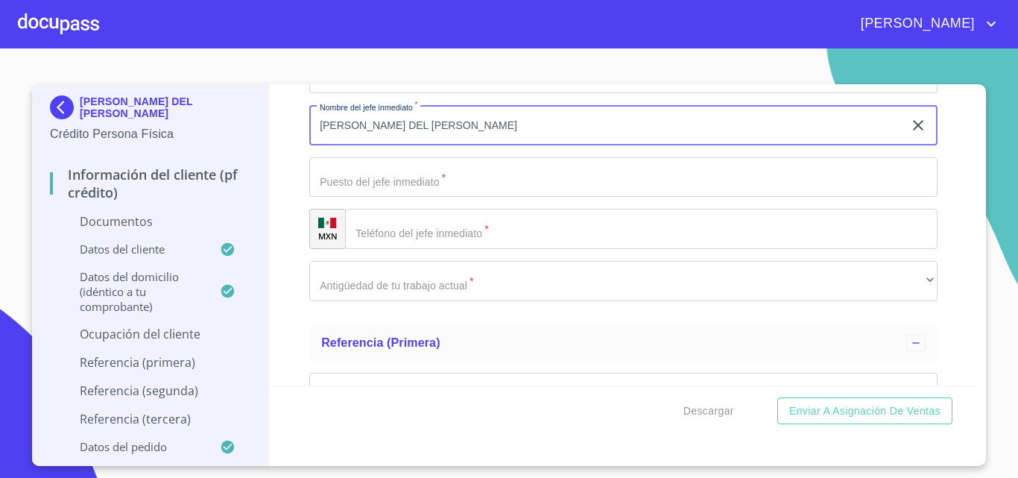
type input "[PERSON_NAME] DEL [PERSON_NAME]"
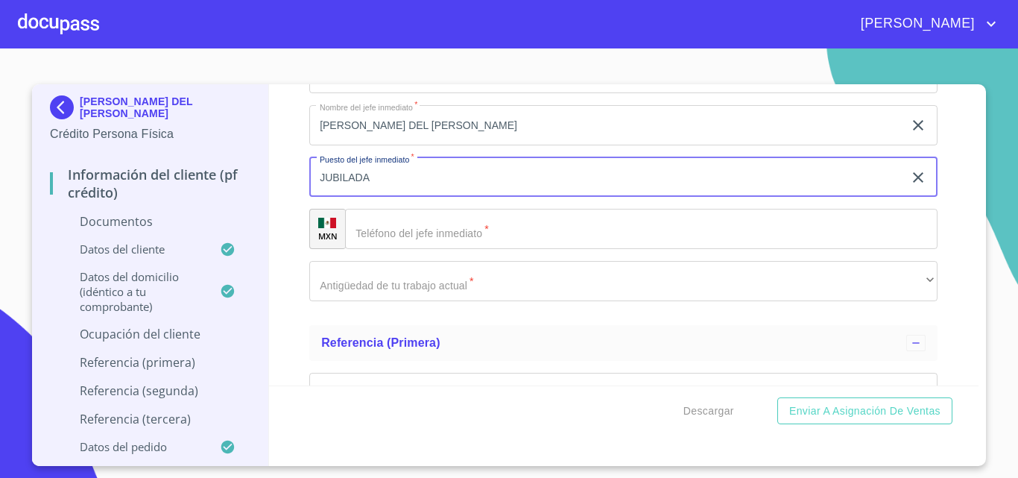
type input "JUBILADA"
click at [419, 227] on input "Documento de identificación.   *" at bounding box center [641, 229] width 592 height 40
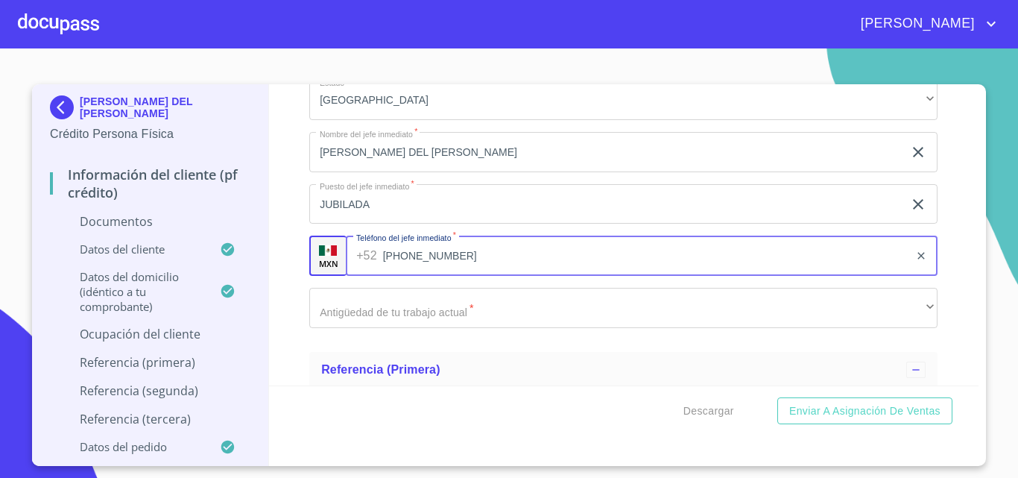
scroll to position [4255, 0]
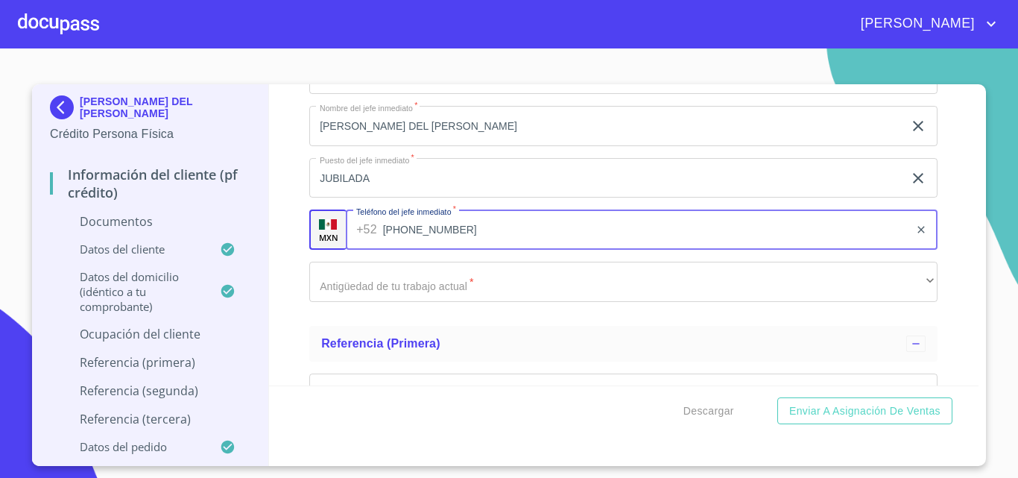
type input "[PHONE_NUMBER]"
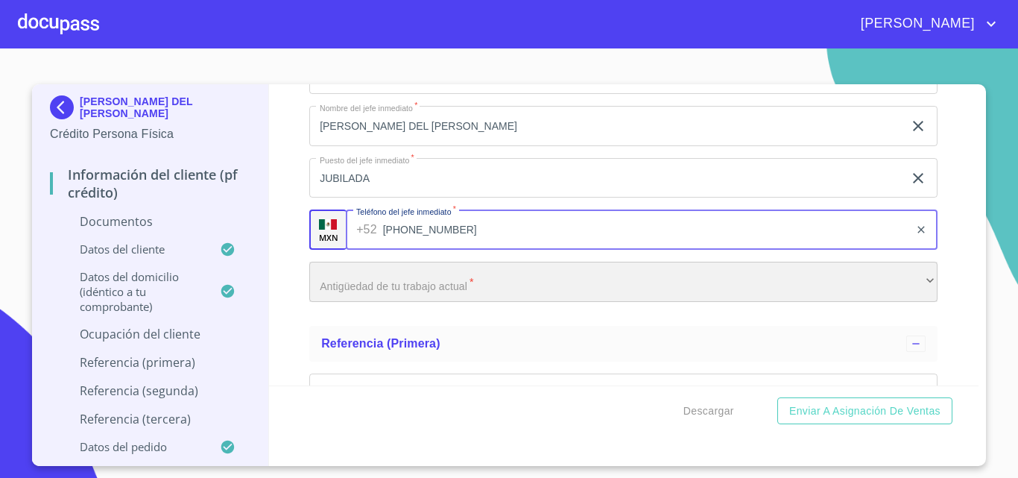
click at [375, 279] on div "​" at bounding box center [623, 282] width 628 height 40
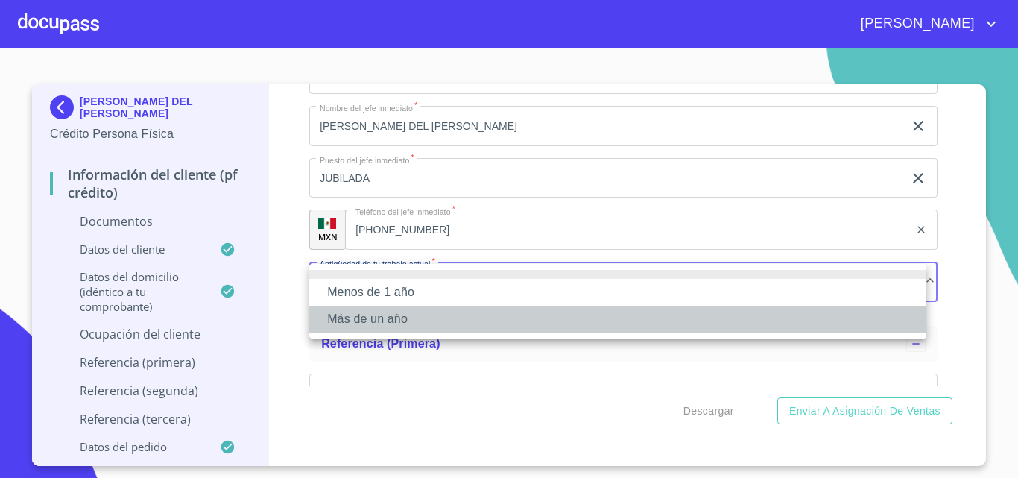
click at [358, 319] on li "Más de un año" at bounding box center [617, 319] width 617 height 27
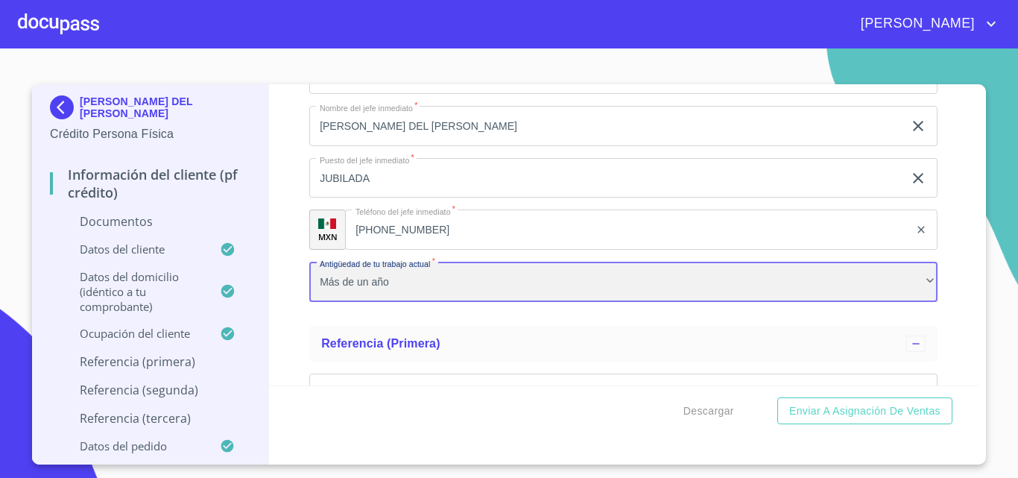
click at [319, 302] on div "Más de un año" at bounding box center [623, 282] width 628 height 40
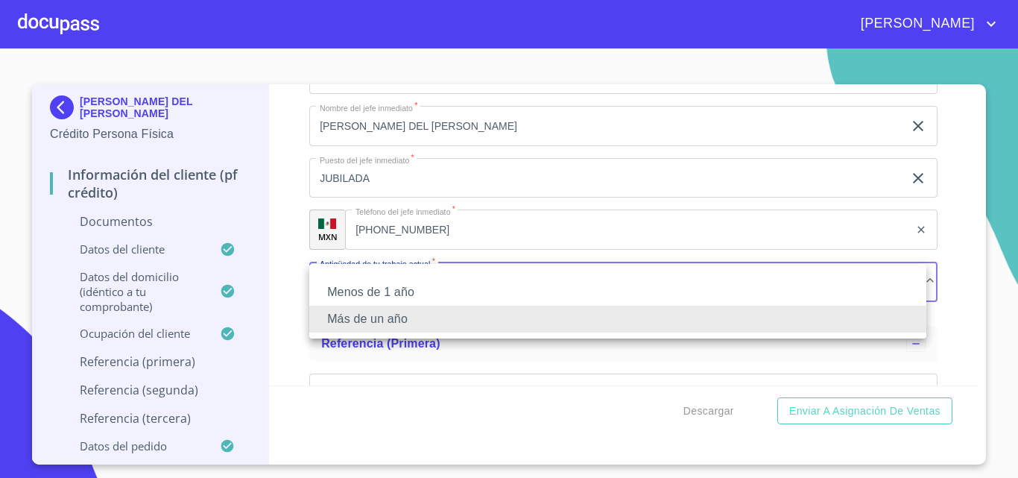
click at [283, 326] on div at bounding box center [509, 239] width 1018 height 478
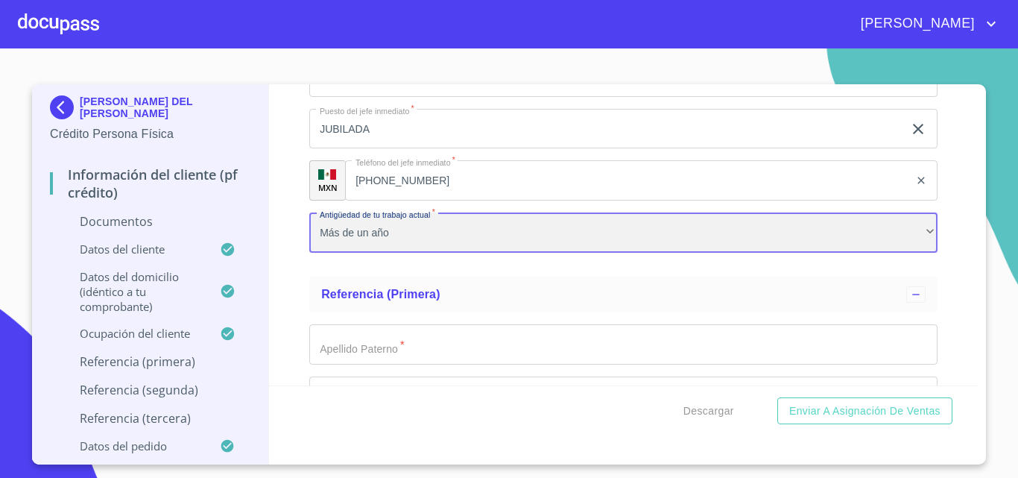
scroll to position [4329, 0]
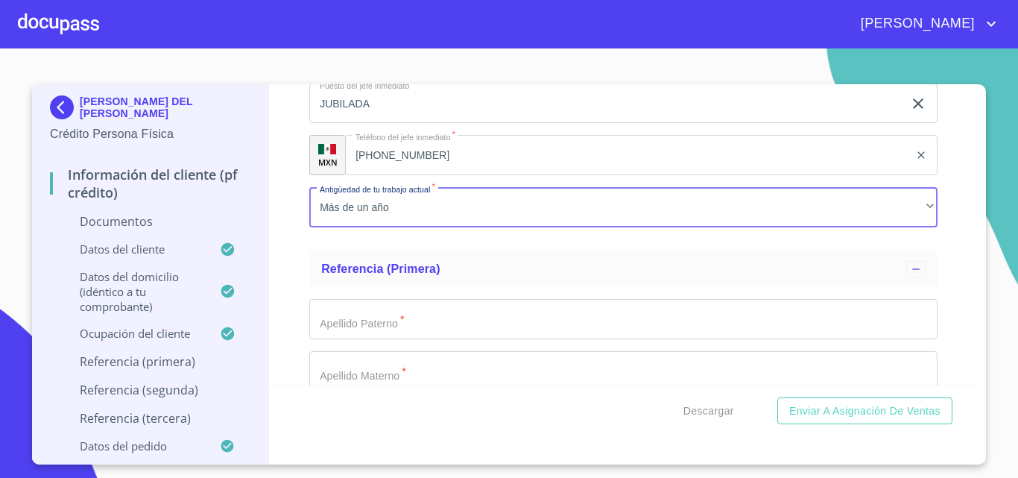
click at [420, 323] on input "Documento de identificación.   *" at bounding box center [623, 319] width 628 height 40
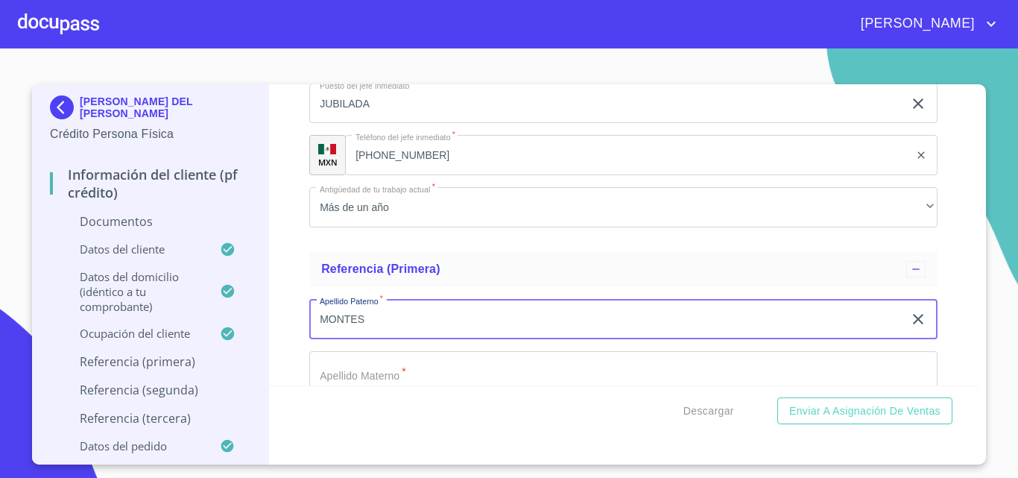
type input "MONTES"
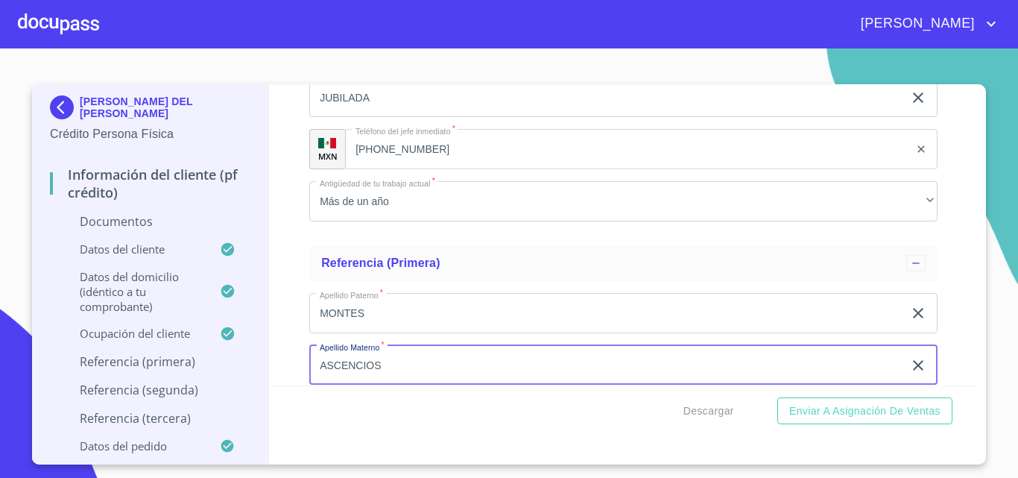
scroll to position [4517, 0]
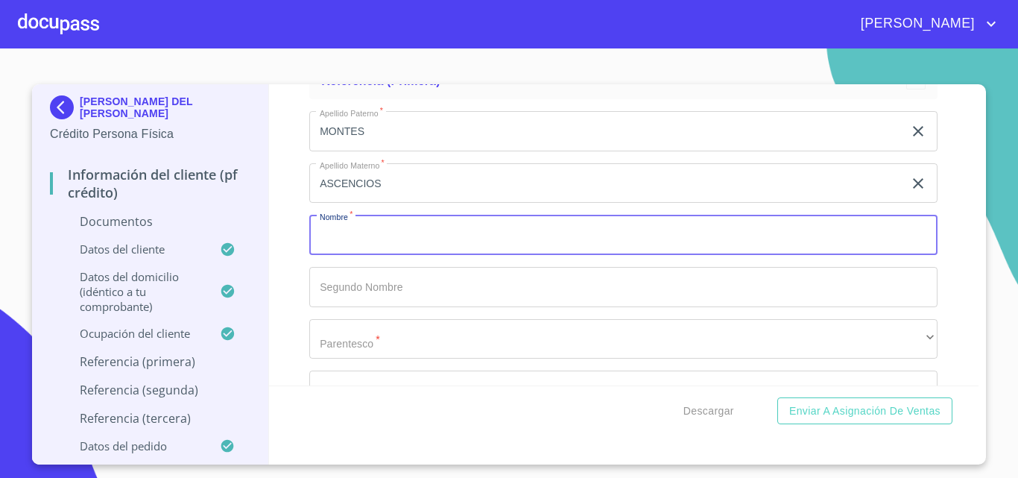
click at [395, 182] on input "ASCENCIOS" at bounding box center [606, 183] width 594 height 40
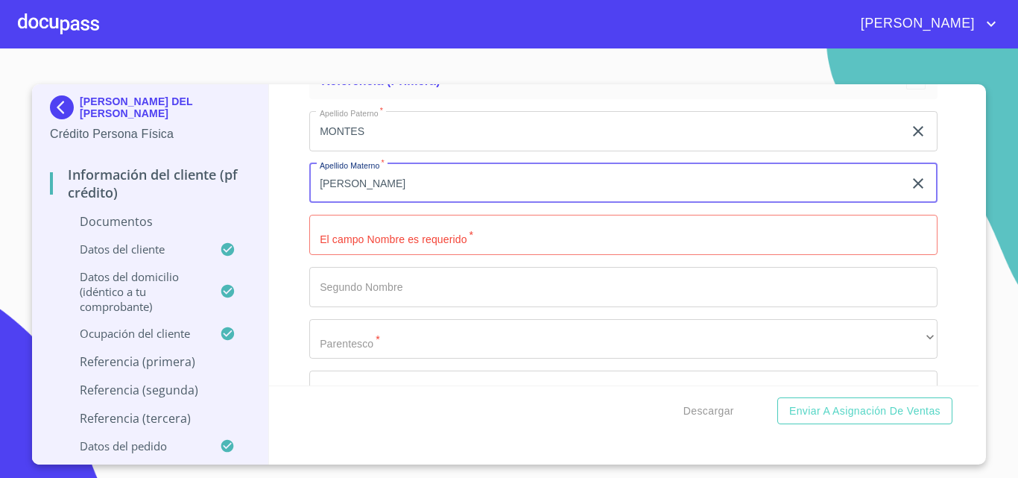
type input "[PERSON_NAME]"
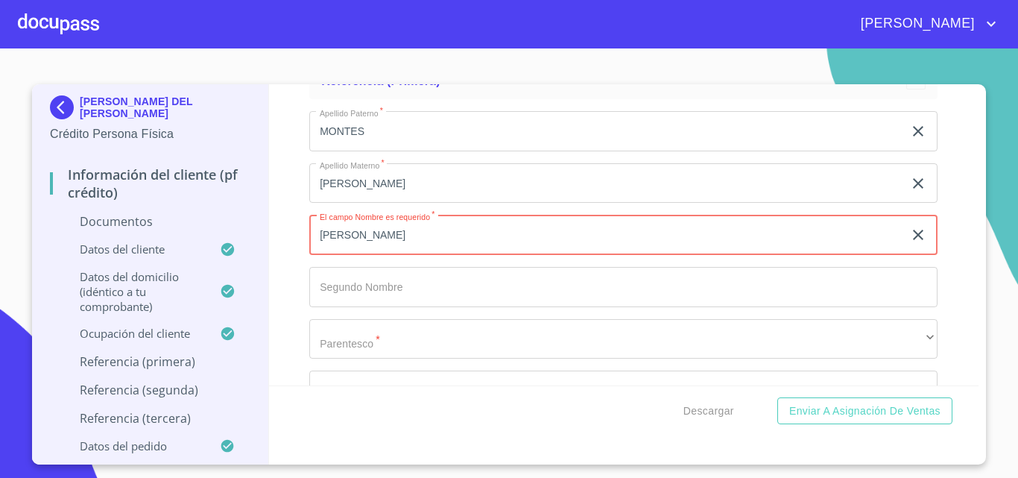
type input "[PERSON_NAME]"
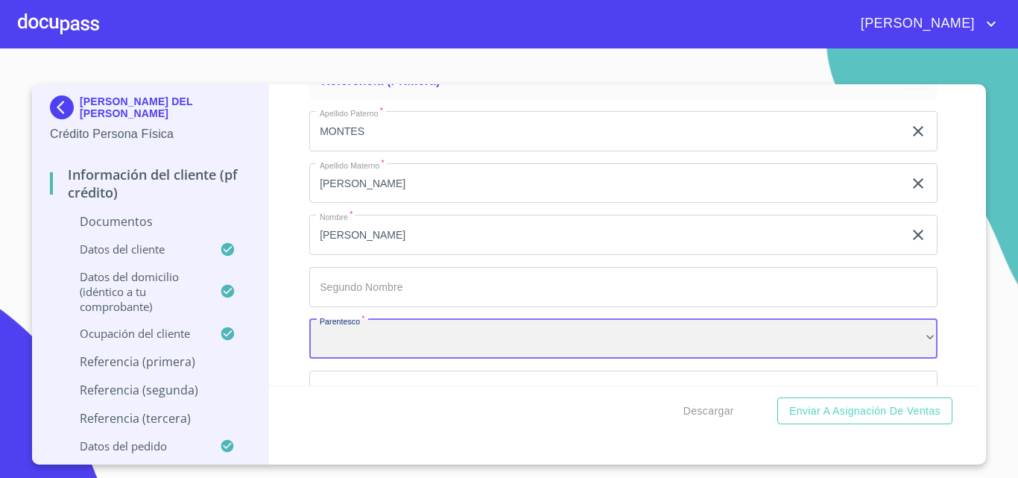
click at [367, 341] on div "​" at bounding box center [623, 339] width 628 height 40
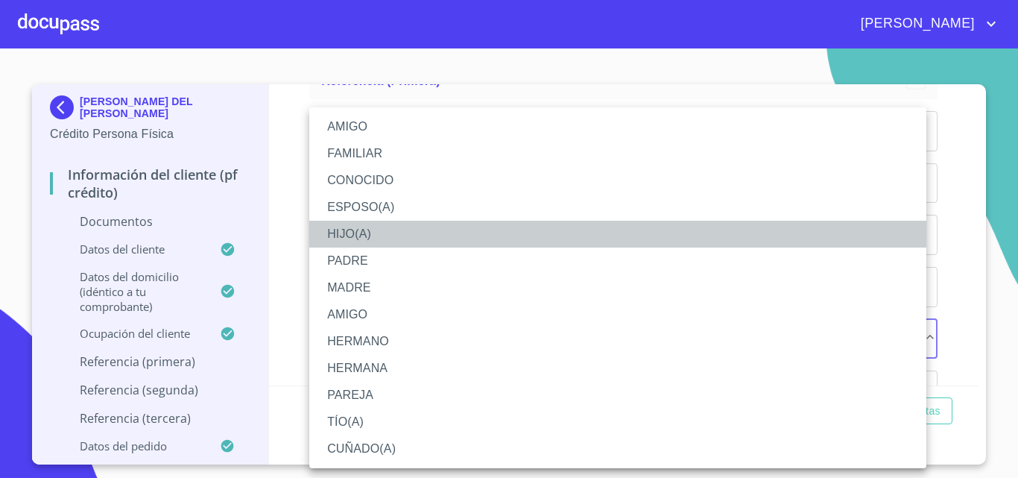
click at [342, 227] on li "HIJO(A)" at bounding box center [617, 234] width 617 height 27
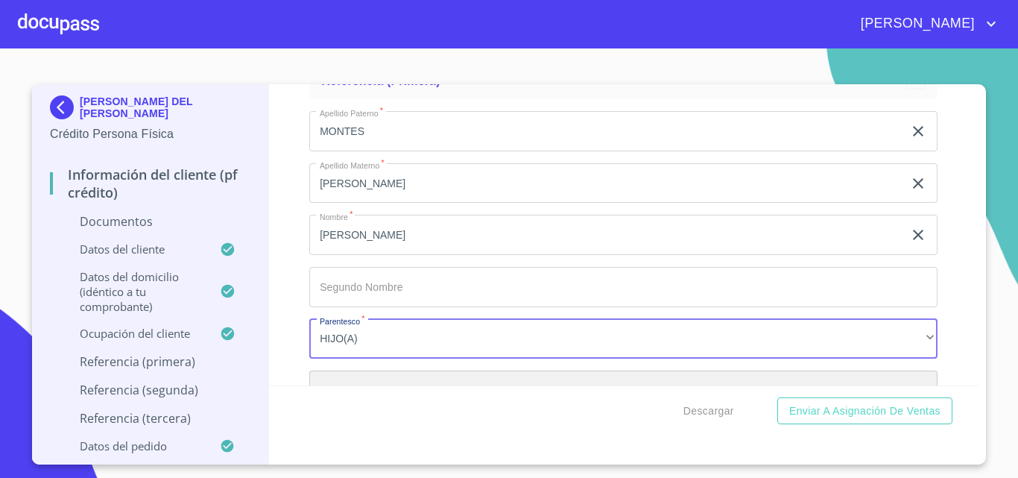
scroll to position [4543, 0]
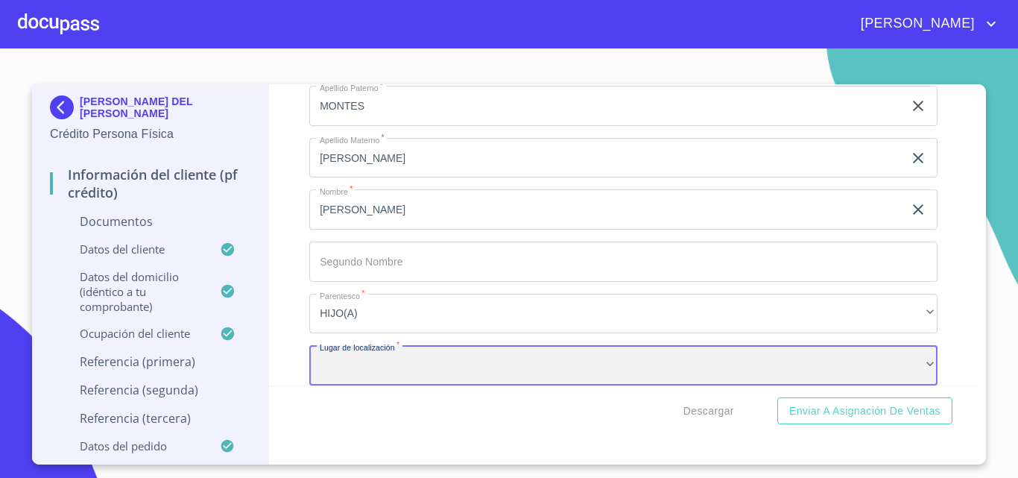
click at [356, 362] on div "​" at bounding box center [623, 365] width 628 height 40
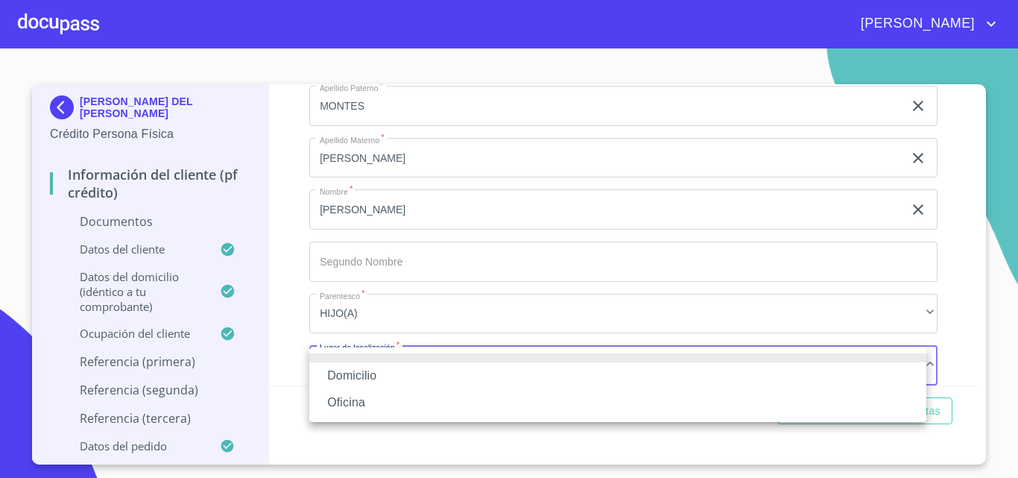
click at [357, 402] on li "Oficina" at bounding box center [617, 402] width 617 height 27
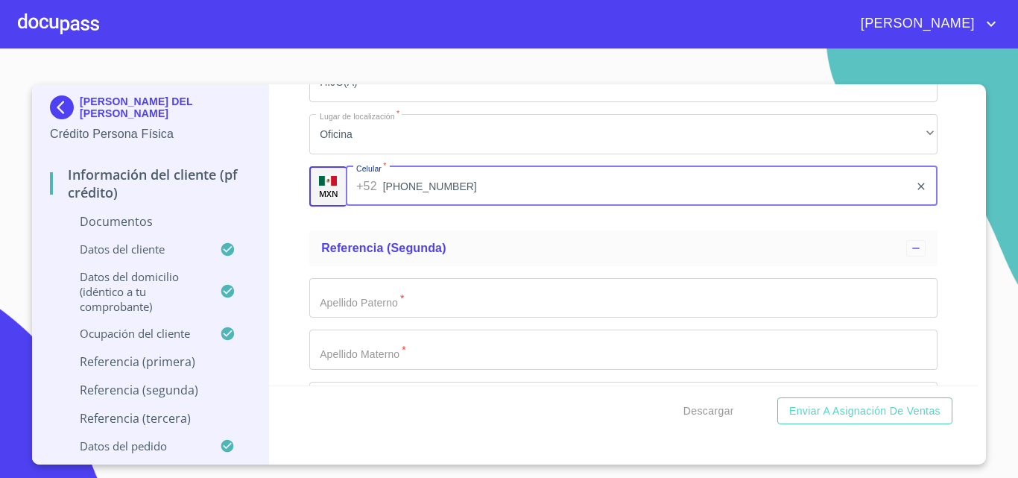
scroll to position [4800, 0]
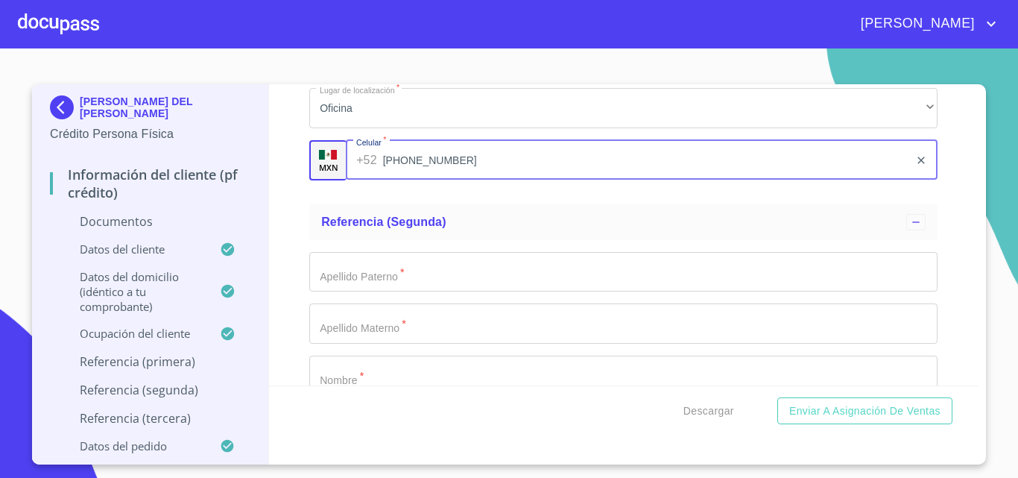
type input "[PHONE_NUMBER]"
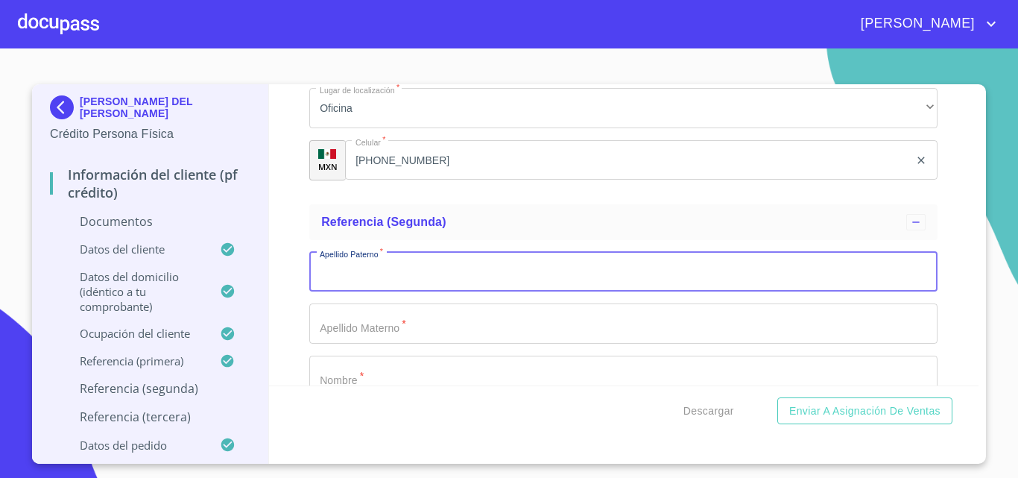
click at [392, 261] on input "Documento de identificación.   *" at bounding box center [623, 272] width 628 height 40
type input "[PERSON_NAME]"
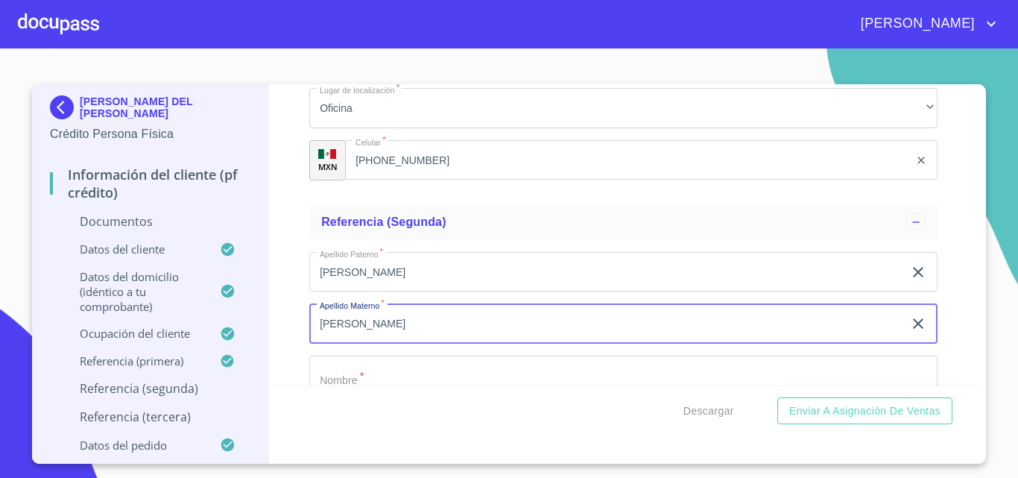
type input "[PERSON_NAME]"
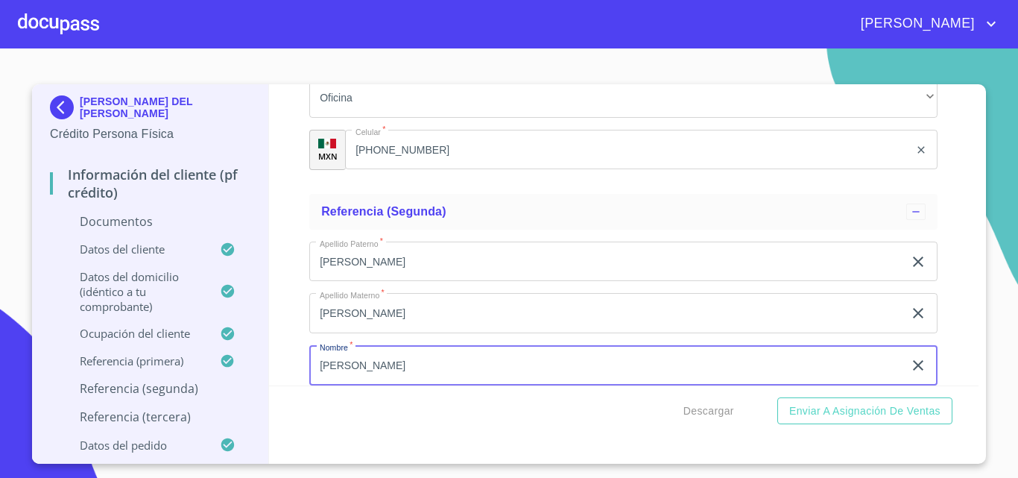
type input "[PERSON_NAME]"
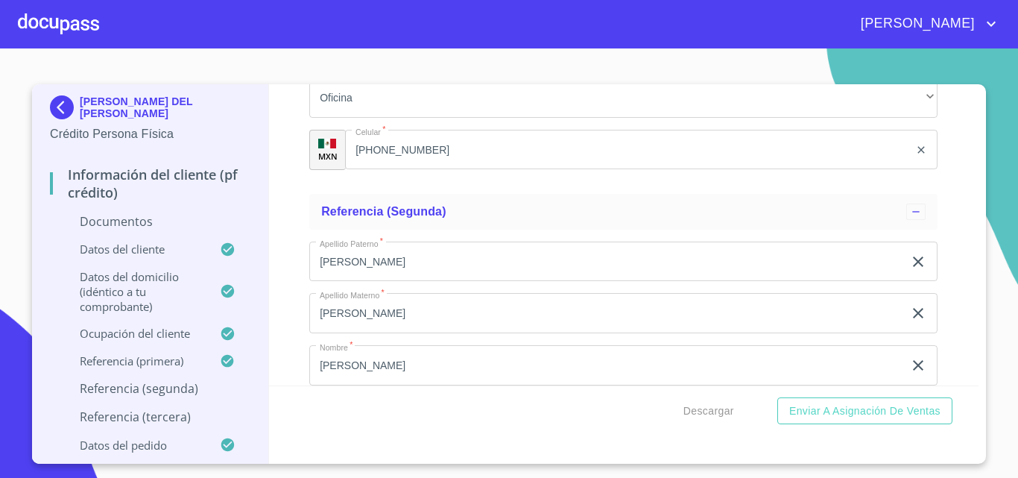
scroll to position [4993, 0]
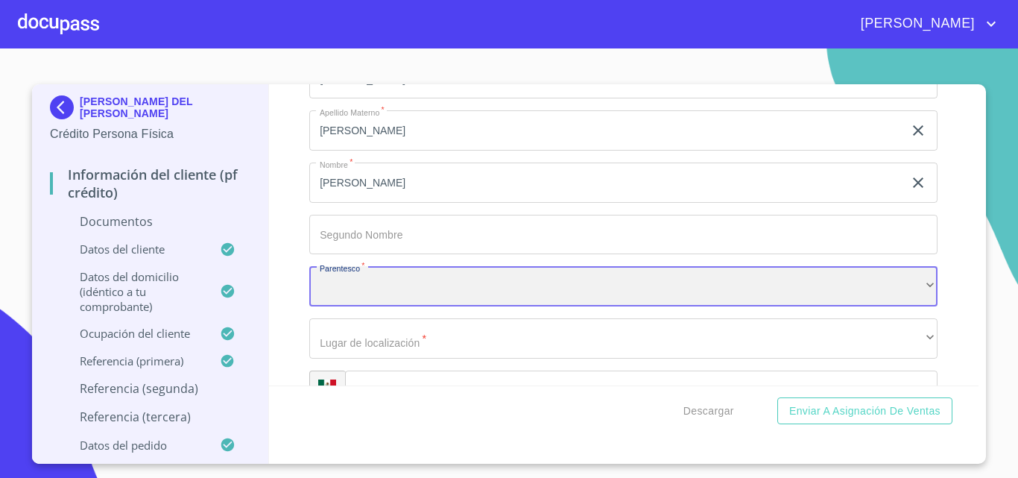
click at [375, 284] on div "​" at bounding box center [623, 286] width 628 height 40
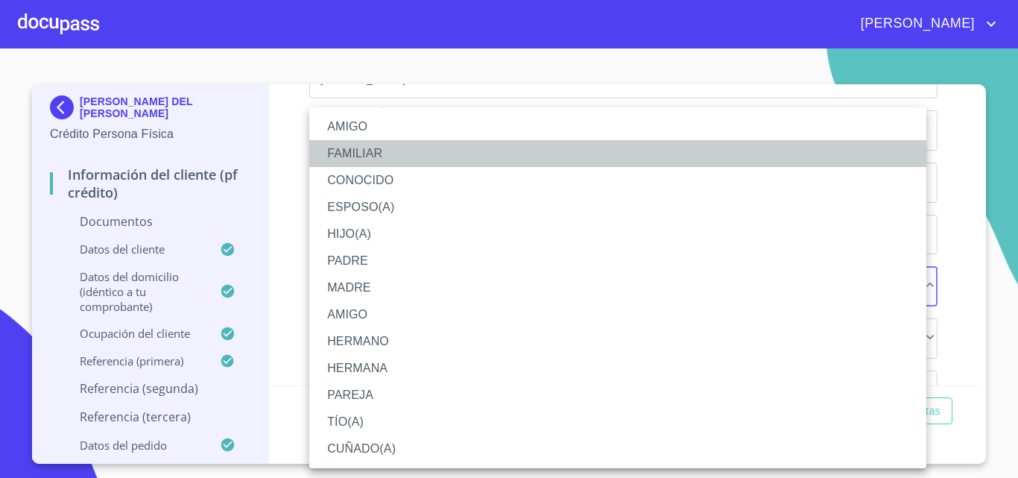
click at [357, 160] on li "FAMILIAR" at bounding box center [617, 153] width 617 height 27
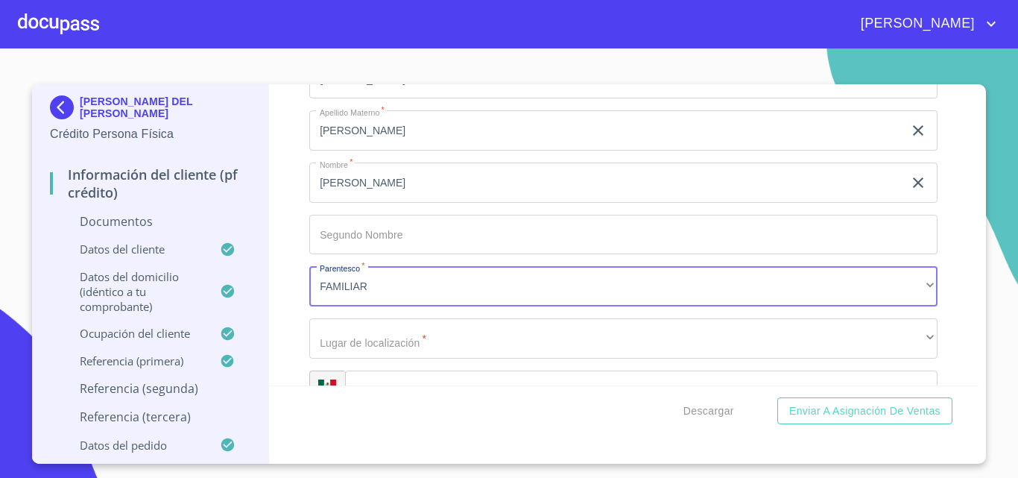
click at [290, 323] on div "Información del cliente (PF crédito) Documentos Documento de identificación.   …" at bounding box center [624, 234] width 710 height 301
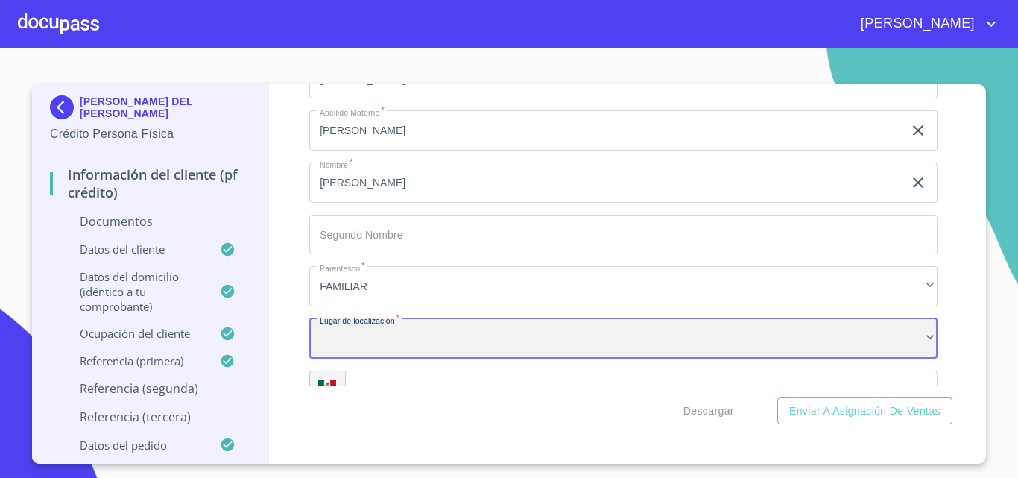
click at [320, 340] on div "​" at bounding box center [623, 338] width 628 height 40
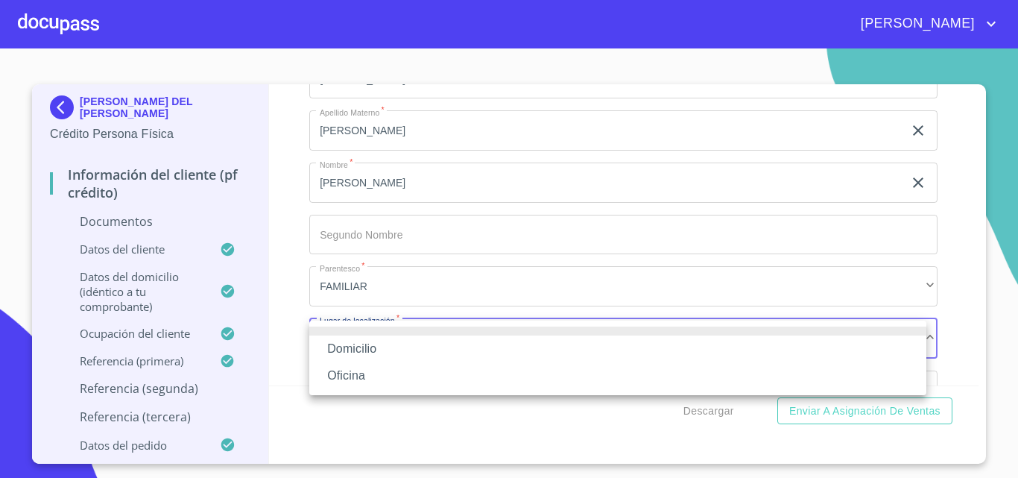
click at [338, 347] on li "Domicilio" at bounding box center [617, 348] width 617 height 27
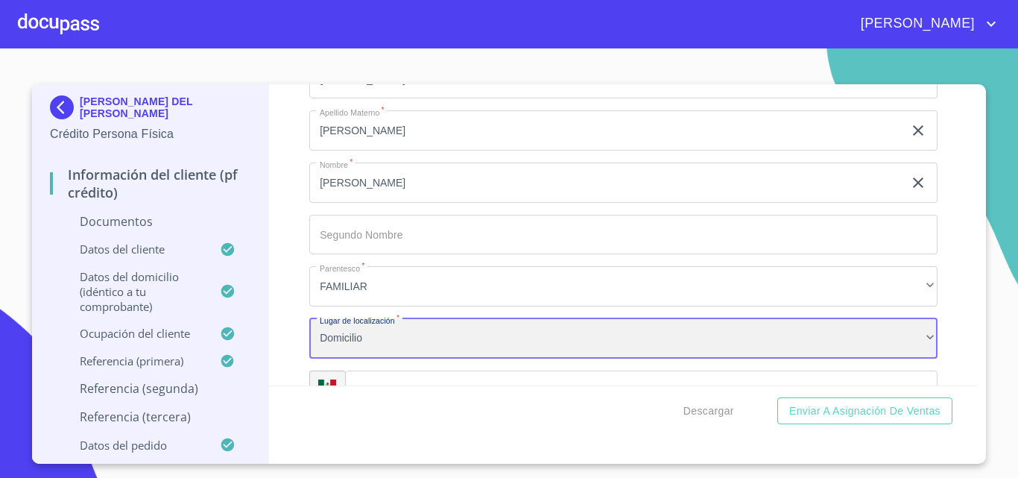
click at [352, 344] on div "Domicilio" at bounding box center [623, 338] width 628 height 40
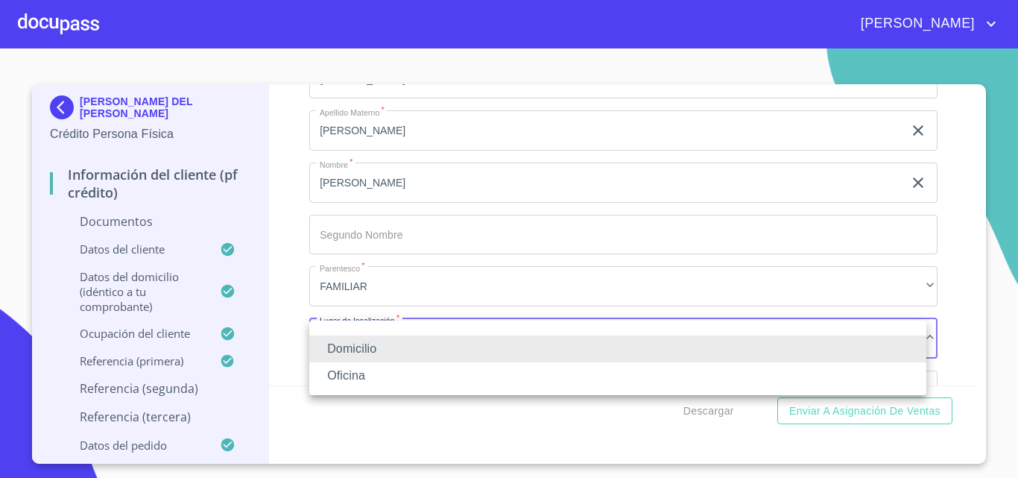
click at [364, 379] on li "Oficina" at bounding box center [617, 375] width 617 height 27
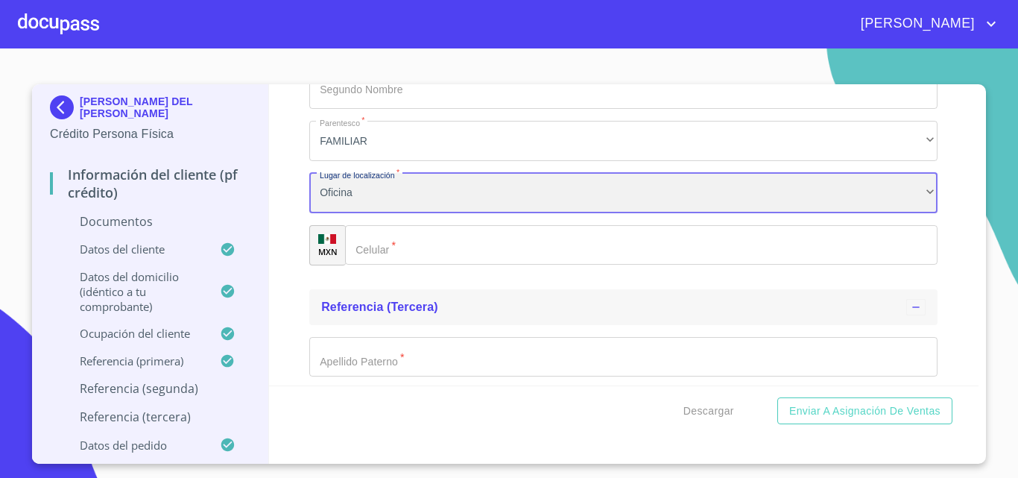
scroll to position [5142, 0]
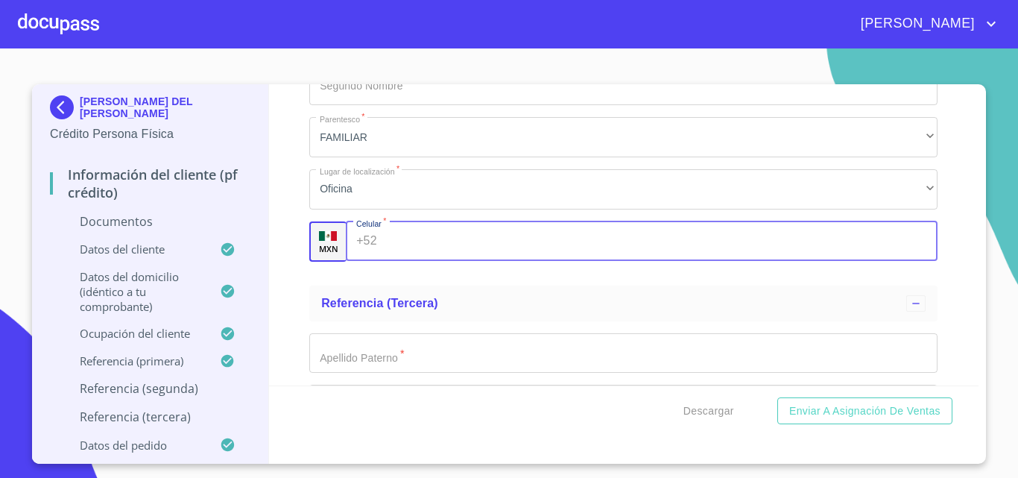
click at [391, 238] on input "Documento de identificación.   *" at bounding box center [660, 241] width 555 height 40
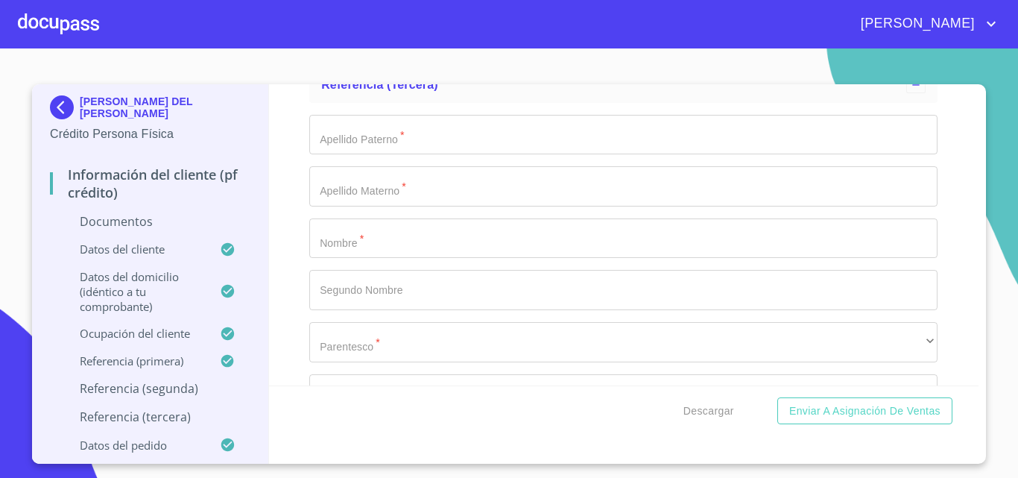
scroll to position [5365, 0]
type input "[PHONE_NUMBER]"
click at [362, 136] on input "Documento de identificación.   *" at bounding box center [623, 130] width 628 height 40
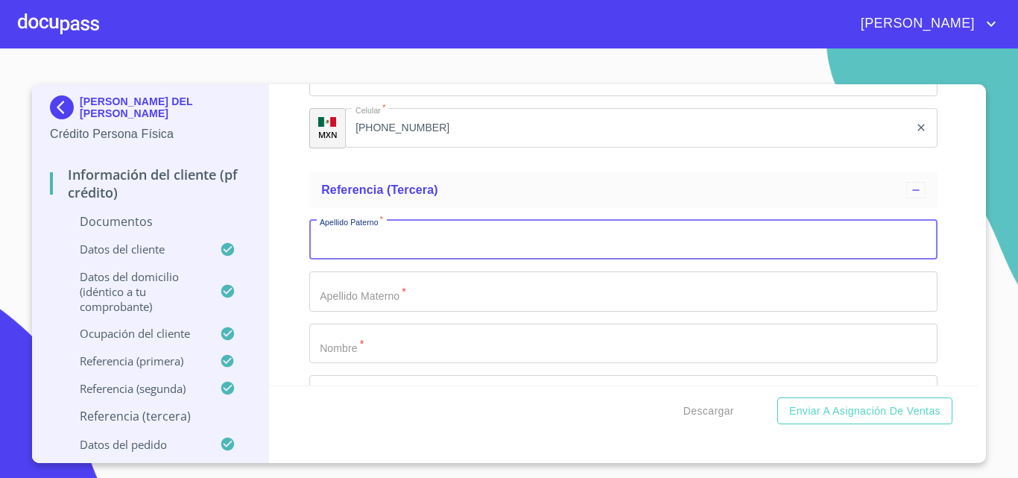
scroll to position [5216, 0]
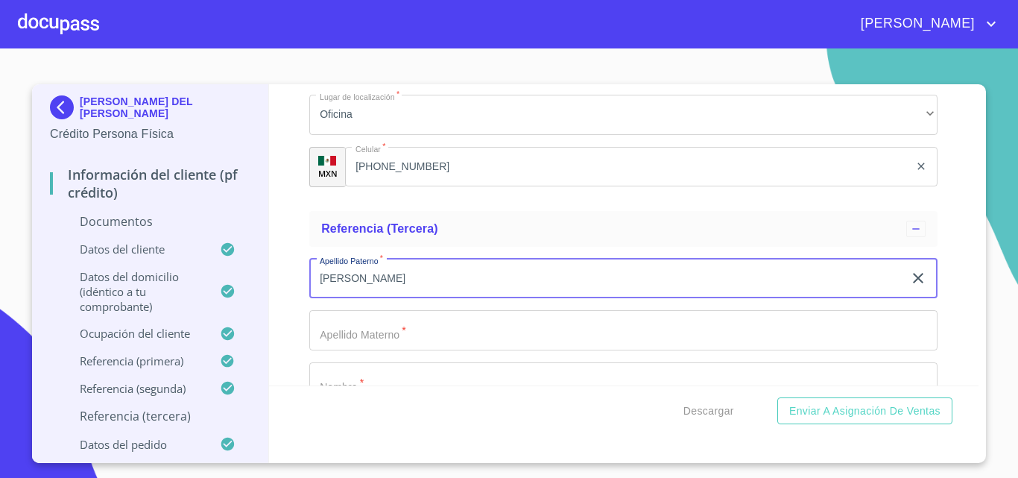
type input "[PERSON_NAME]"
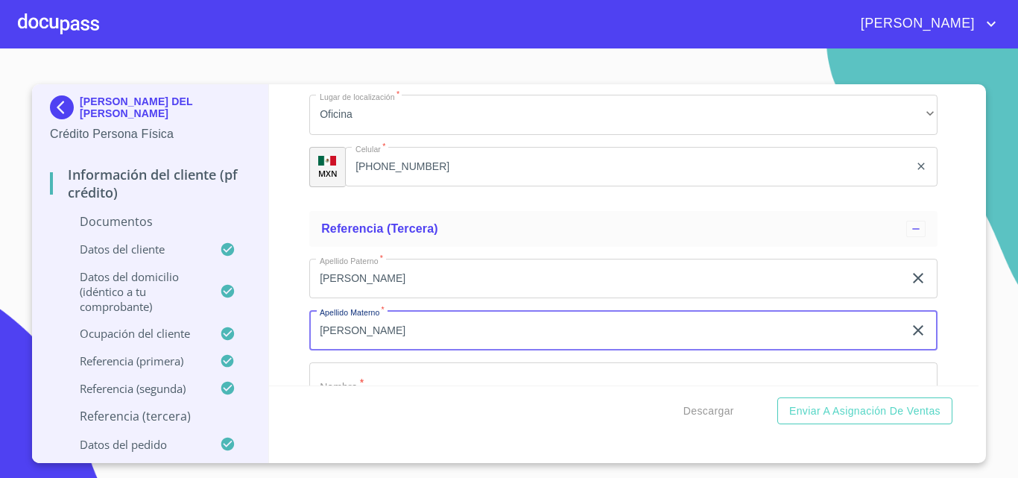
type input "[PERSON_NAME]"
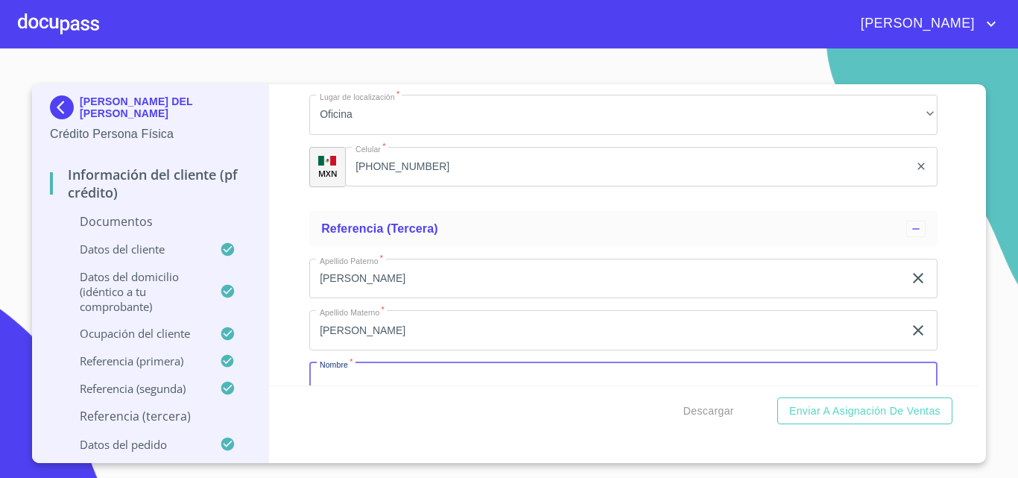
scroll to position [5233, 0]
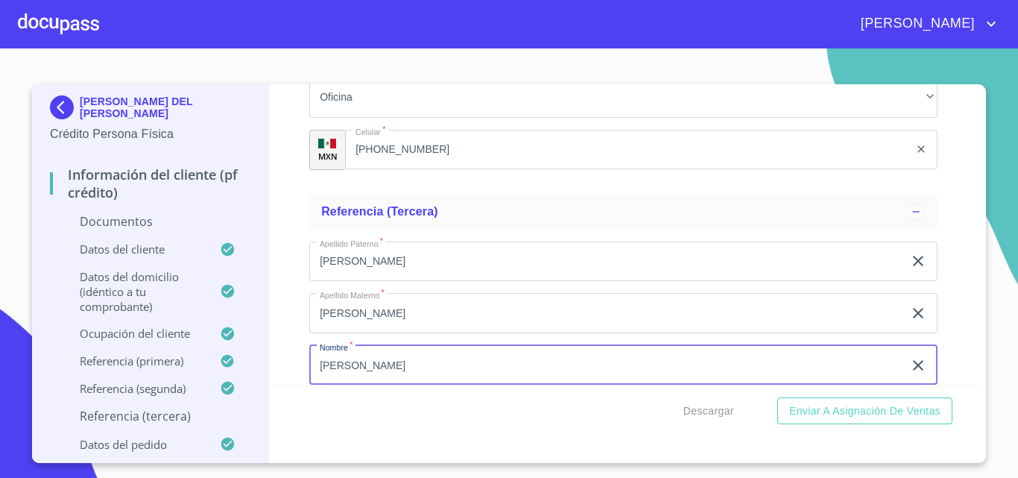
type input "[PERSON_NAME]"
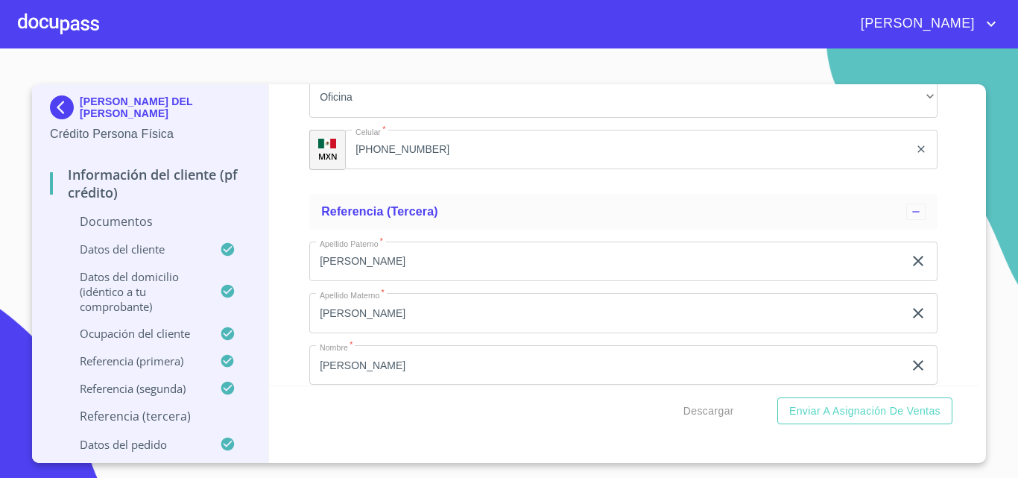
scroll to position [5416, 0]
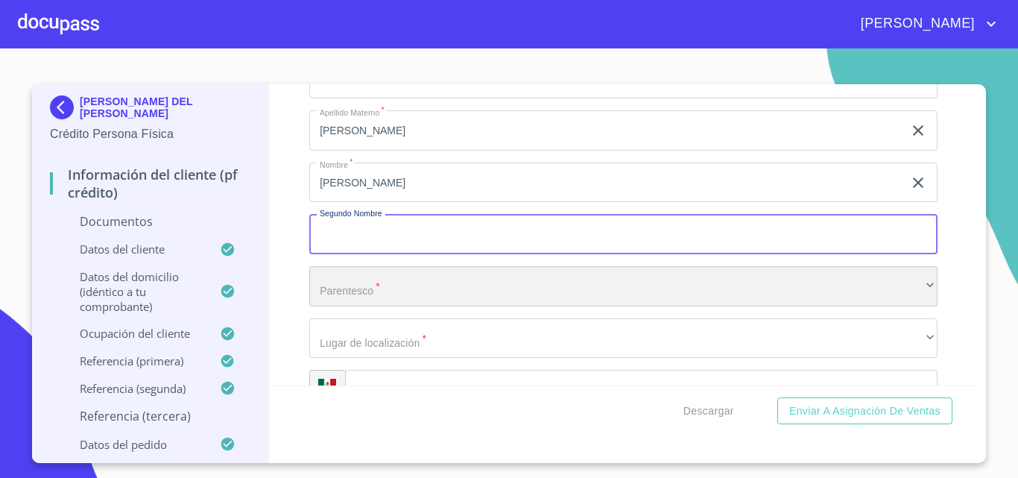
click at [332, 285] on div "​" at bounding box center [623, 286] width 628 height 40
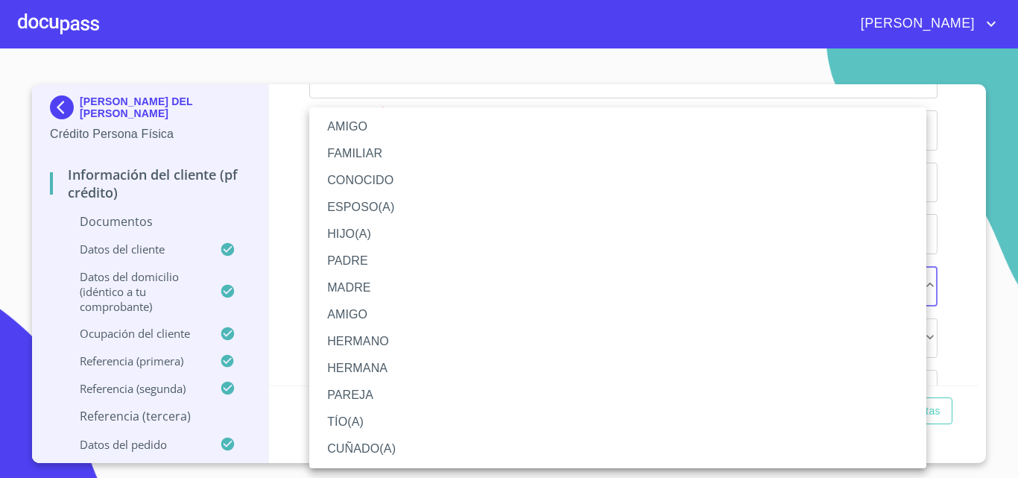
click at [376, 312] on li "AMIGO" at bounding box center [617, 314] width 617 height 27
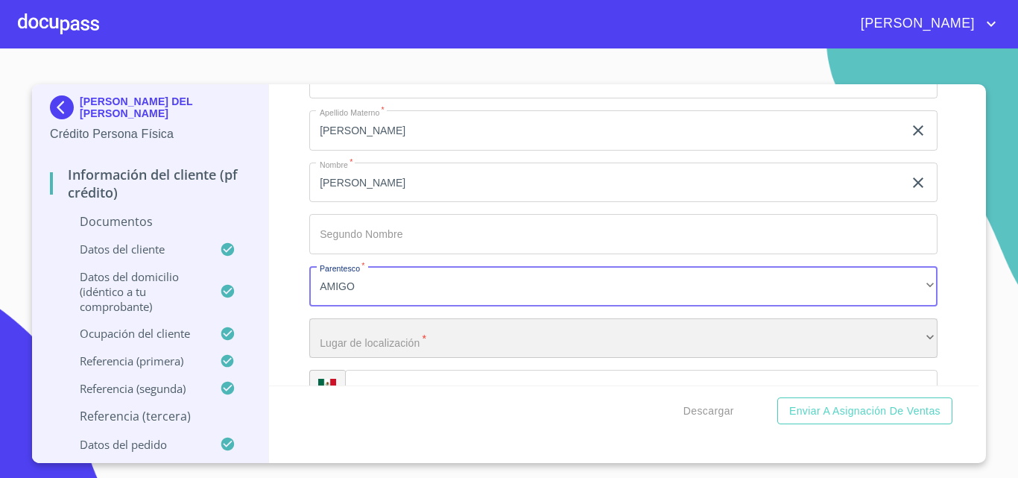
click at [349, 341] on div "​" at bounding box center [623, 338] width 628 height 40
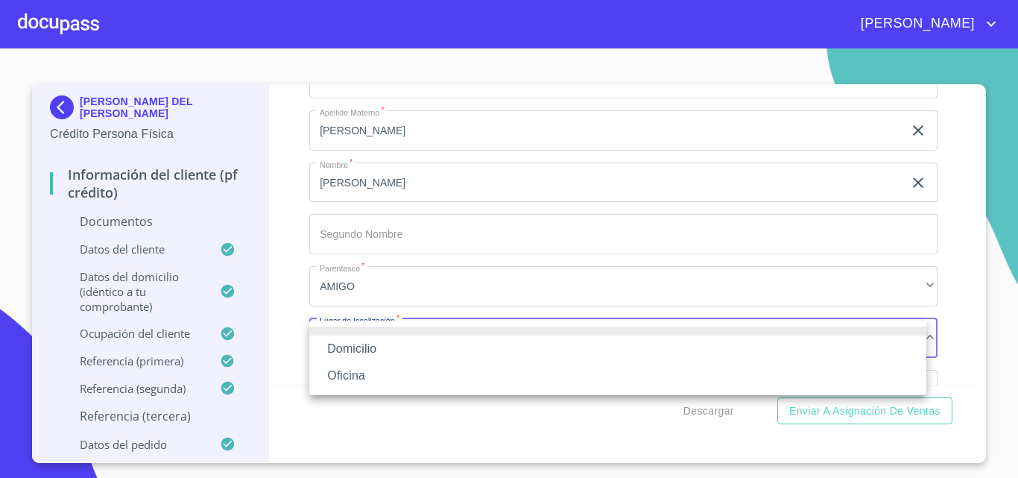
drag, startPoint x: 362, startPoint y: 385, endPoint x: 353, endPoint y: 379, distance: 10.4
click at [360, 385] on li "Oficina" at bounding box center [617, 375] width 617 height 27
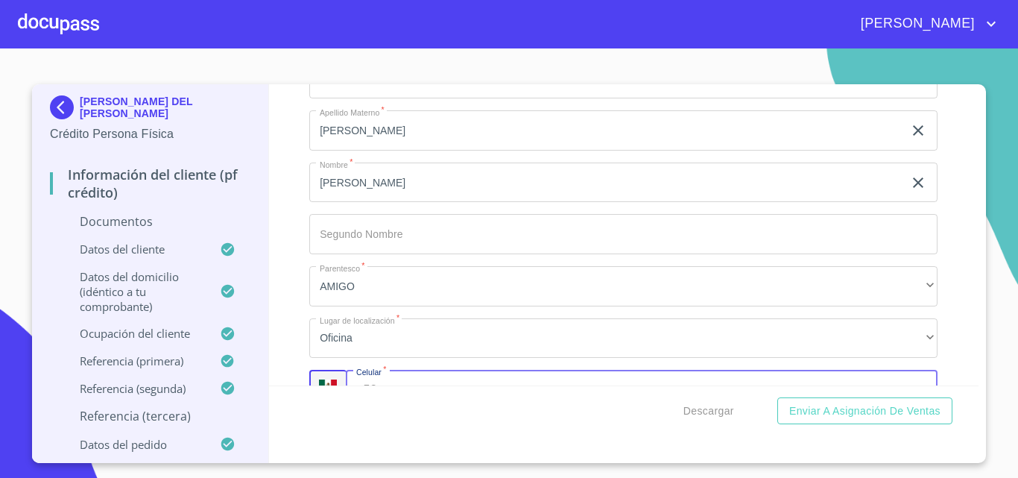
click at [373, 374] on div "+52 ​" at bounding box center [642, 390] width 592 height 40
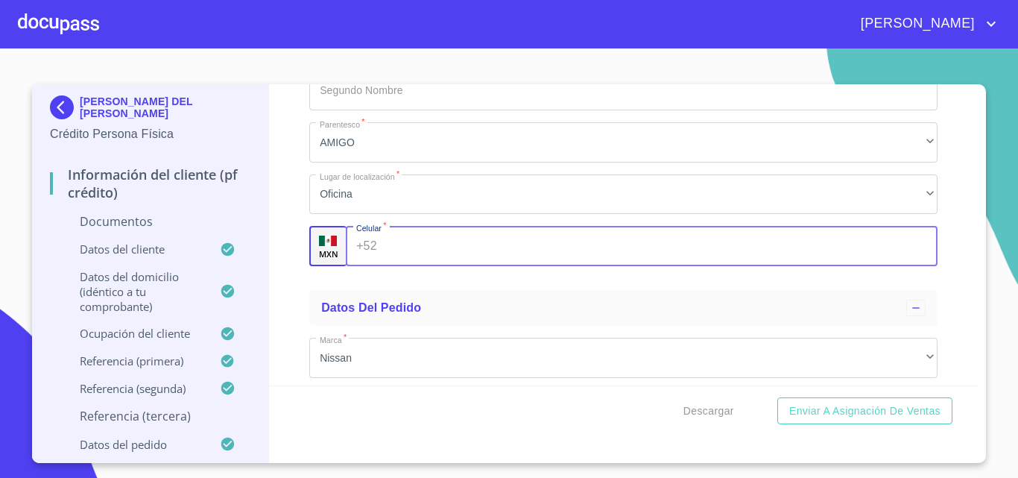
scroll to position [5565, 0]
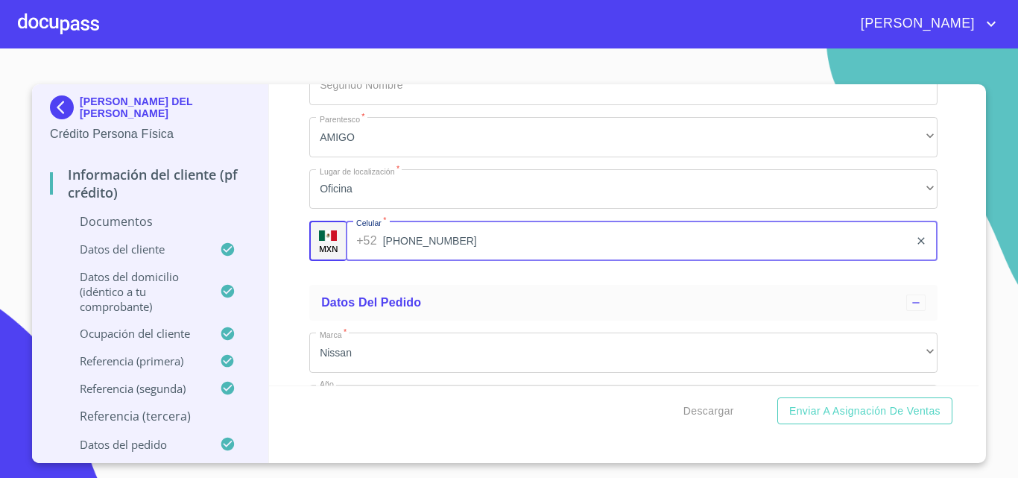
type input "[PHONE_NUMBER]"
click at [447, 275] on ul "Referencia (tercera) Apellido [PERSON_NAME]   * [PERSON_NAME] ​ Apellido Matern…" at bounding box center [623, 67] width 628 height 423
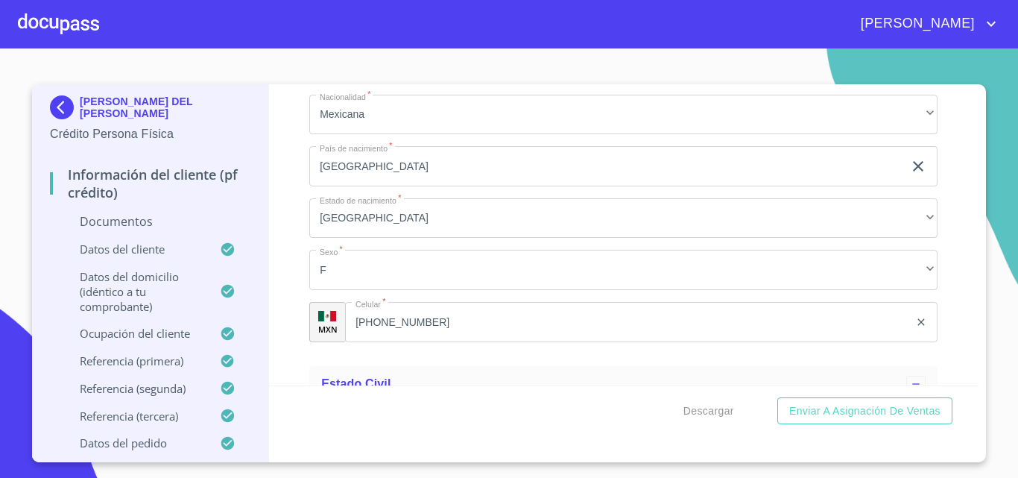
scroll to position [2286, 0]
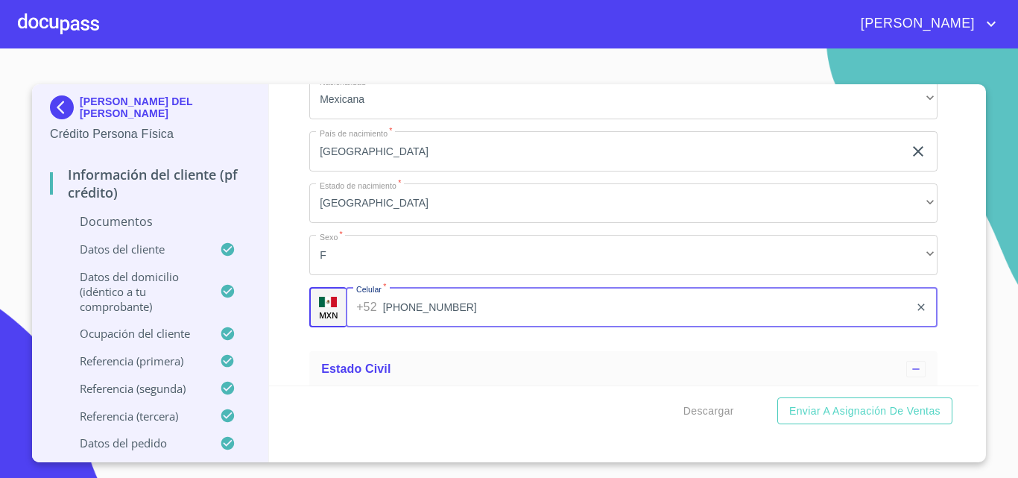
drag, startPoint x: 418, startPoint y: 310, endPoint x: 414, endPoint y: 291, distance: 19.2
click at [334, 295] on div "MXN Celular   * [PHONE_NUMBER] ​" at bounding box center [623, 307] width 628 height 40
drag, startPoint x: 343, startPoint y: 294, endPoint x: 317, endPoint y: 290, distance: 26.5
click at [317, 290] on div "MXN Celular   * [PHONE_NUMBER] ​" at bounding box center [623, 307] width 628 height 40
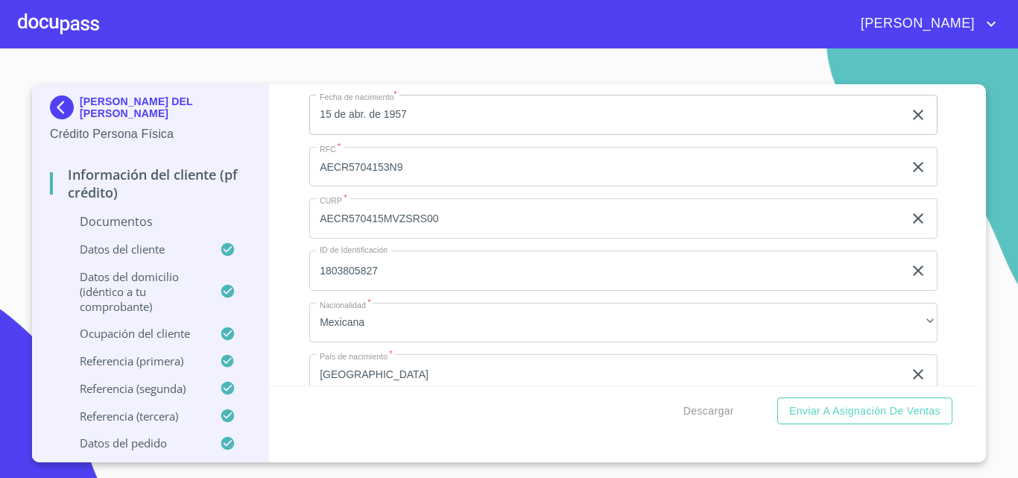
scroll to position [2063, 0]
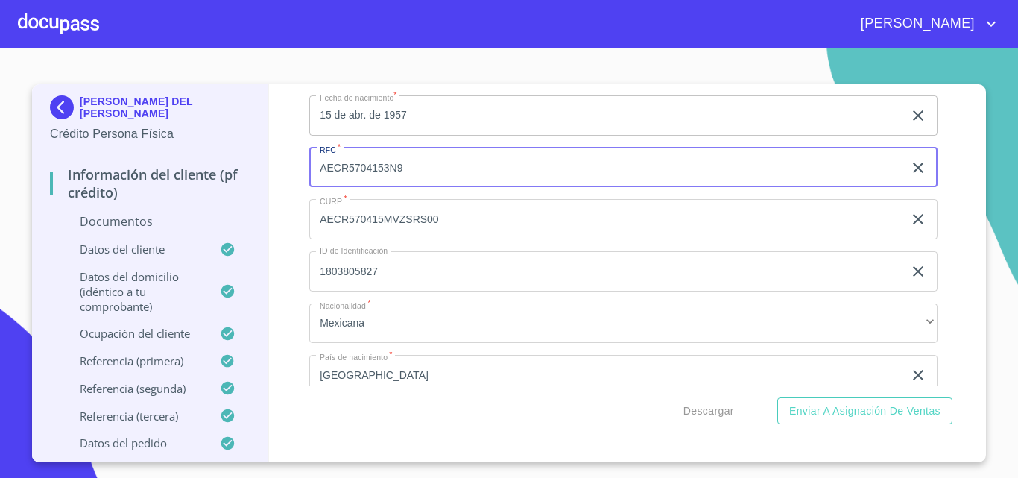
drag, startPoint x: 378, startPoint y: 160, endPoint x: 293, endPoint y: 155, distance: 85.1
click at [293, 155] on div "Información del cliente (PF crédito) Documentos Documento de identificación.   …" at bounding box center [624, 234] width 710 height 301
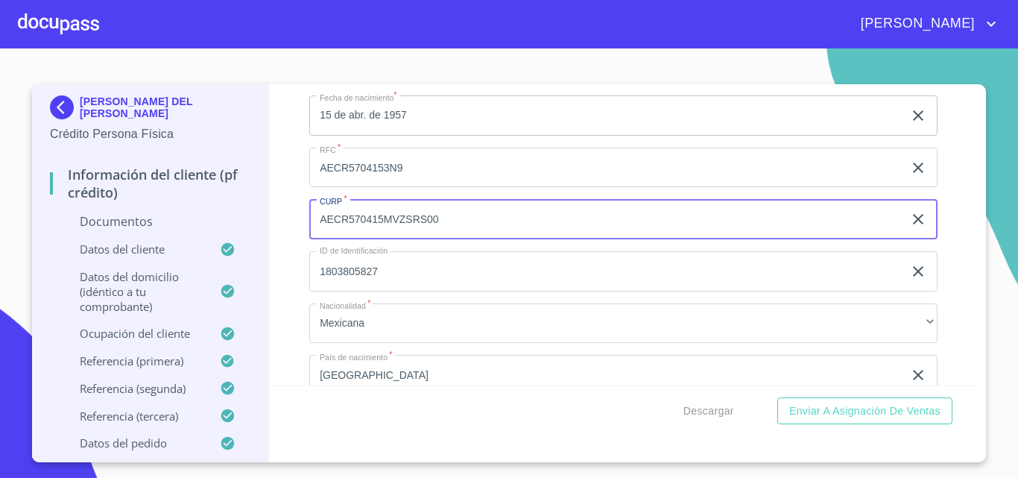
drag, startPoint x: 449, startPoint y: 217, endPoint x: 282, endPoint y: 198, distance: 167.2
click at [282, 198] on div "Información del cliente (PF crédito) Documentos Documento de identificación.   …" at bounding box center [624, 234] width 710 height 301
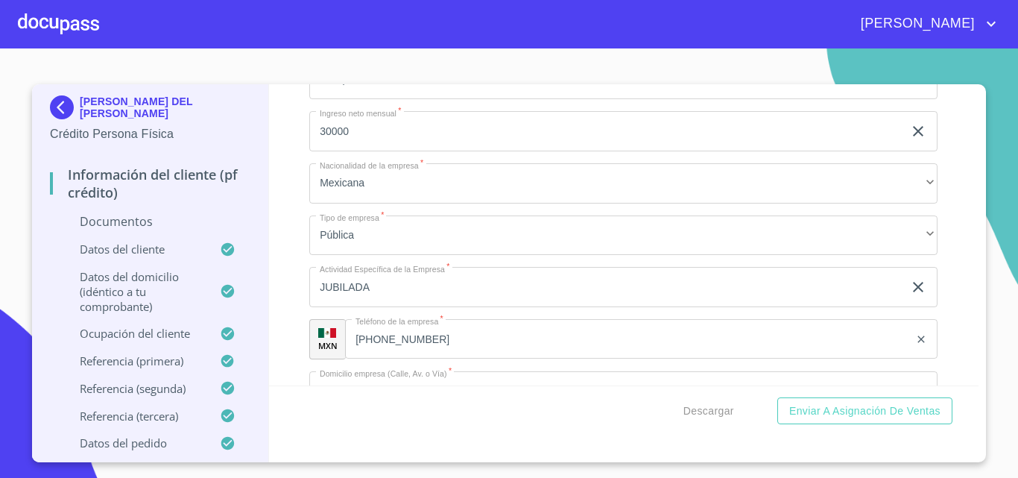
scroll to position [3627, 0]
